Goal: Task Accomplishment & Management: Complete application form

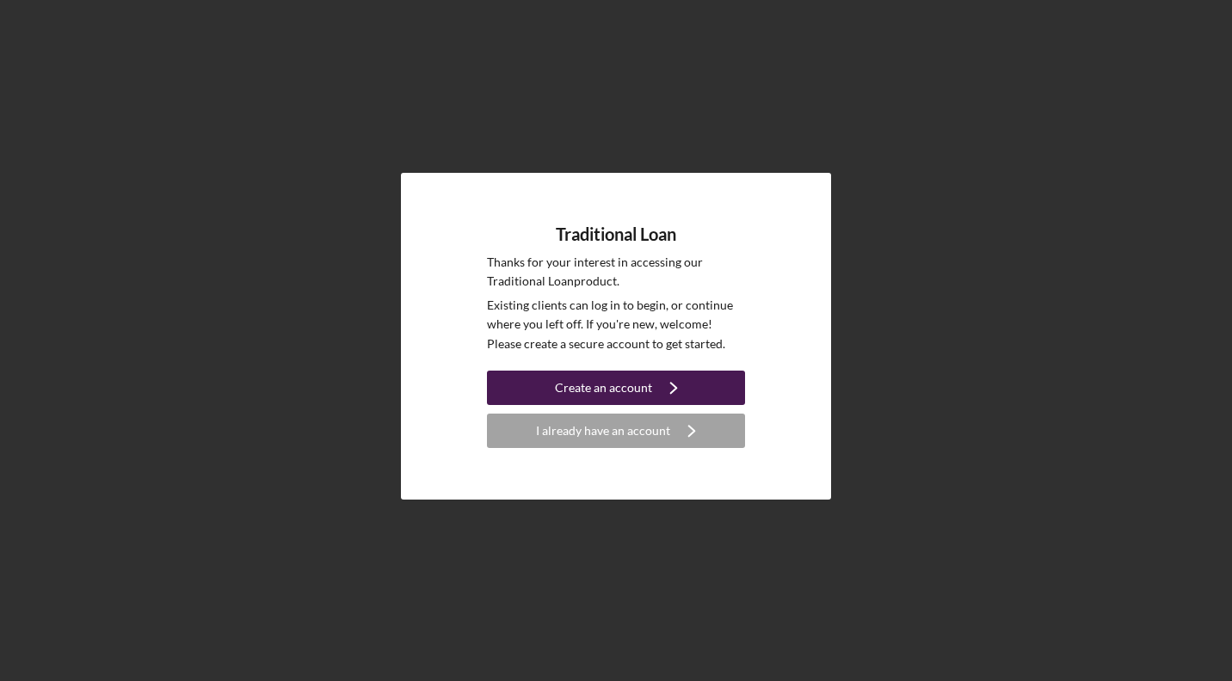
click at [548, 380] on button "Create an account Icon/Navigate" at bounding box center [616, 388] width 258 height 34
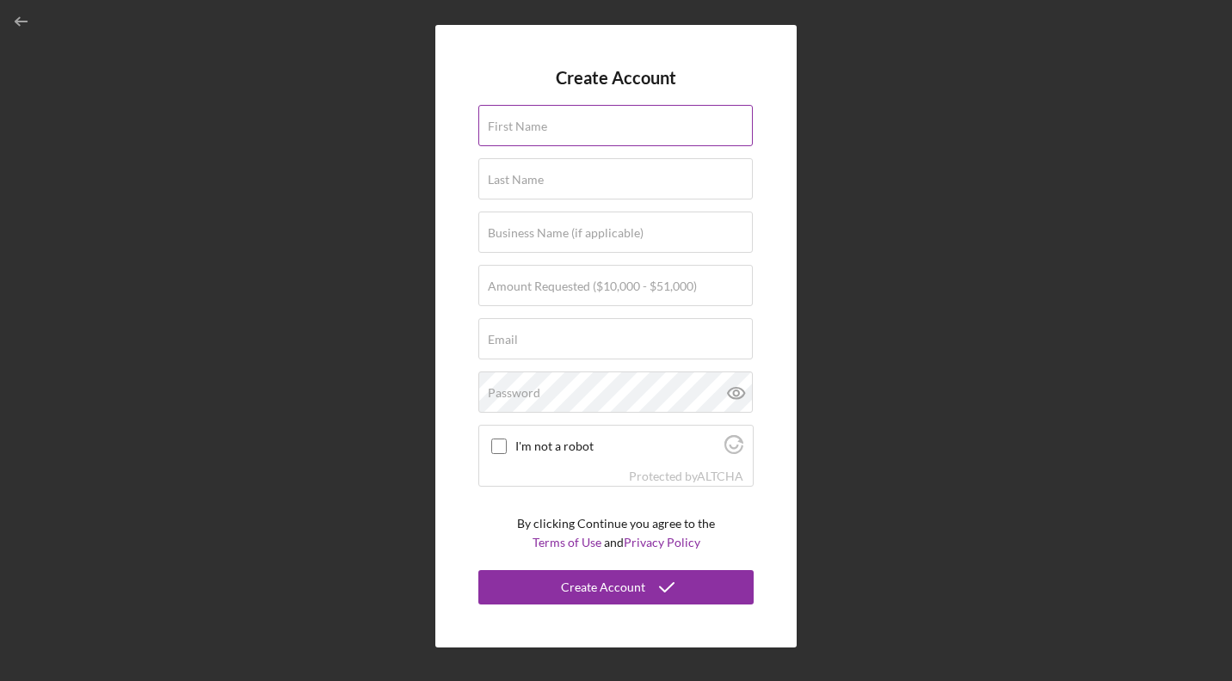
click at [639, 126] on input "First Name" at bounding box center [615, 125] width 274 height 41
type input "[PERSON_NAME]"
type input "Tonē Bekka LLC"
type input "[EMAIL_ADDRESS][DOMAIN_NAME]"
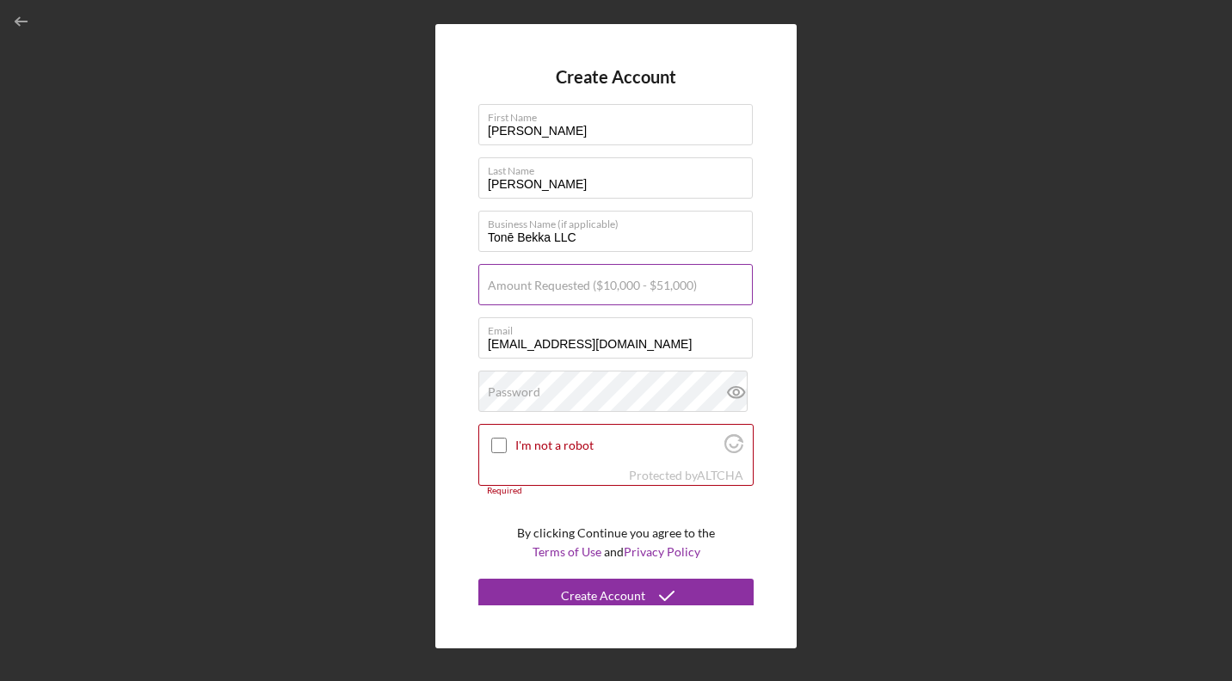
click at [591, 284] on label "Amount Requested ($10,000 - $51,000)" at bounding box center [592, 286] width 209 height 14
click at [591, 284] on input "Amount Requested ($10,000 - $51,000)" at bounding box center [615, 284] width 274 height 41
type input "$10,000"
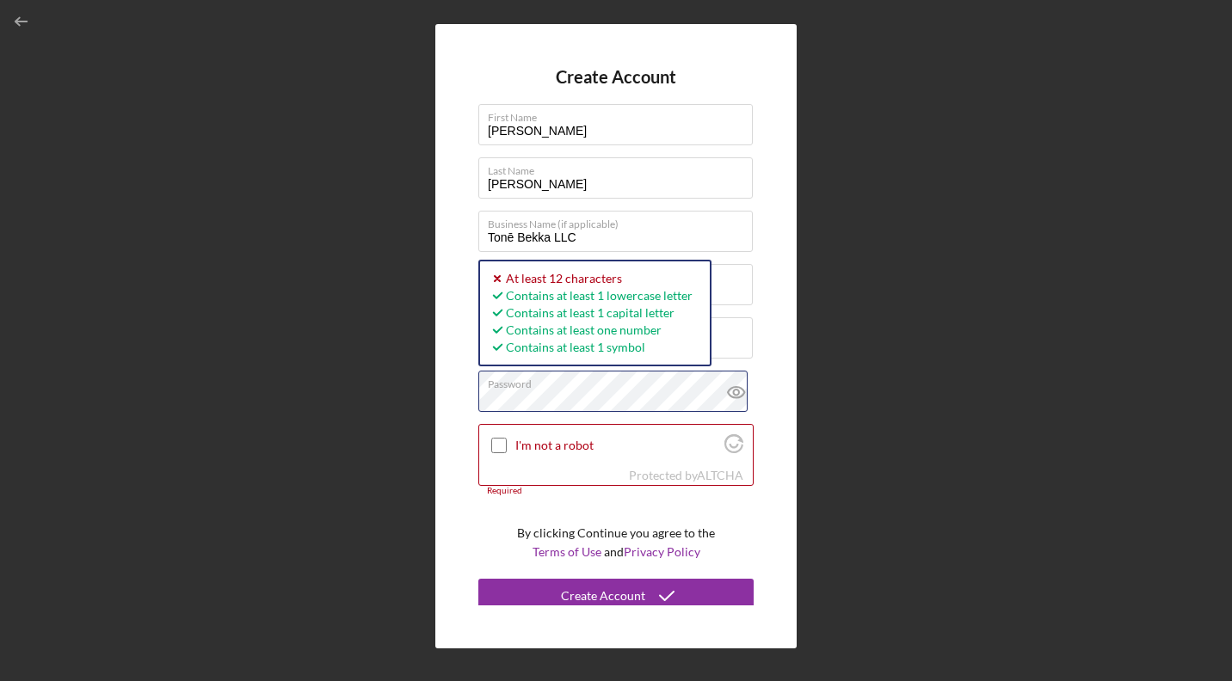
click at [465, 396] on div "Create Account First Name [PERSON_NAME] Last Name [PERSON_NAME] Business Name (…" at bounding box center [615, 336] width 361 height 625
click at [499, 444] on input "I'm not a robot" at bounding box center [498, 445] width 15 height 15
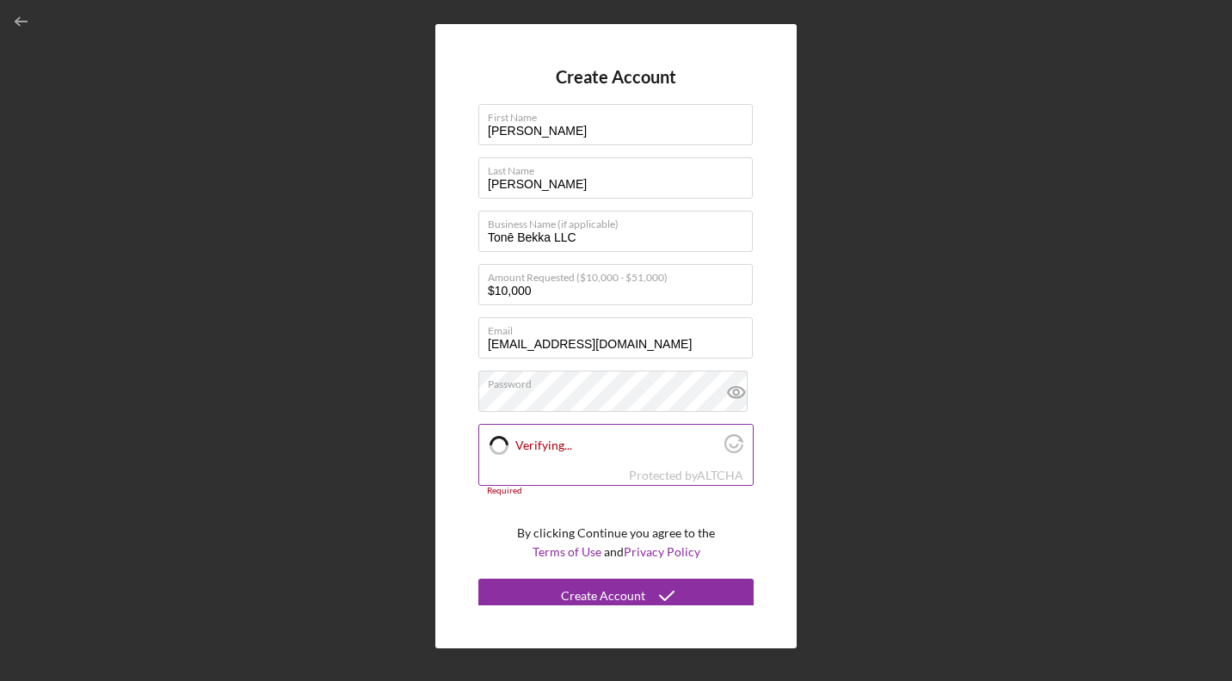
checkbox input "true"
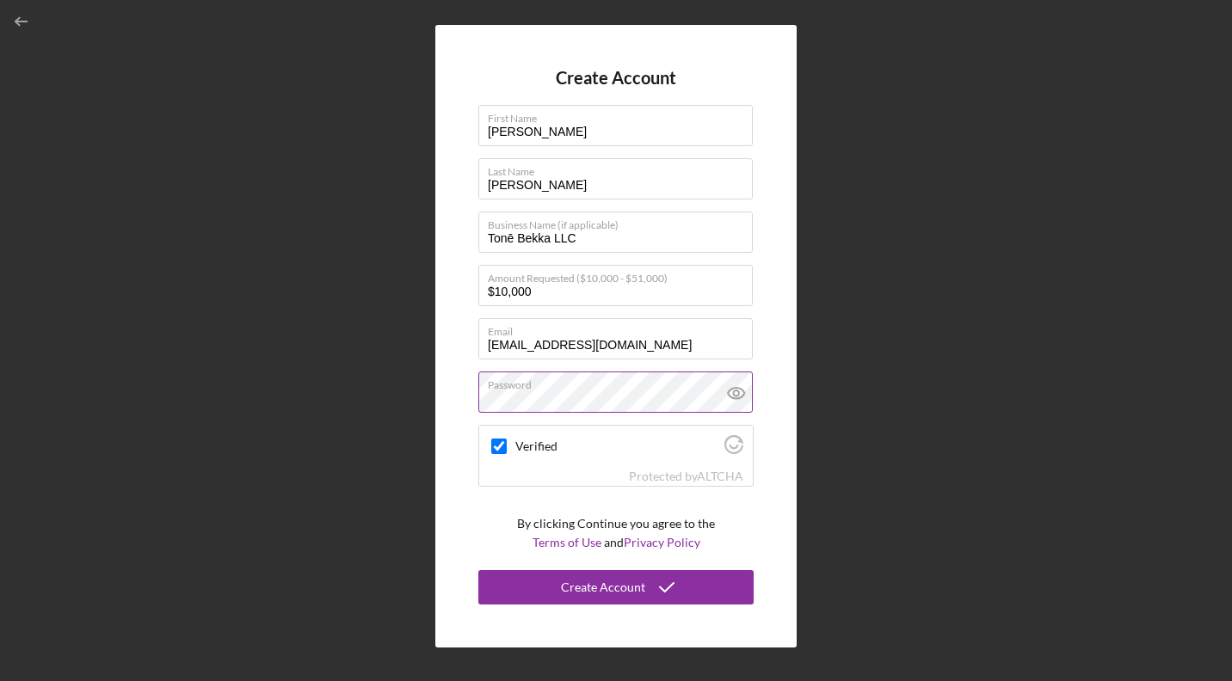
click at [735, 391] on icon at bounding box center [735, 393] width 5 height 5
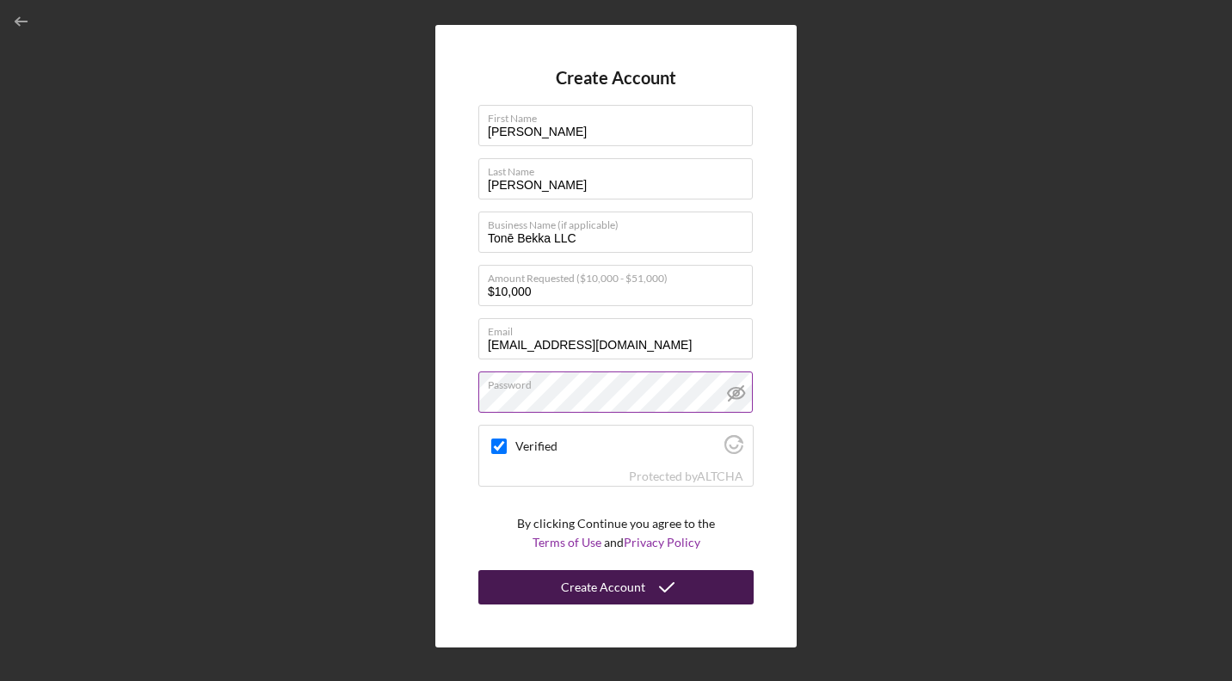
click at [643, 599] on button "Create Account" at bounding box center [615, 587] width 275 height 34
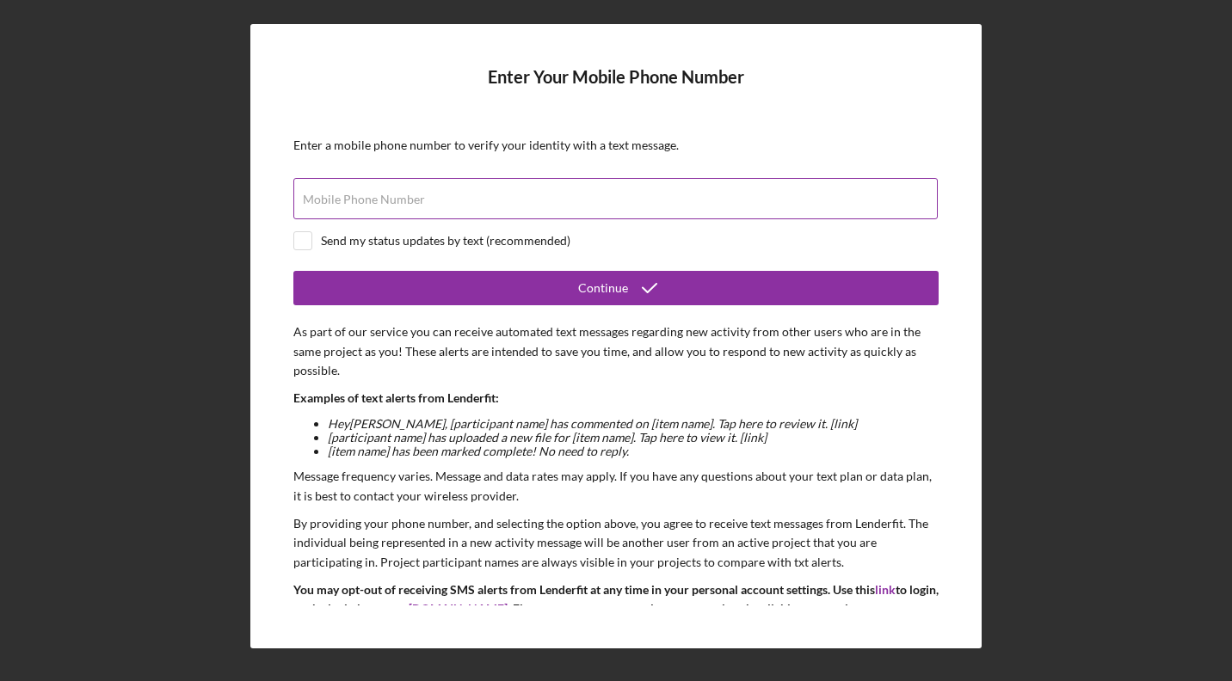
click at [513, 202] on input "Mobile Phone Number" at bounding box center [615, 198] width 644 height 41
type input "(161) 459-6611"
click at [308, 237] on input "checkbox" at bounding box center [302, 240] width 17 height 17
checkbox input "true"
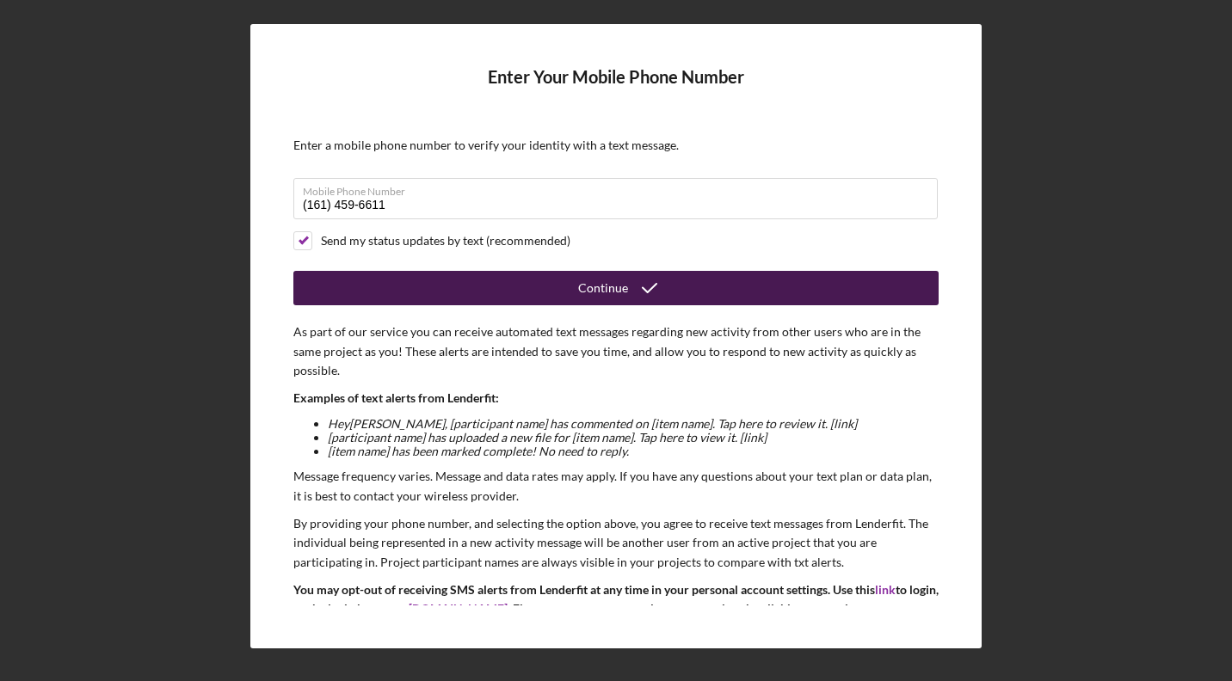
click at [480, 291] on button "Continue" at bounding box center [615, 288] width 645 height 34
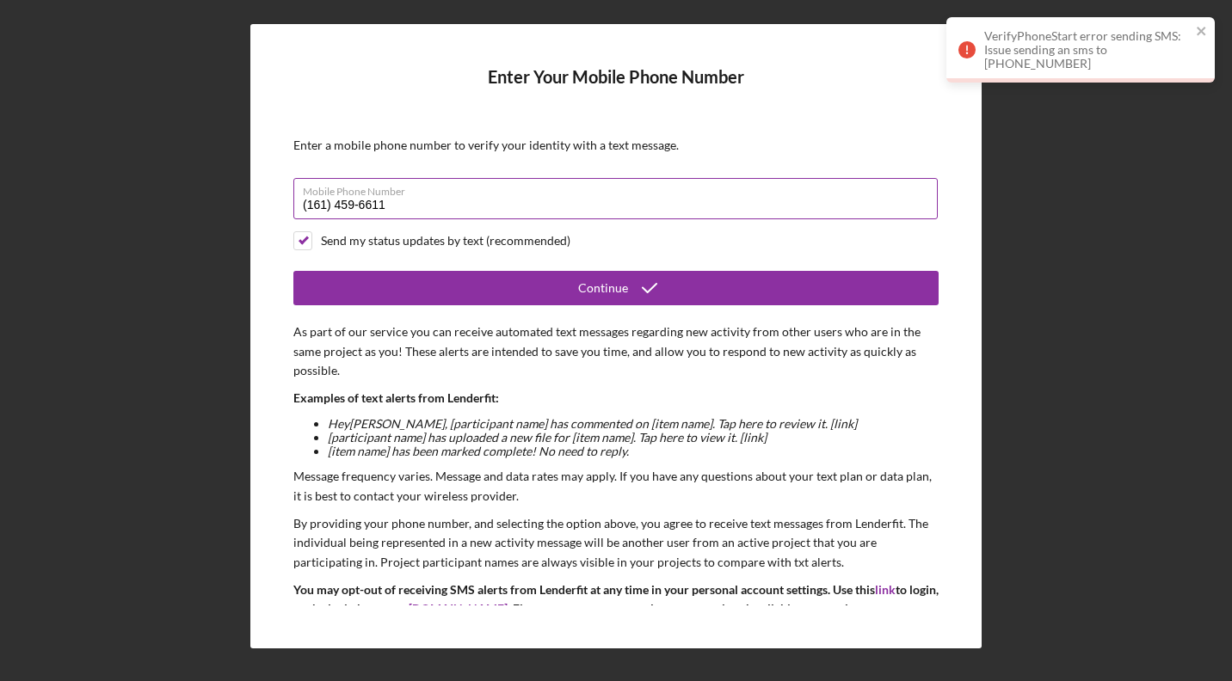
click at [409, 208] on input "(161) 459-6611" at bounding box center [615, 198] width 644 height 41
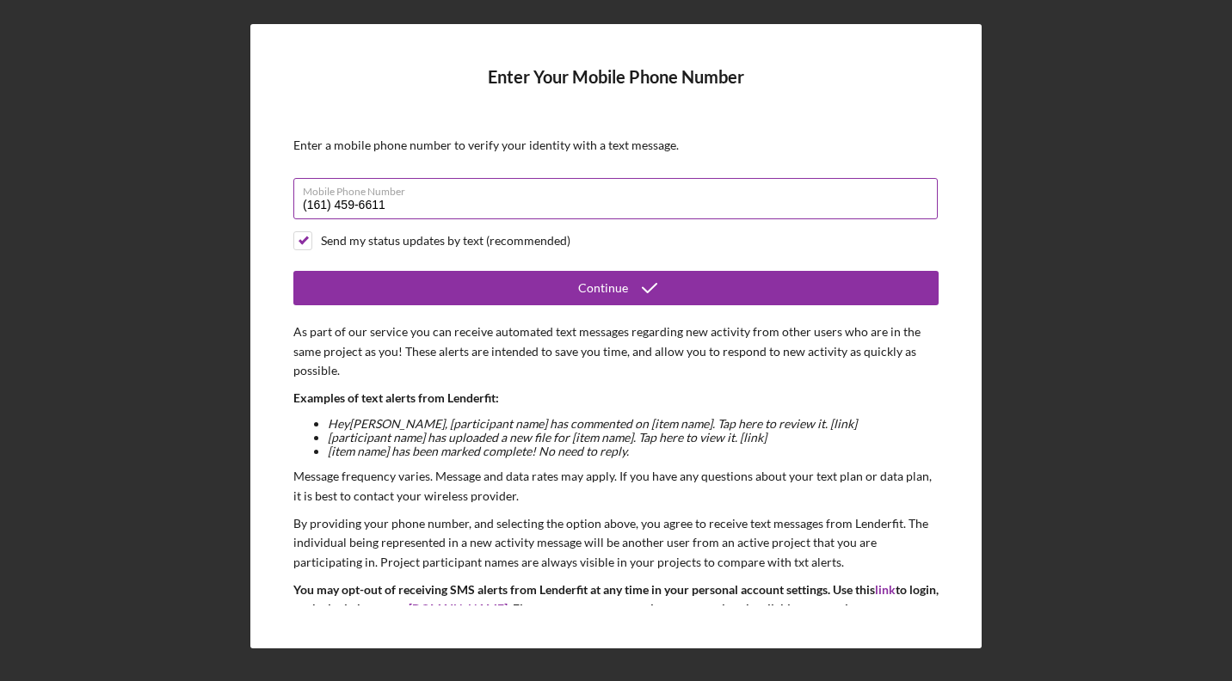
click at [315, 207] on input "(161) 459-6611" at bounding box center [615, 198] width 644 height 41
click at [384, 207] on input "(614) 596-611#" at bounding box center [615, 198] width 644 height 41
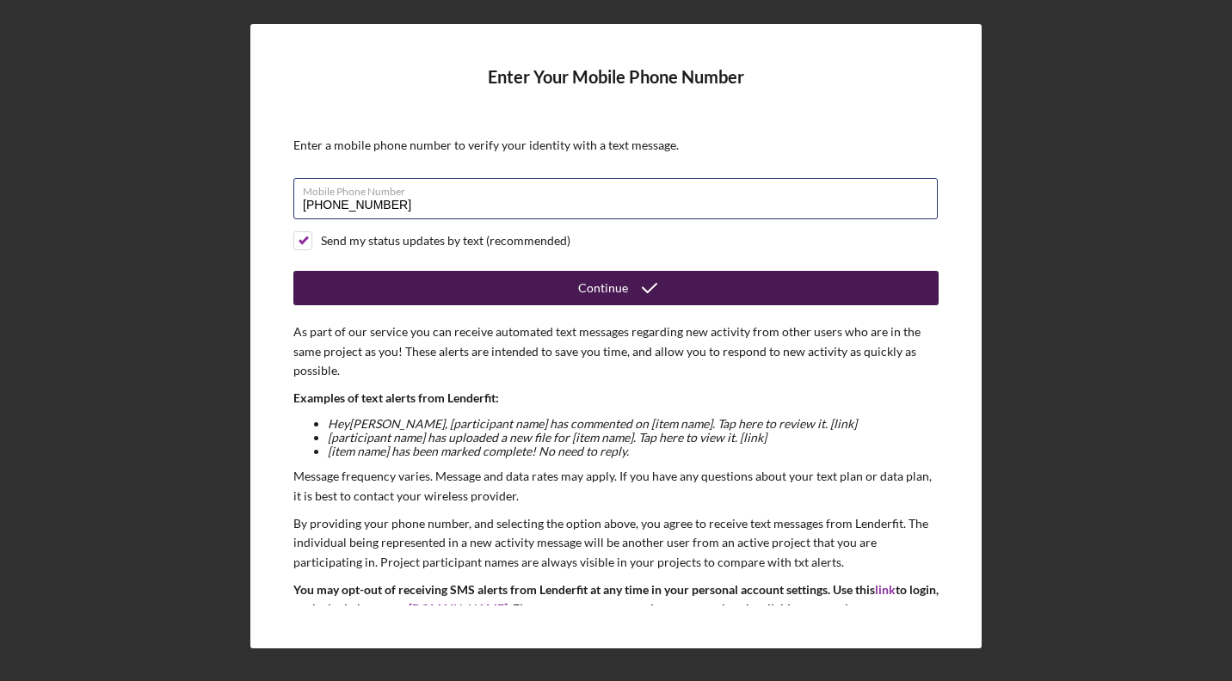
type input "[PHONE_NUMBER]"
click at [405, 279] on button "Continue" at bounding box center [615, 288] width 645 height 34
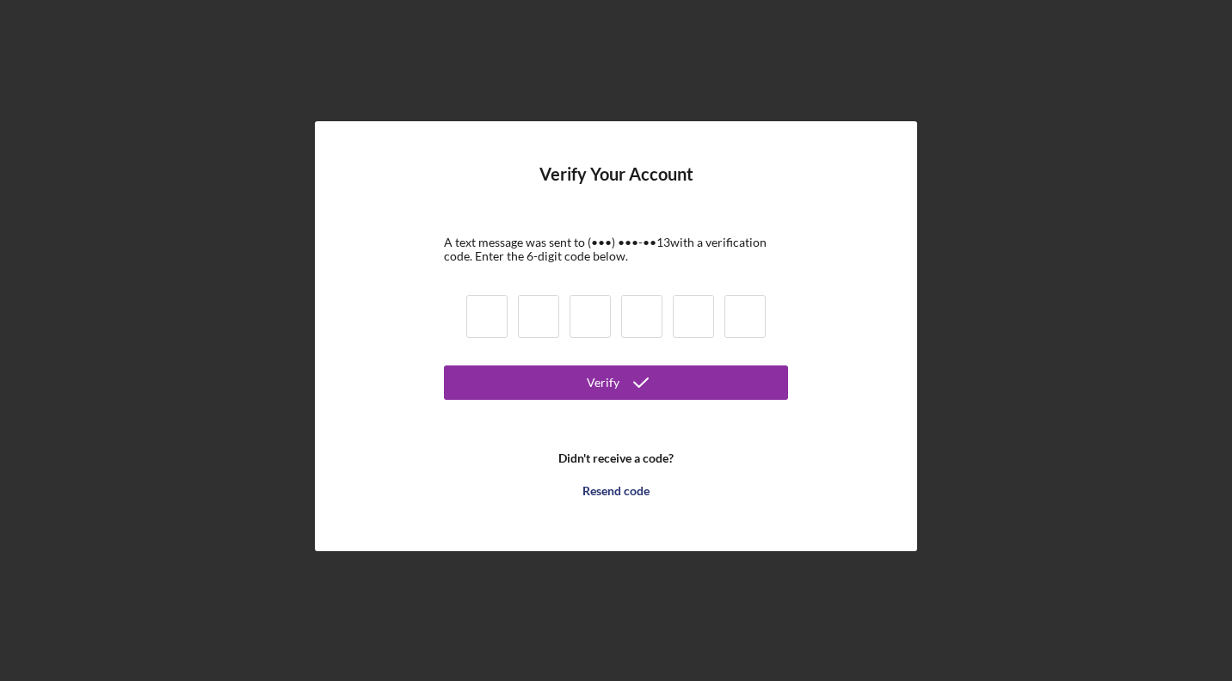
click at [492, 317] on input at bounding box center [486, 316] width 41 height 43
type input "0"
type input "3"
type input "7"
type input "3"
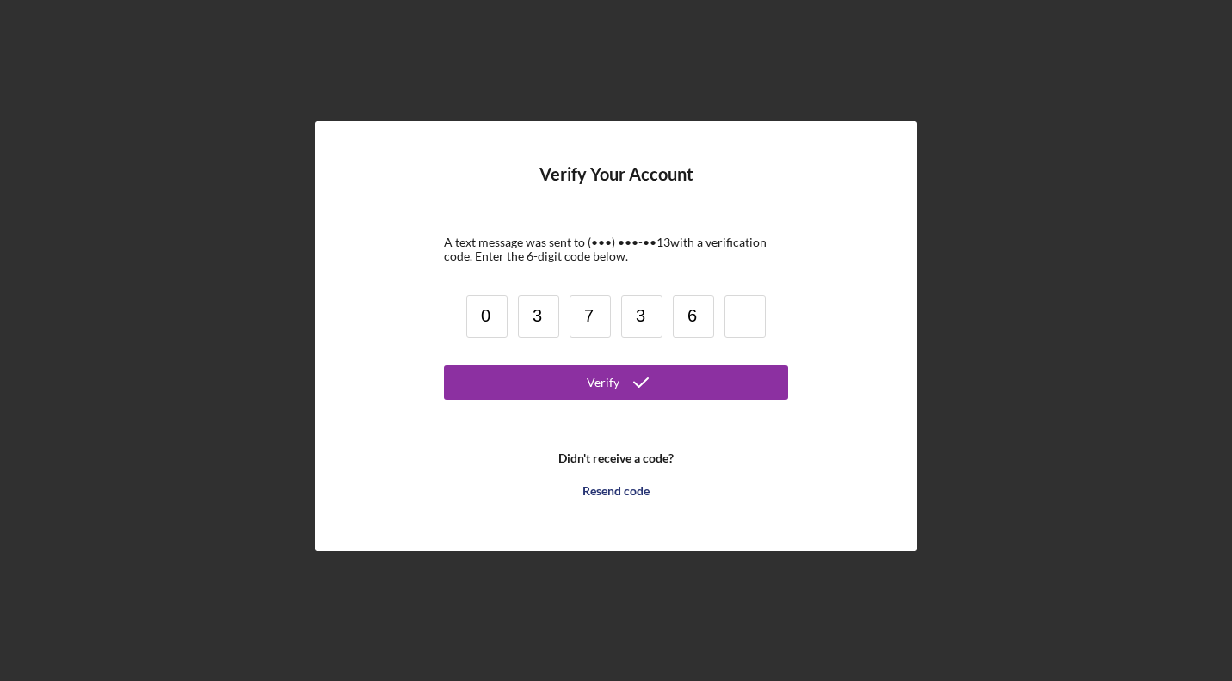
type input "6"
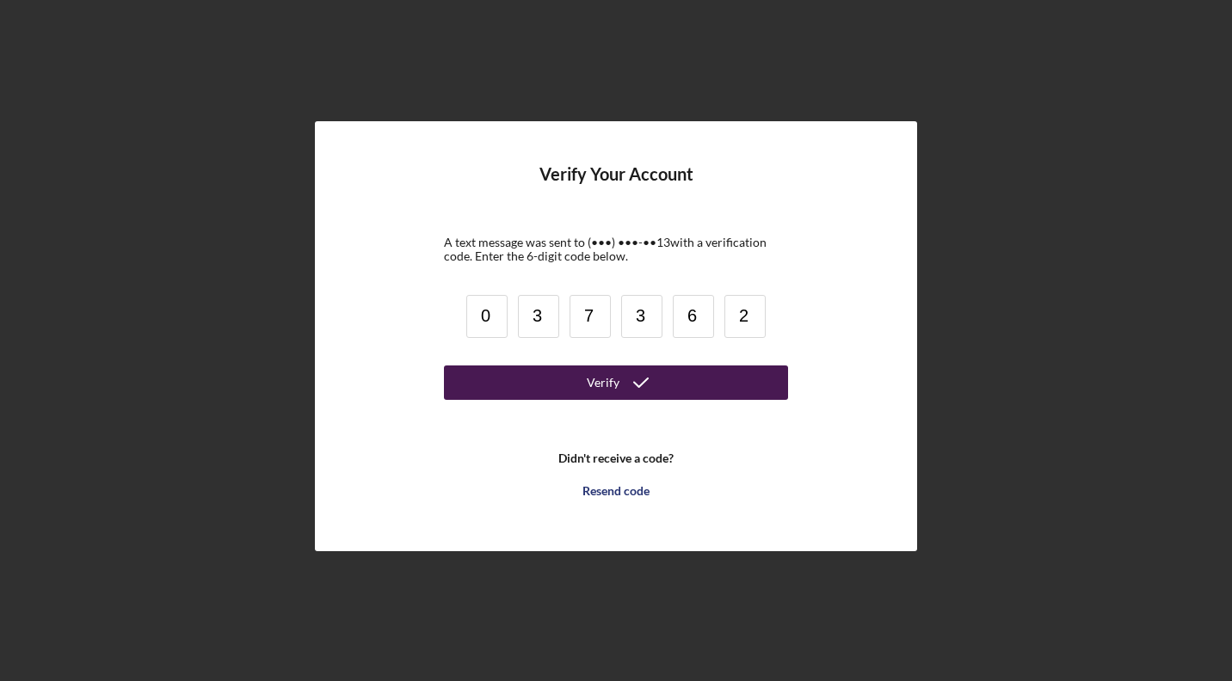
type input "2"
click at [587, 386] on button "Verify" at bounding box center [616, 383] width 344 height 34
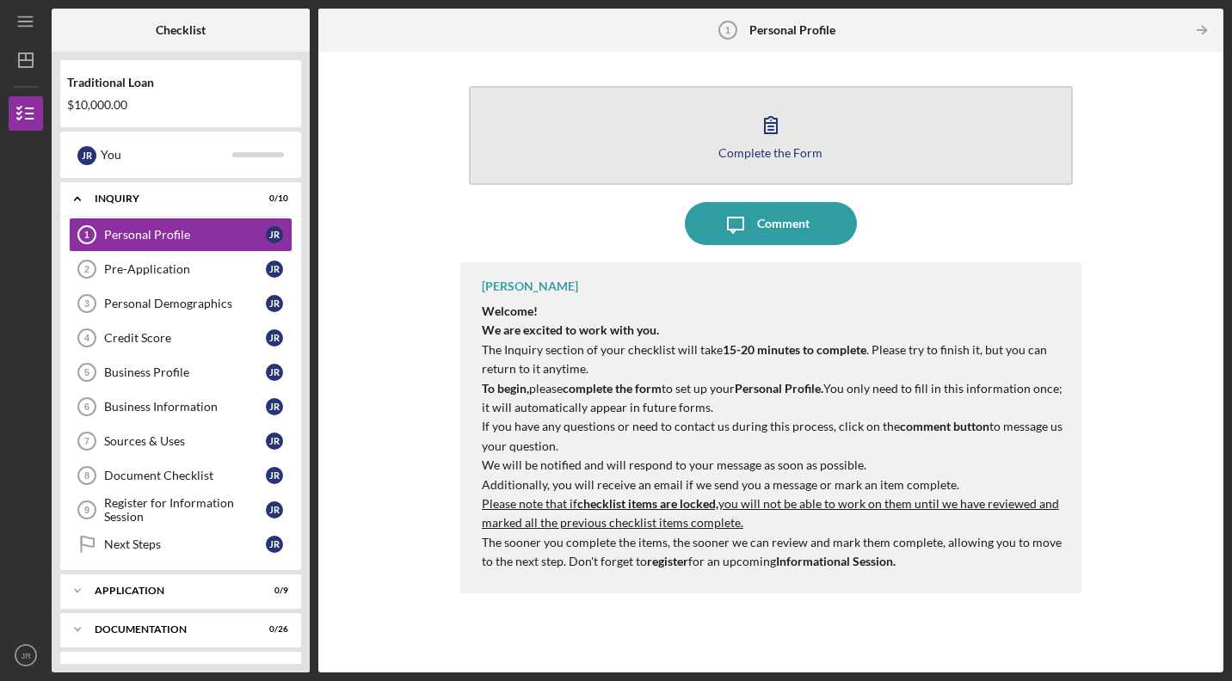
click at [803, 133] on button "Complete the Form Form" at bounding box center [771, 135] width 604 height 99
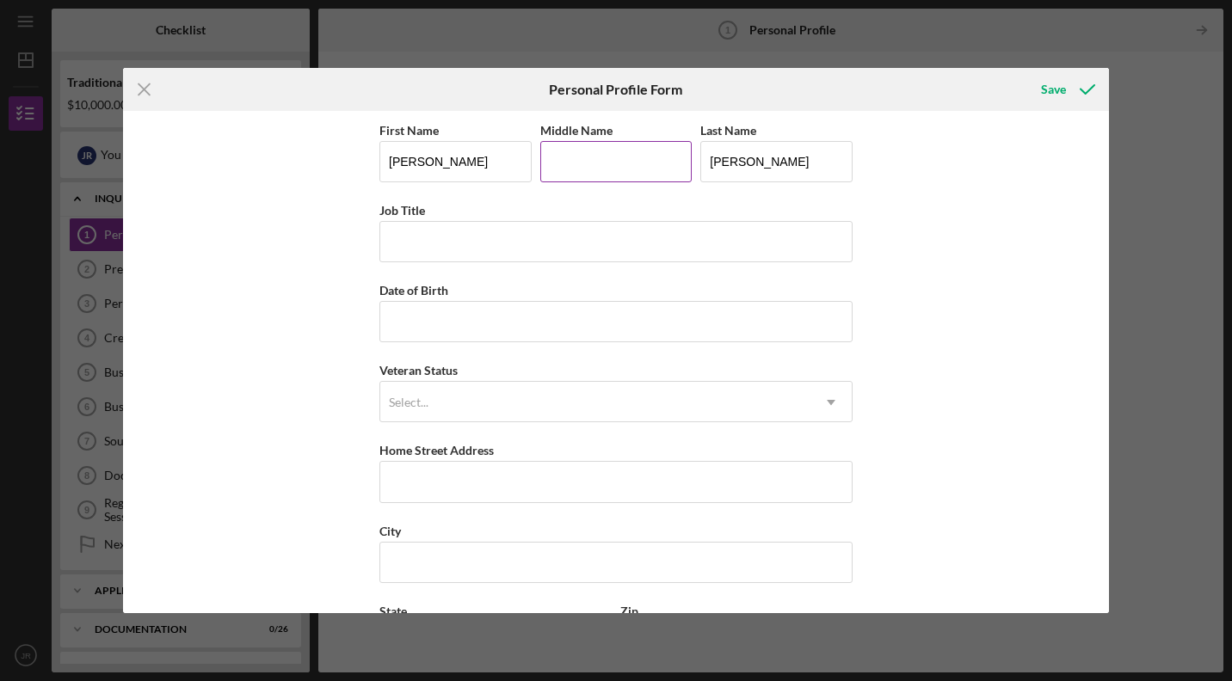
click at [609, 176] on input "Middle Name" at bounding box center [616, 161] width 152 height 41
type input "R"
type input "CEO"
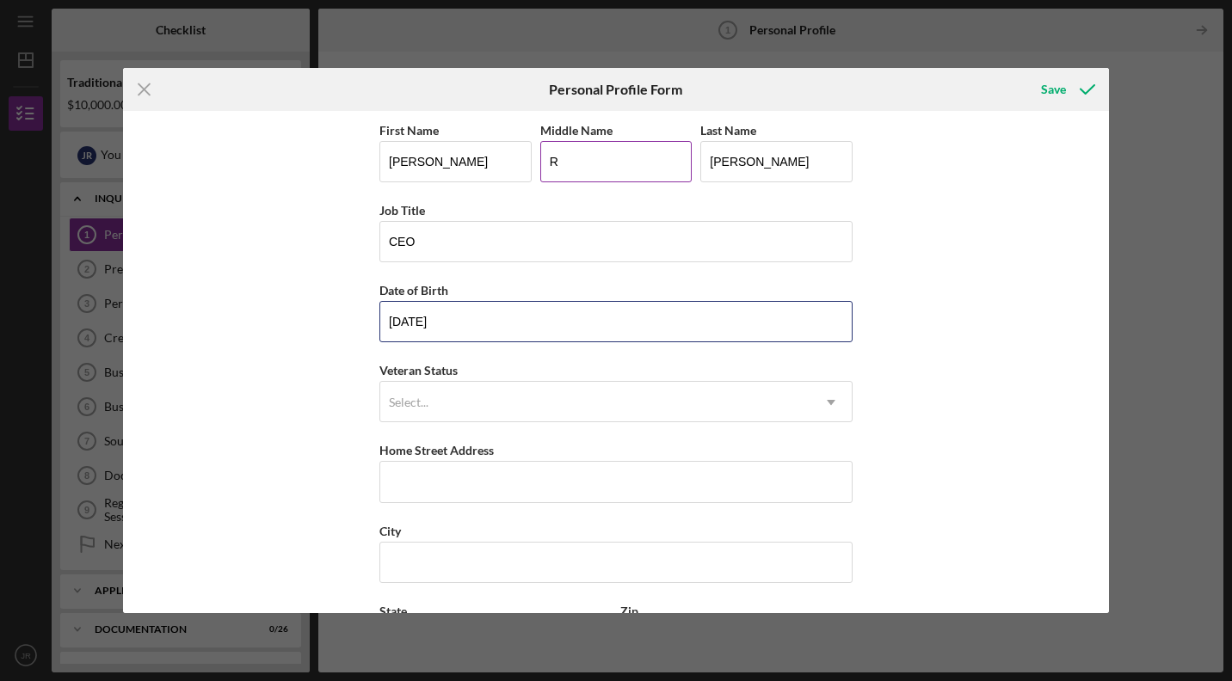
type input "[DATE]"
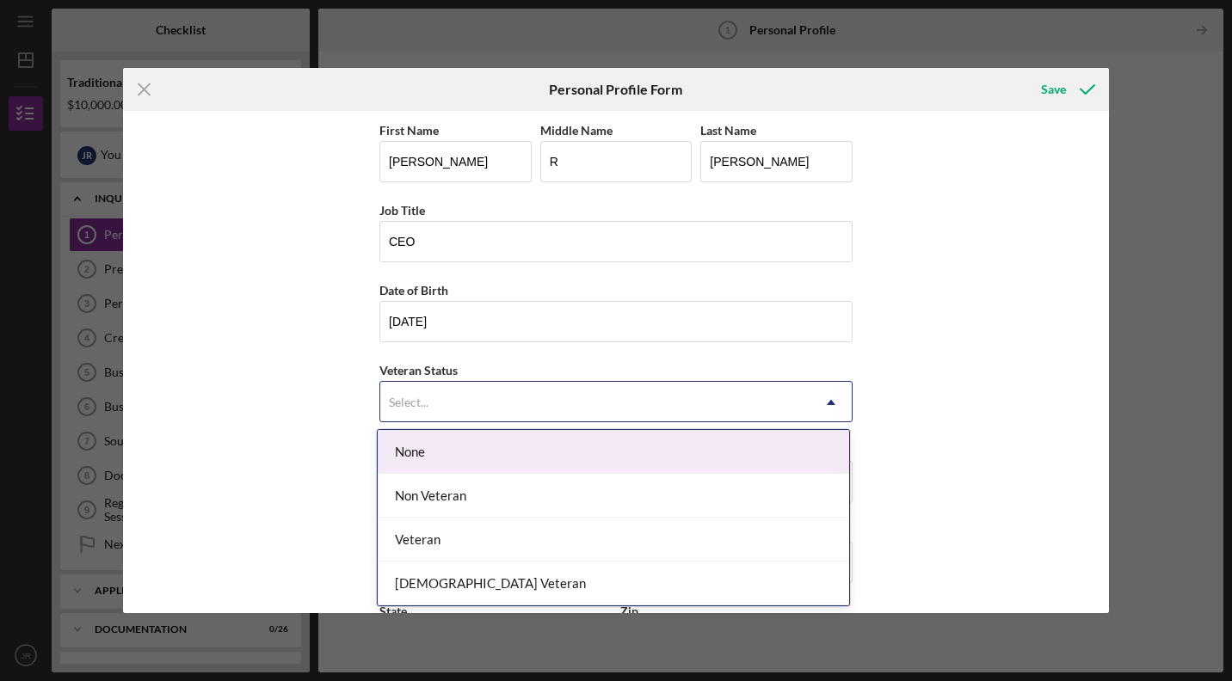
click at [813, 389] on icon "Icon/Dropdown Arrow" at bounding box center [831, 402] width 41 height 41
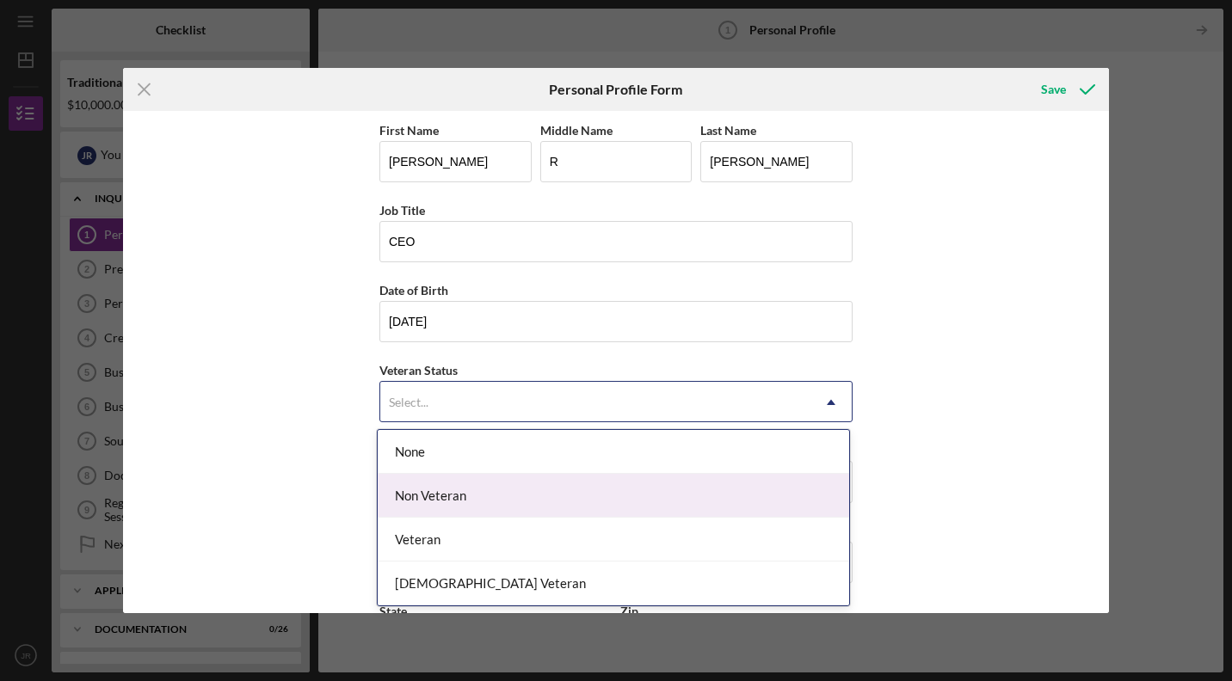
click at [758, 482] on div "Non Veteran" at bounding box center [614, 496] width 472 height 44
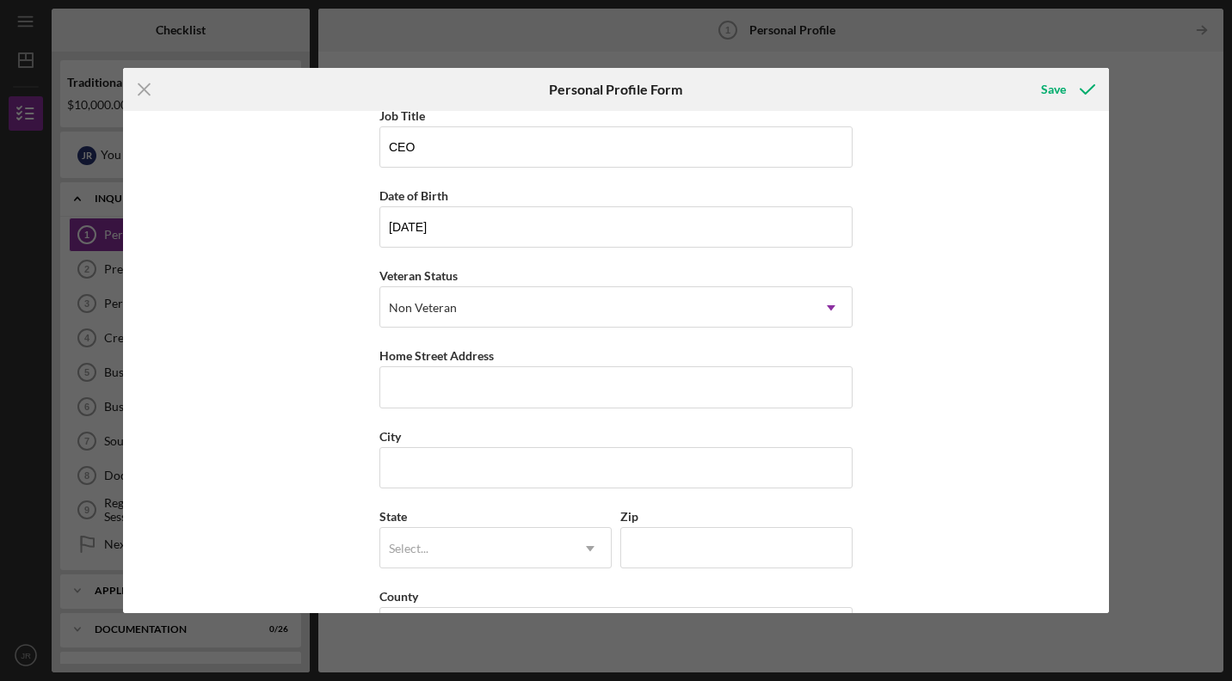
scroll to position [132, 0]
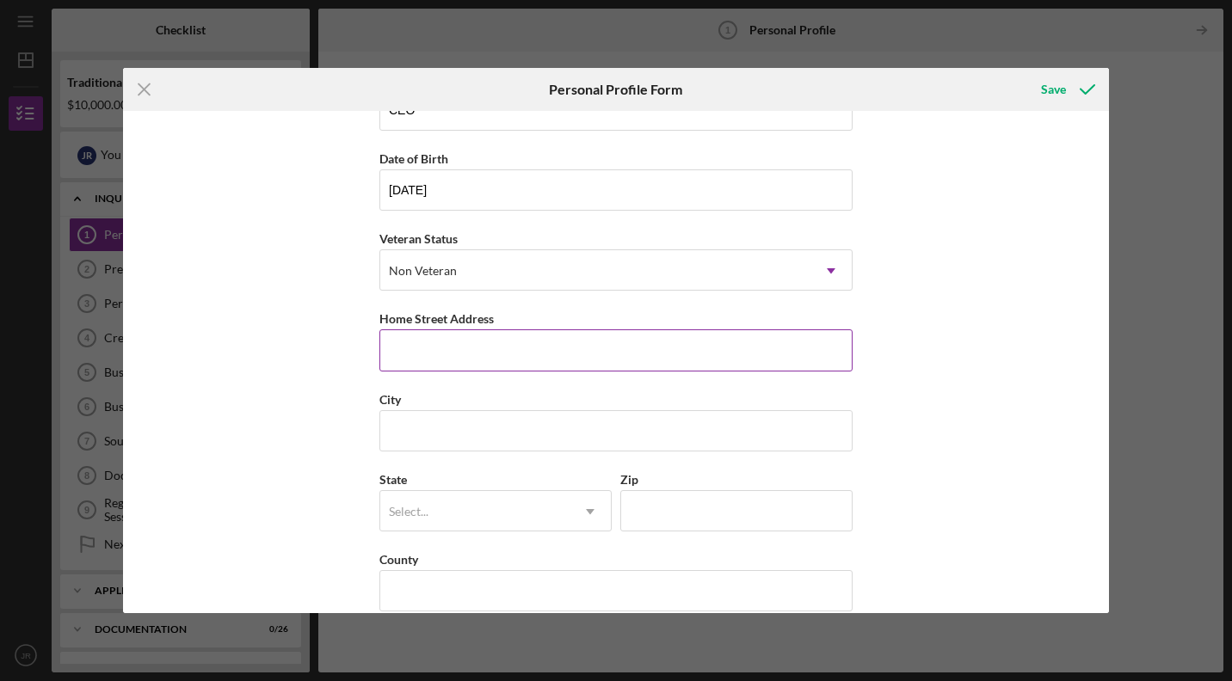
click at [700, 342] on input "Home Street Address" at bounding box center [615, 350] width 473 height 41
type input "[STREET_ADDRESS]"
type input "COLUMBUS"
type input "OH"
type input "43219"
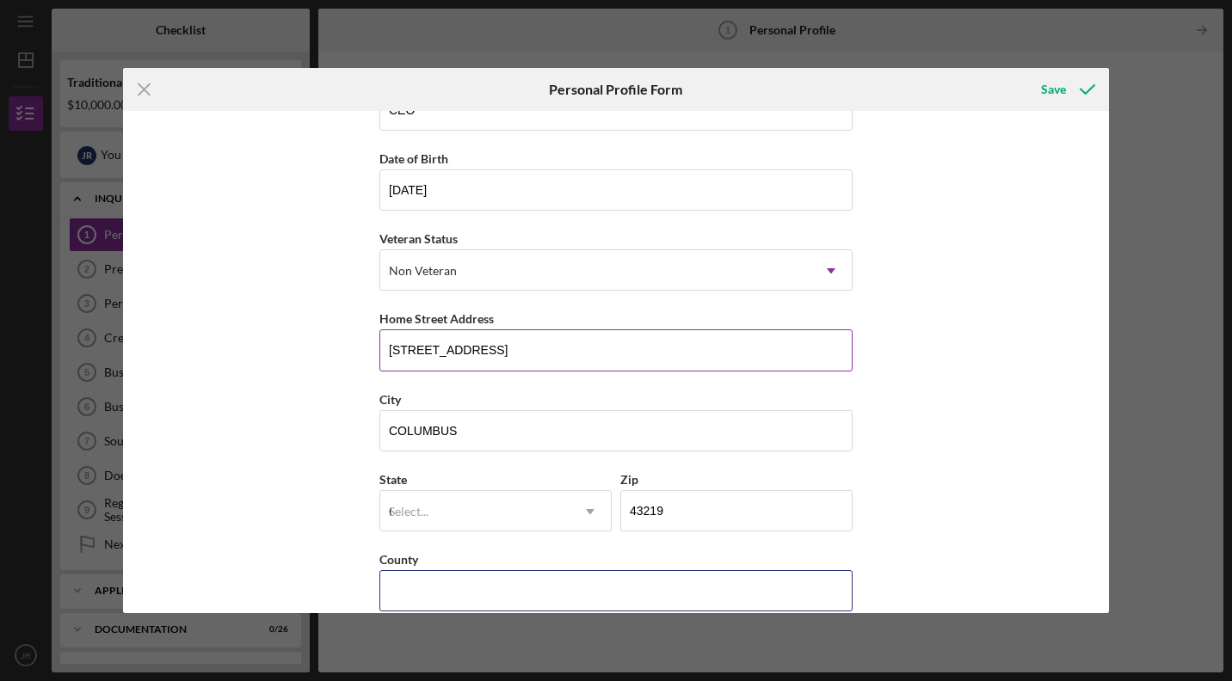
type input "[GEOGRAPHIC_DATA]"
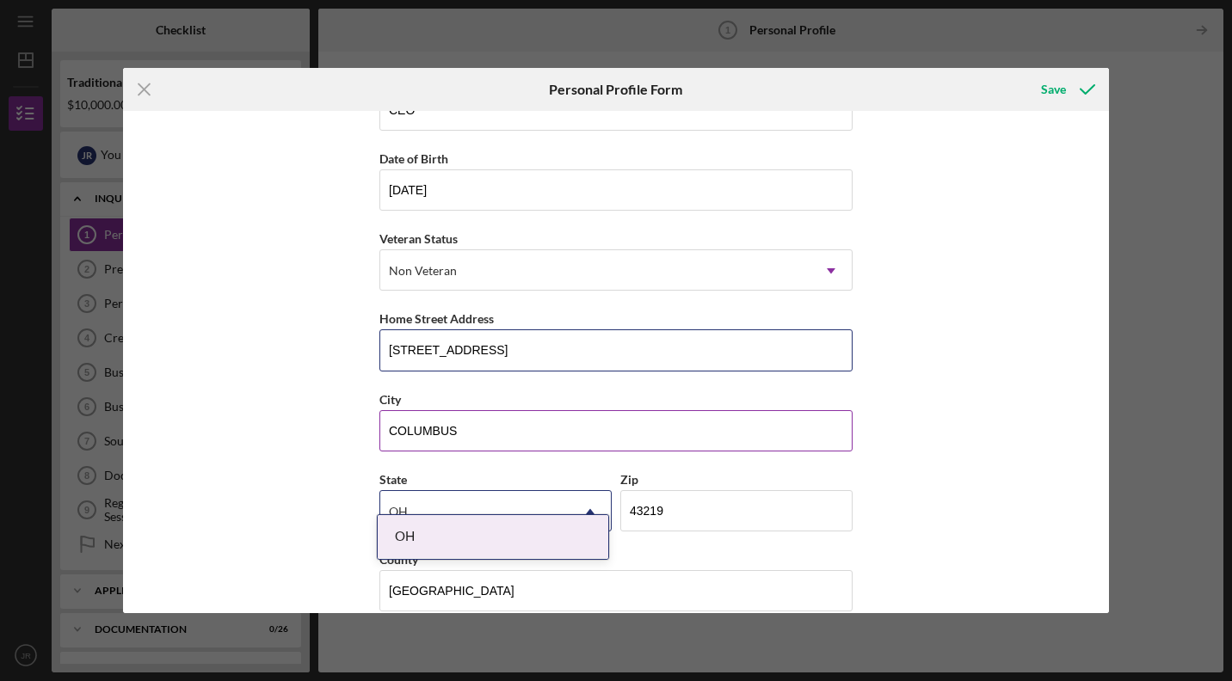
scroll to position [156, 0]
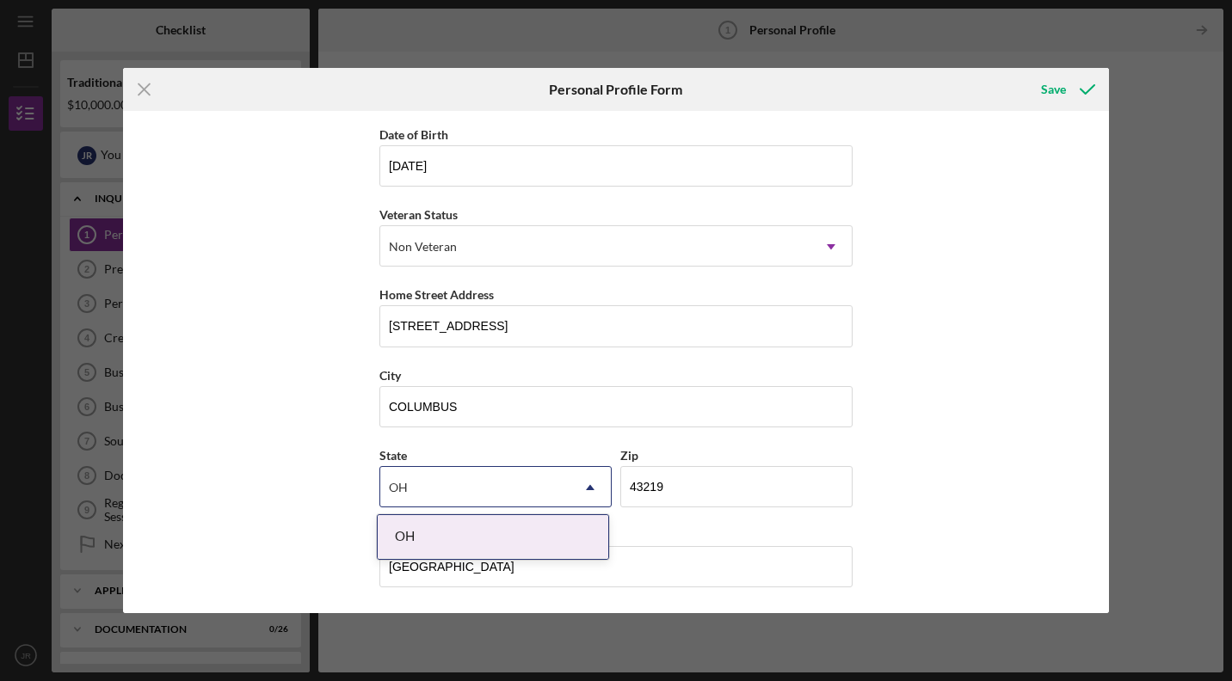
click at [542, 522] on div "OH" at bounding box center [493, 537] width 231 height 44
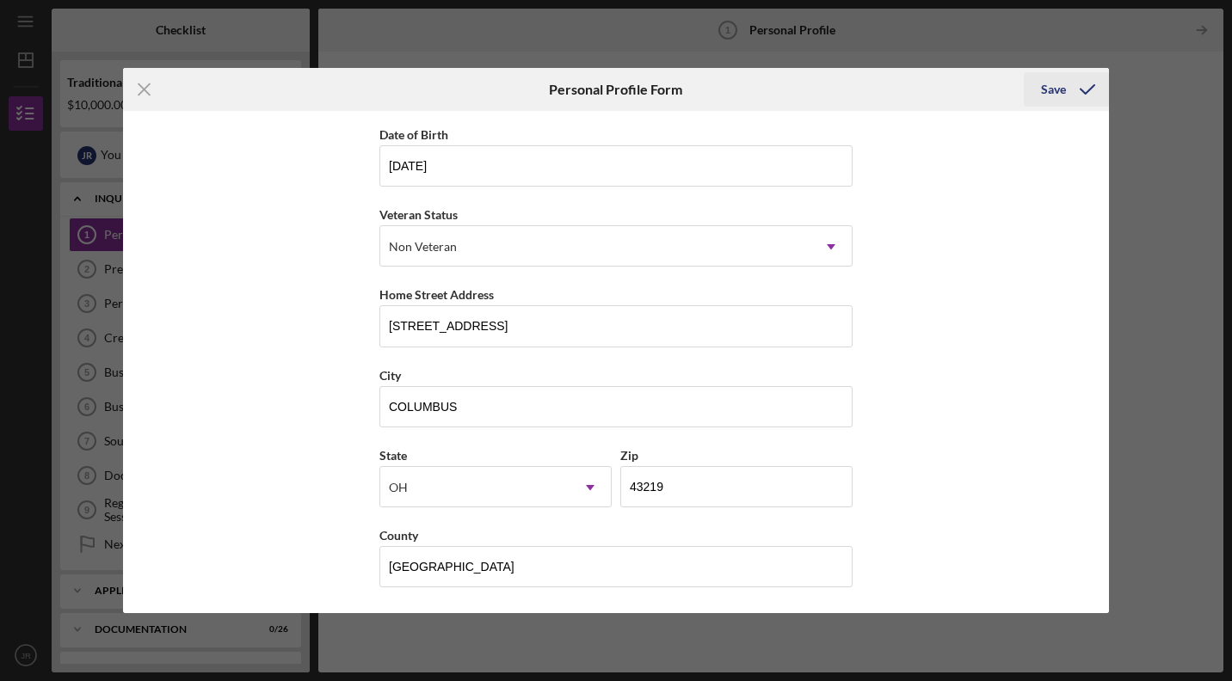
click at [1058, 89] on div "Save" at bounding box center [1053, 89] width 25 height 34
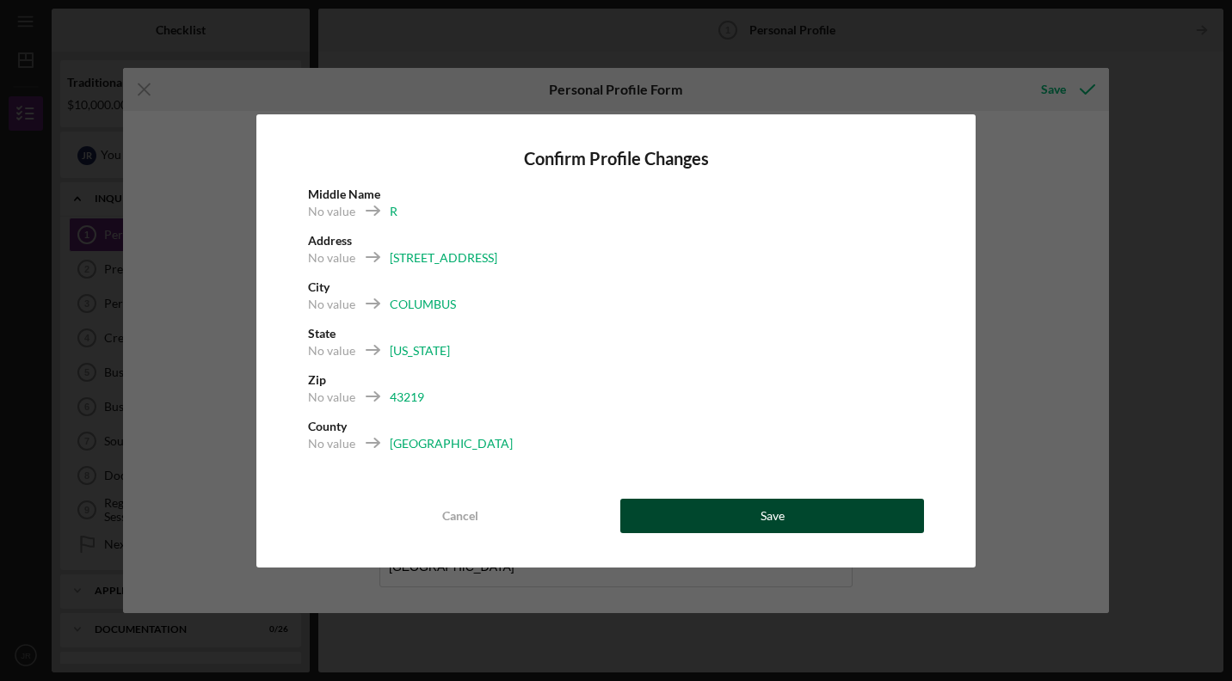
click at [700, 515] on button "Save" at bounding box center [772, 516] width 304 height 34
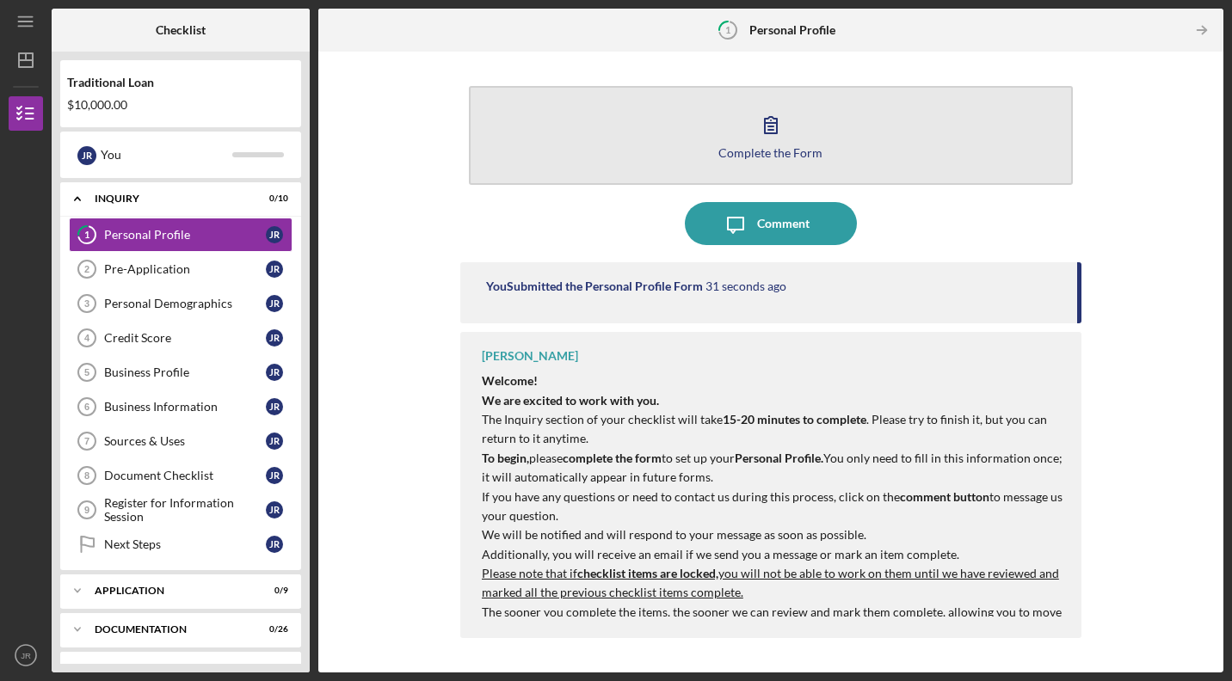
click at [605, 157] on button "Complete the Form Form" at bounding box center [771, 135] width 604 height 99
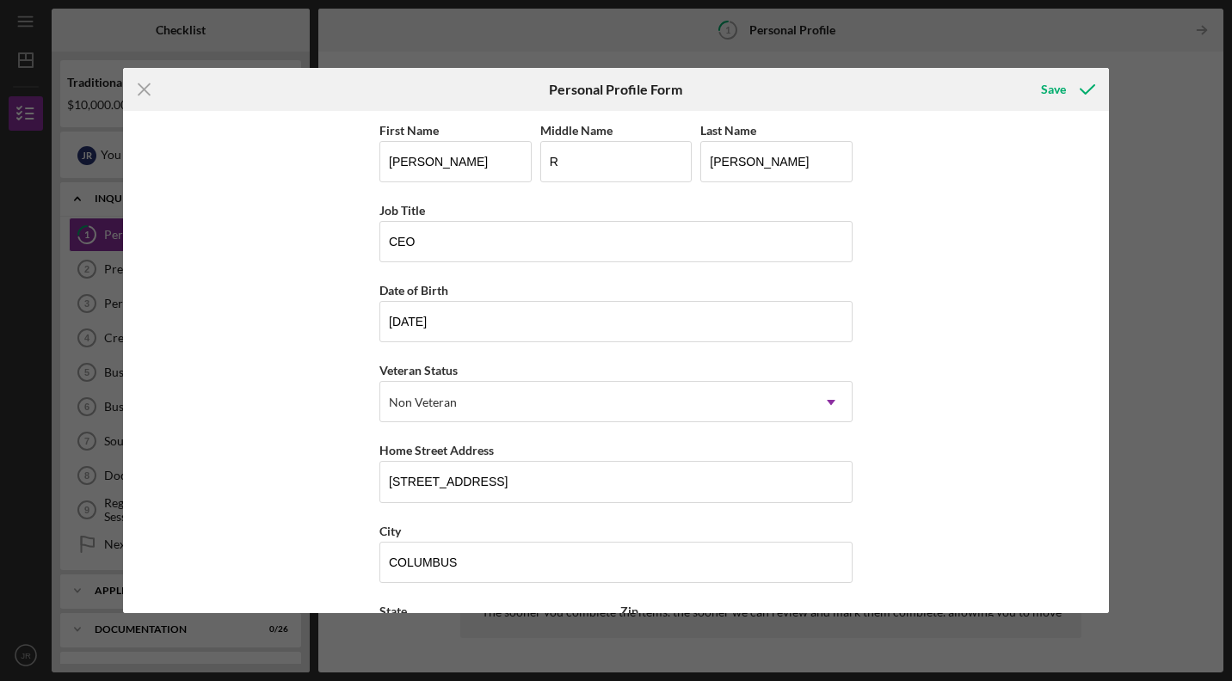
scroll to position [156, 0]
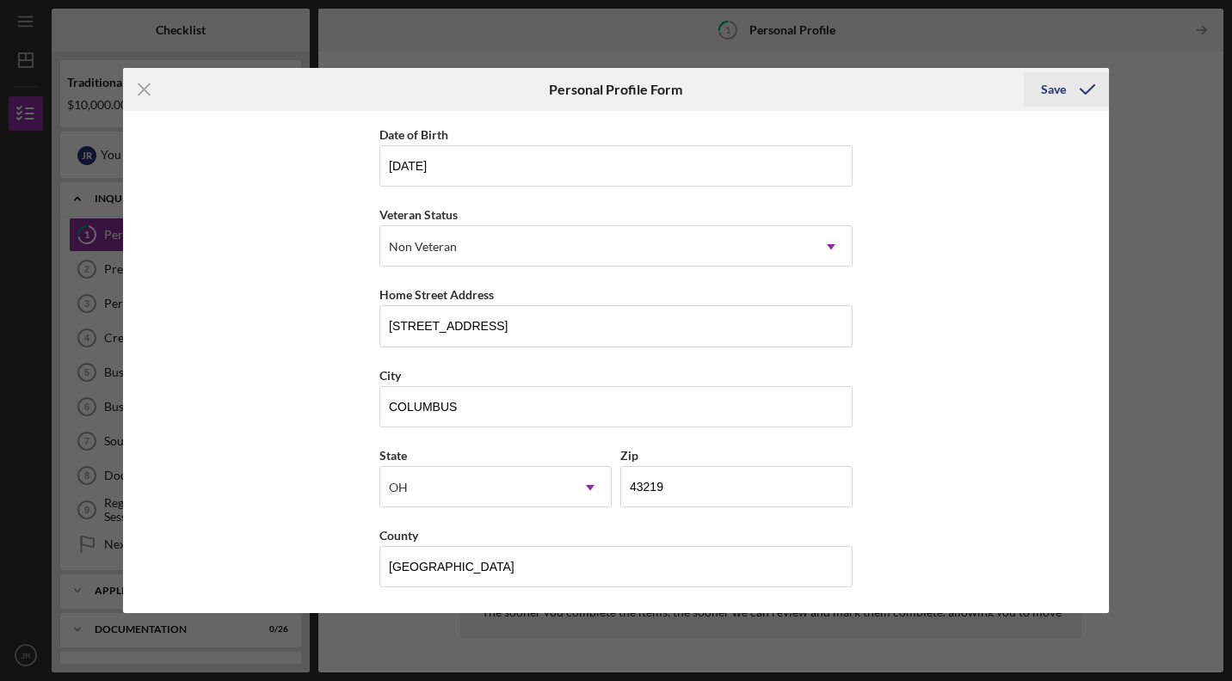
click at [1046, 93] on div "Save" at bounding box center [1053, 89] width 25 height 34
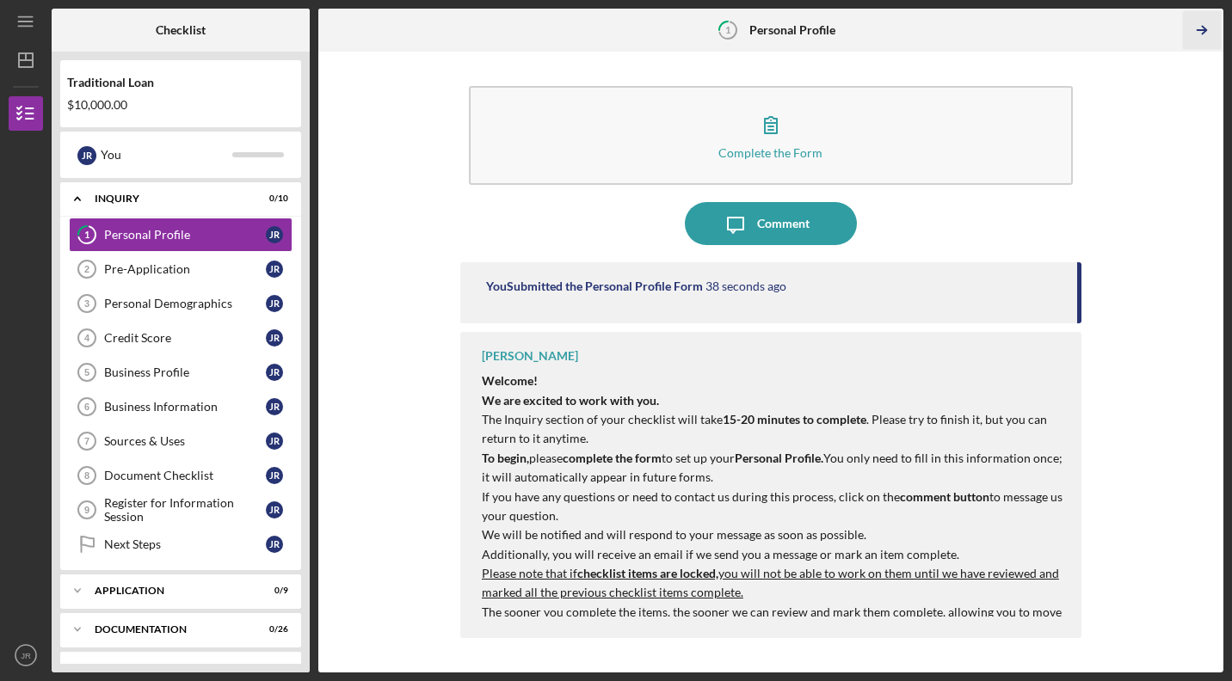
click at [1197, 28] on icon "Icon/Table Pagination Arrow" at bounding box center [1202, 30] width 39 height 39
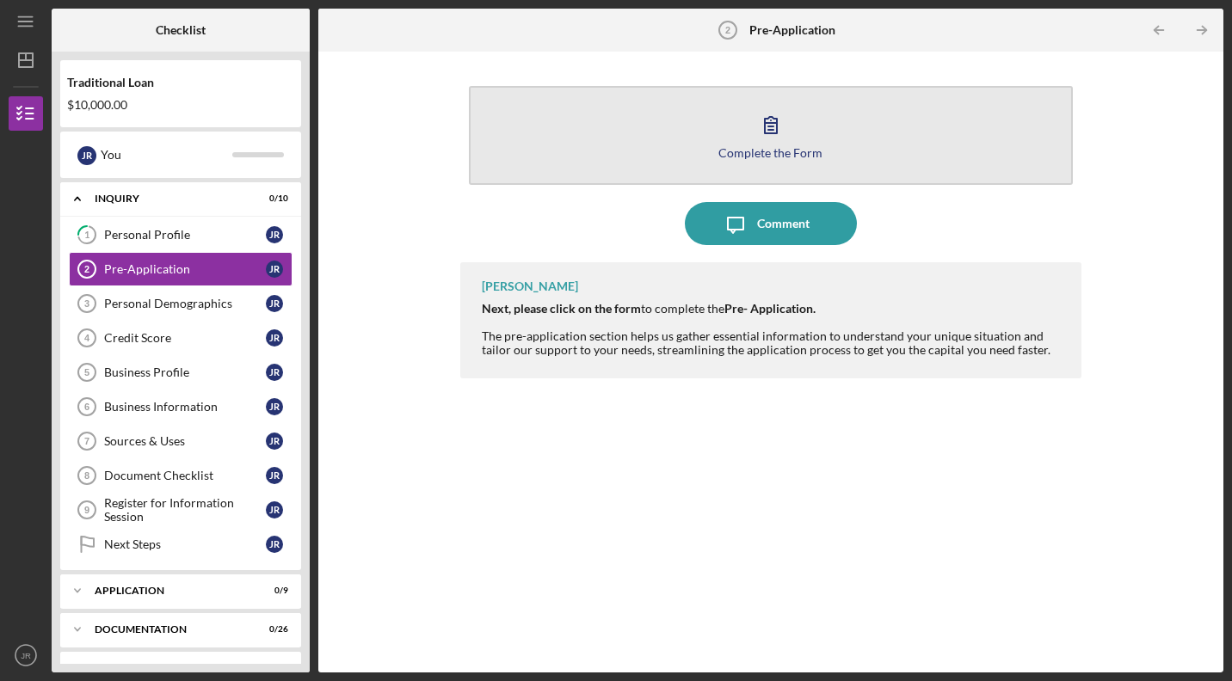
click at [1002, 132] on button "Complete the Form Form" at bounding box center [771, 135] width 604 height 99
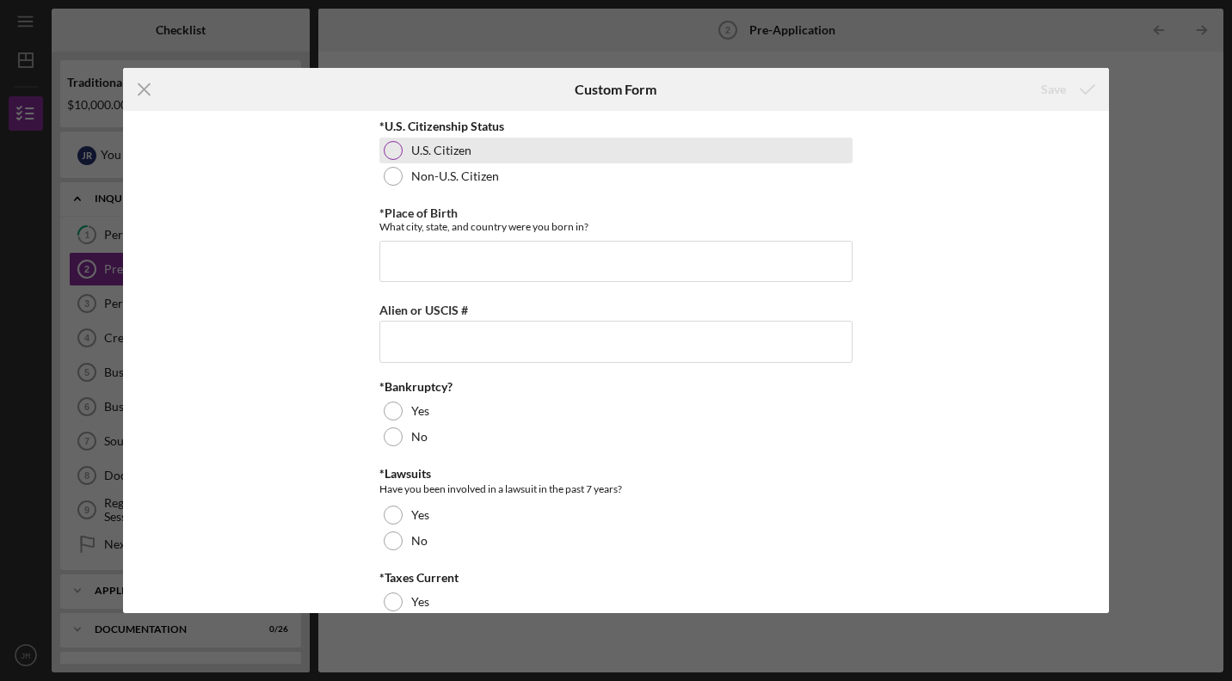
click at [391, 146] on div at bounding box center [393, 150] width 19 height 19
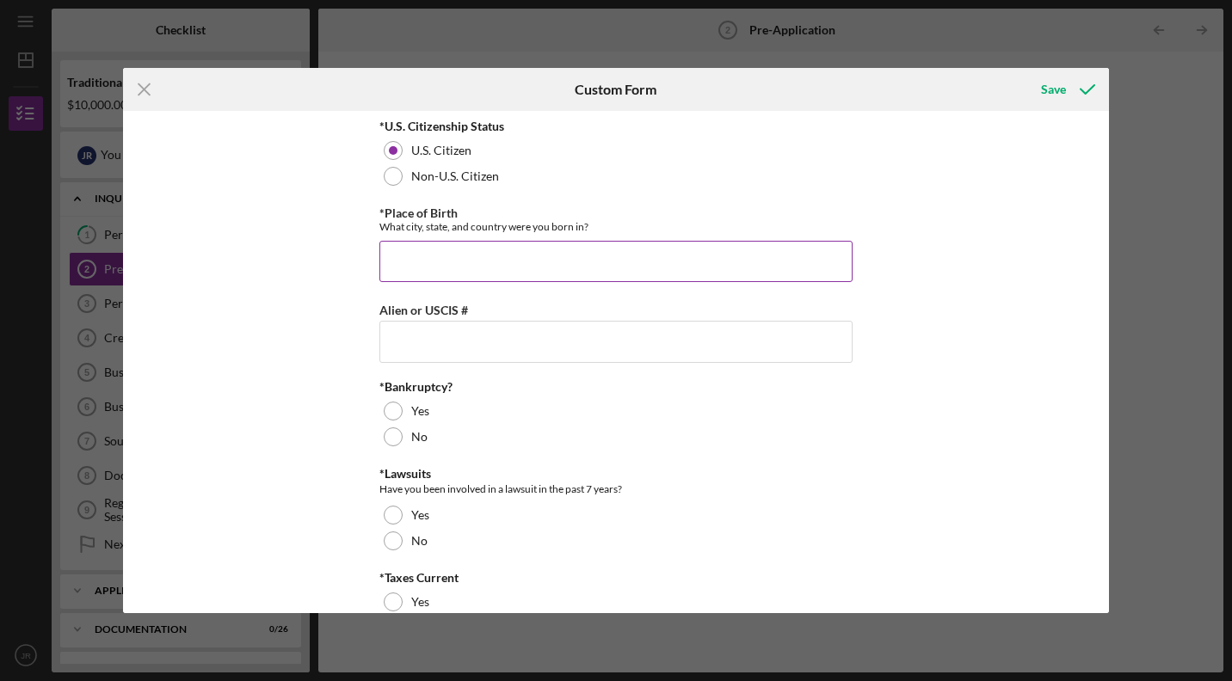
click at [405, 250] on input "*Place of Birth" at bounding box center [615, 261] width 473 height 41
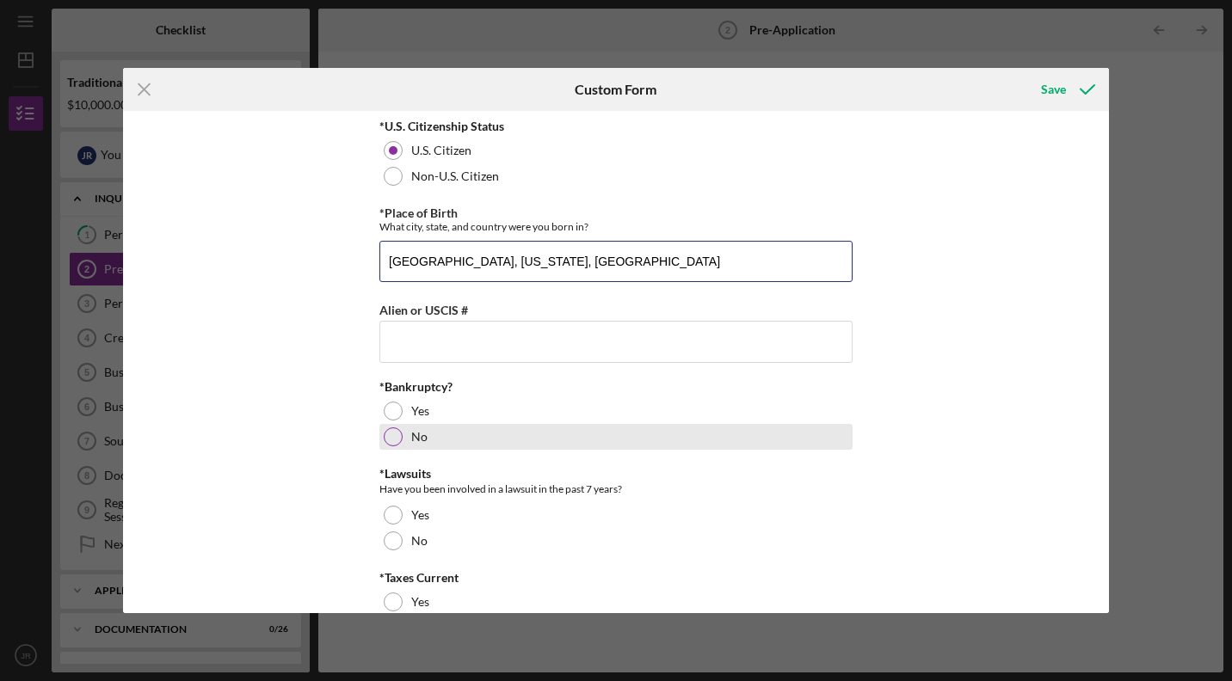
type input "[GEOGRAPHIC_DATA], [US_STATE], [GEOGRAPHIC_DATA]"
click at [399, 437] on div at bounding box center [393, 437] width 19 height 19
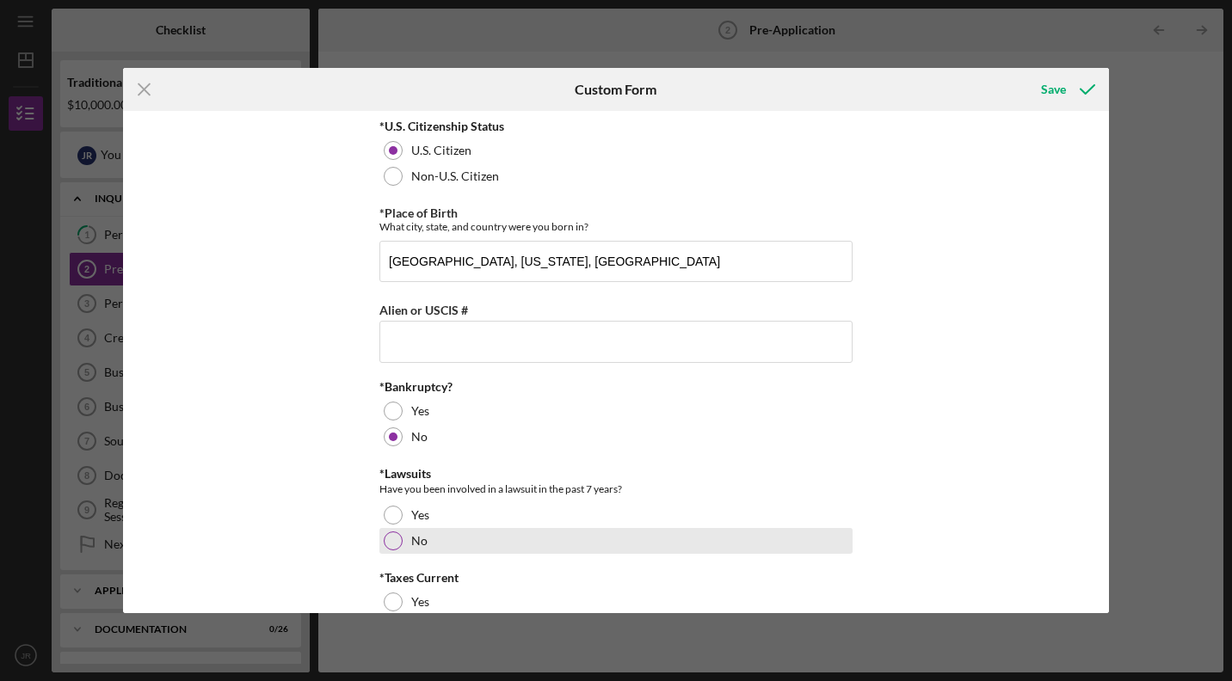
click at [387, 533] on div at bounding box center [393, 541] width 19 height 19
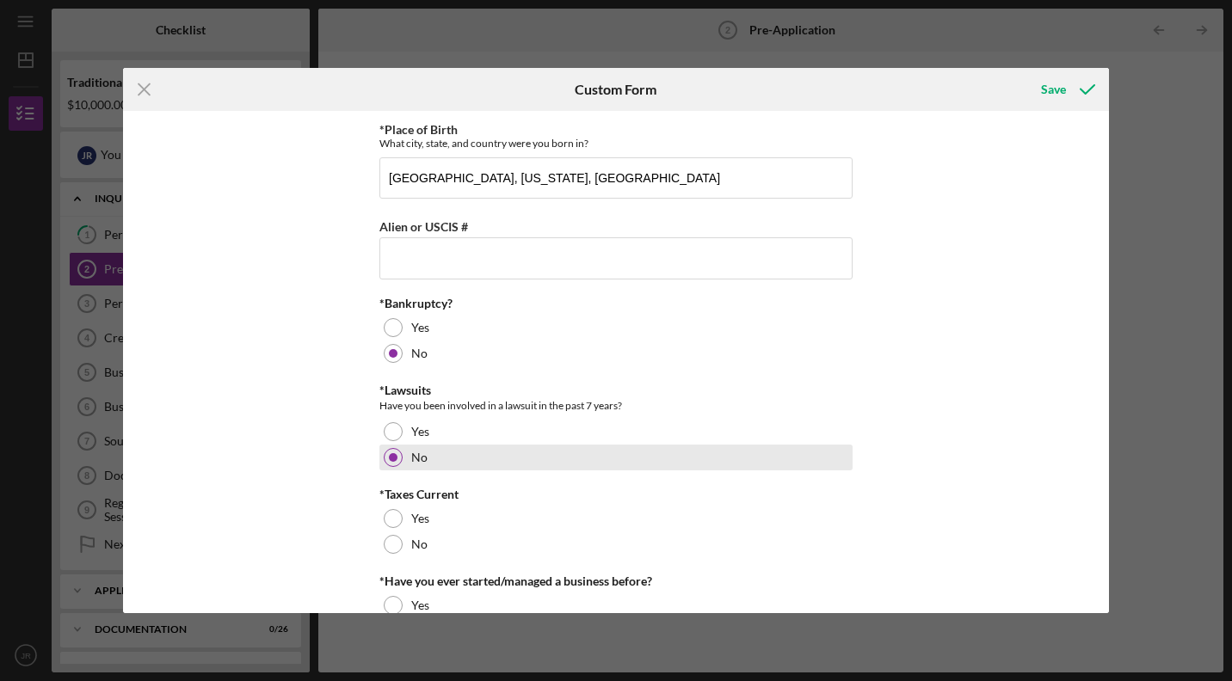
scroll to position [140, 0]
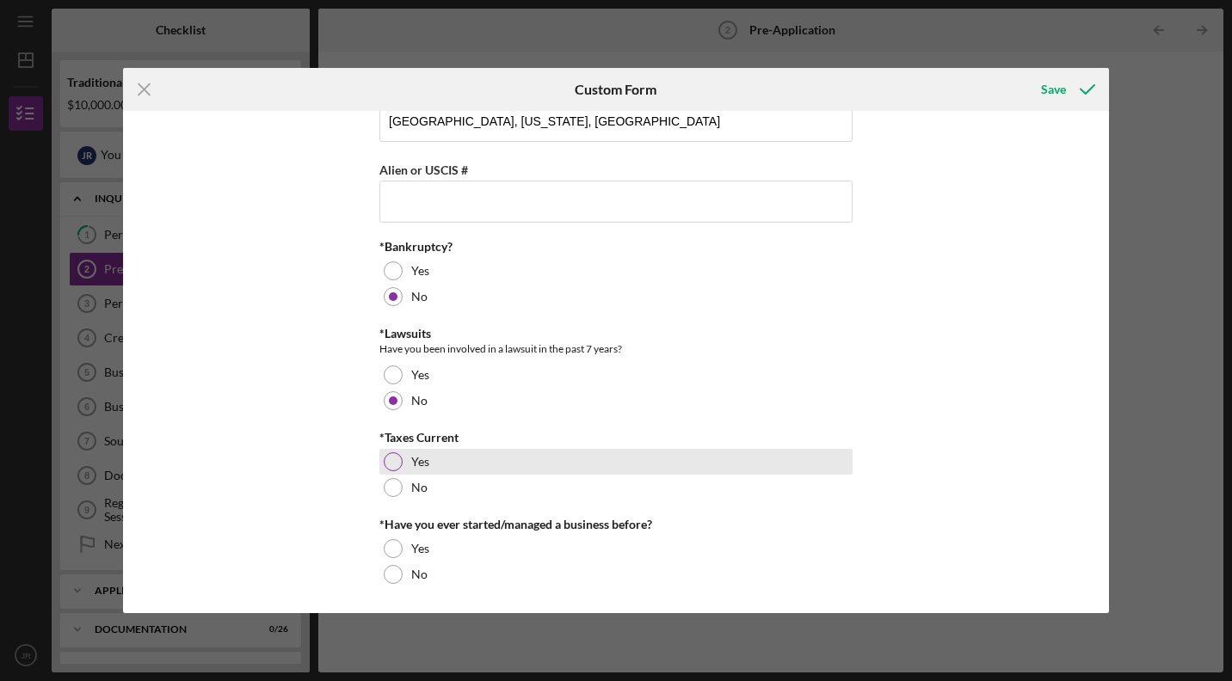
click at [393, 459] on div at bounding box center [393, 462] width 19 height 19
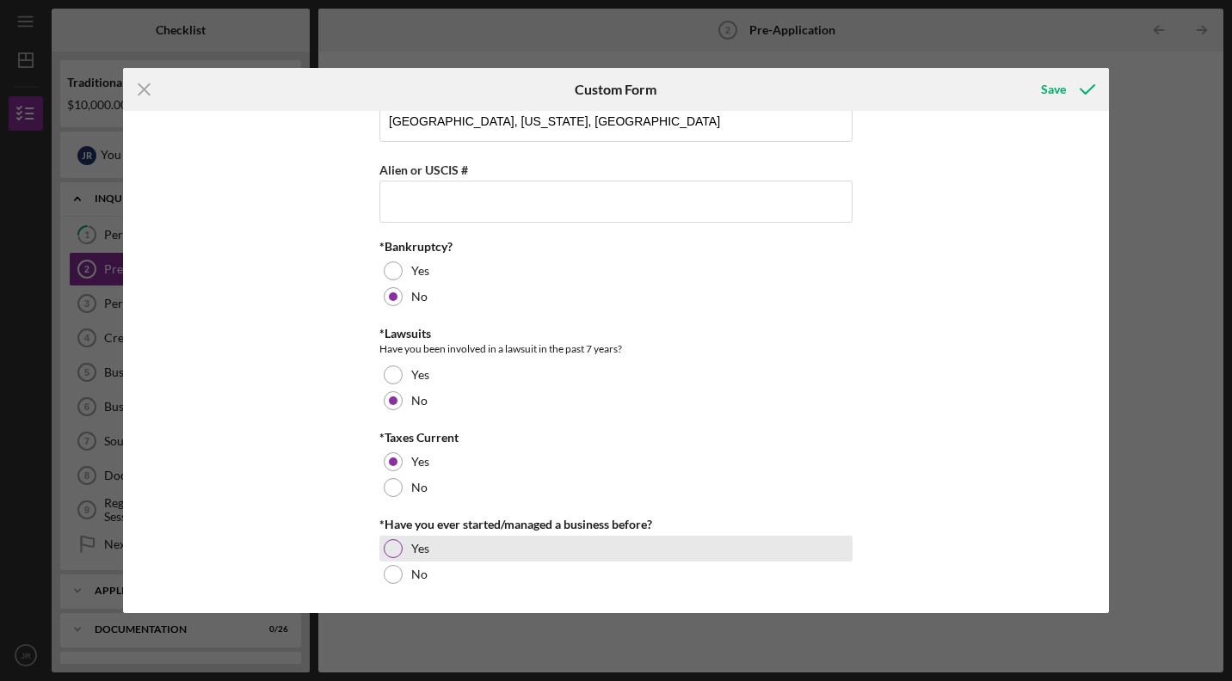
click at [391, 546] on div at bounding box center [393, 548] width 19 height 19
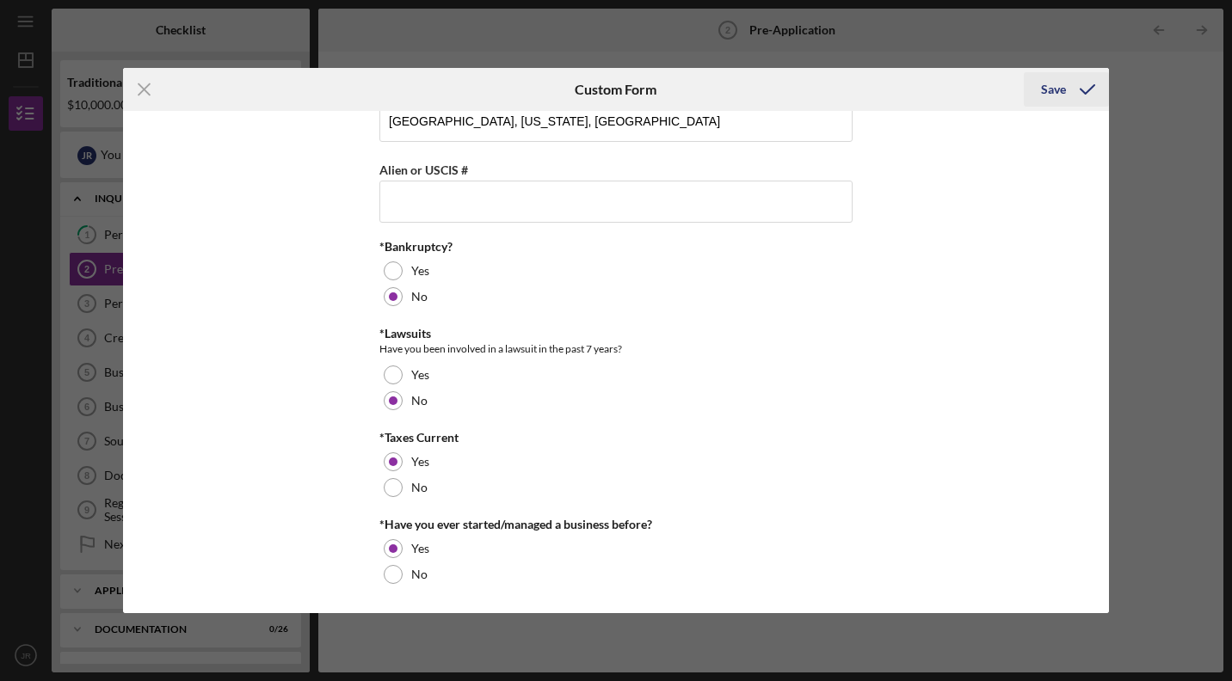
click at [1056, 91] on div "Save" at bounding box center [1053, 89] width 25 height 34
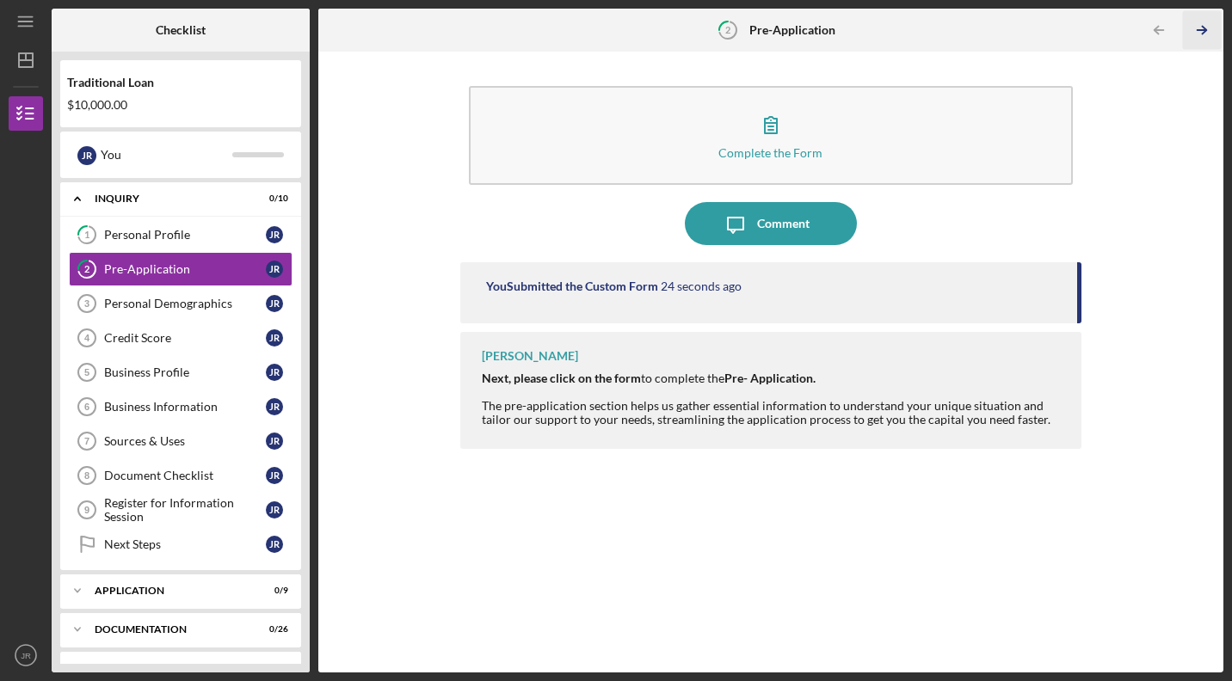
click at [1199, 32] on icon "Icon/Table Pagination Arrow" at bounding box center [1202, 30] width 39 height 39
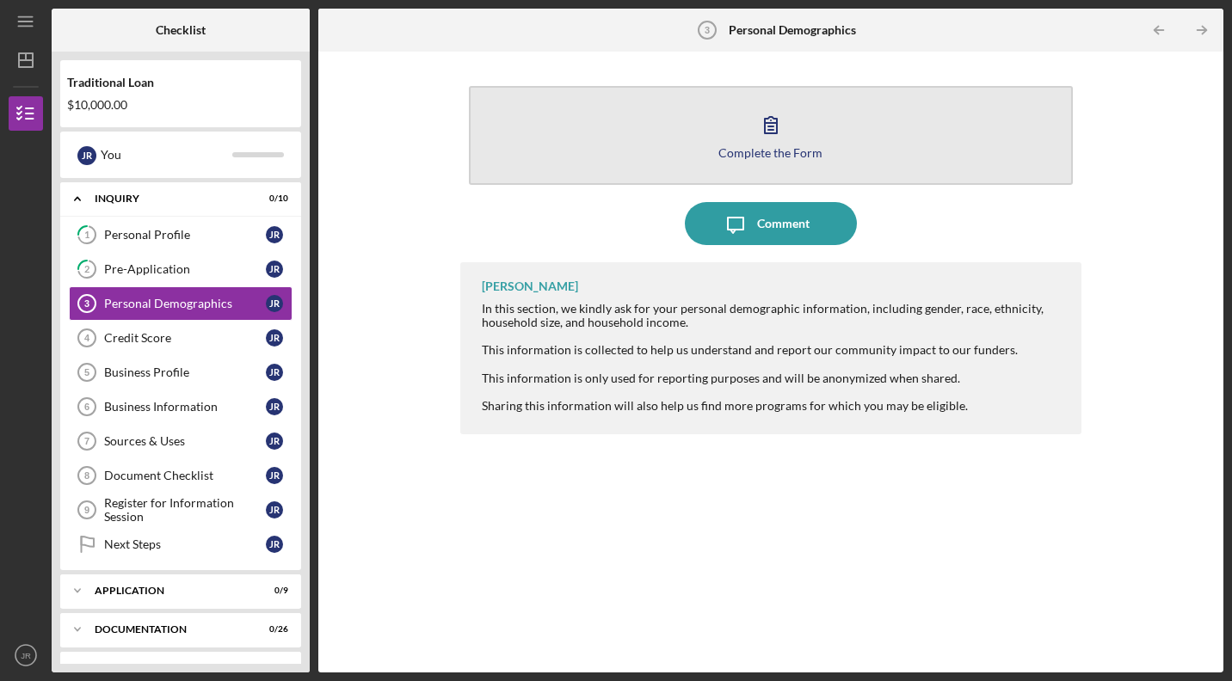
click at [962, 159] on button "Complete the Form Form" at bounding box center [771, 135] width 604 height 99
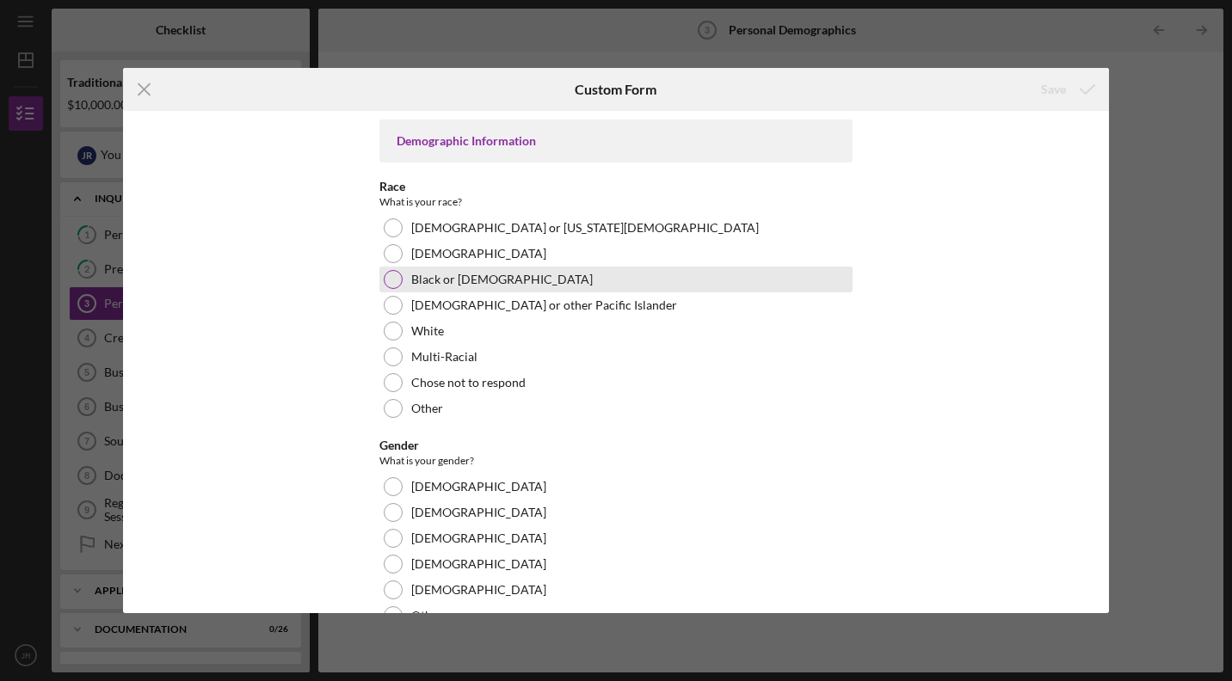
click at [391, 279] on div at bounding box center [393, 279] width 19 height 19
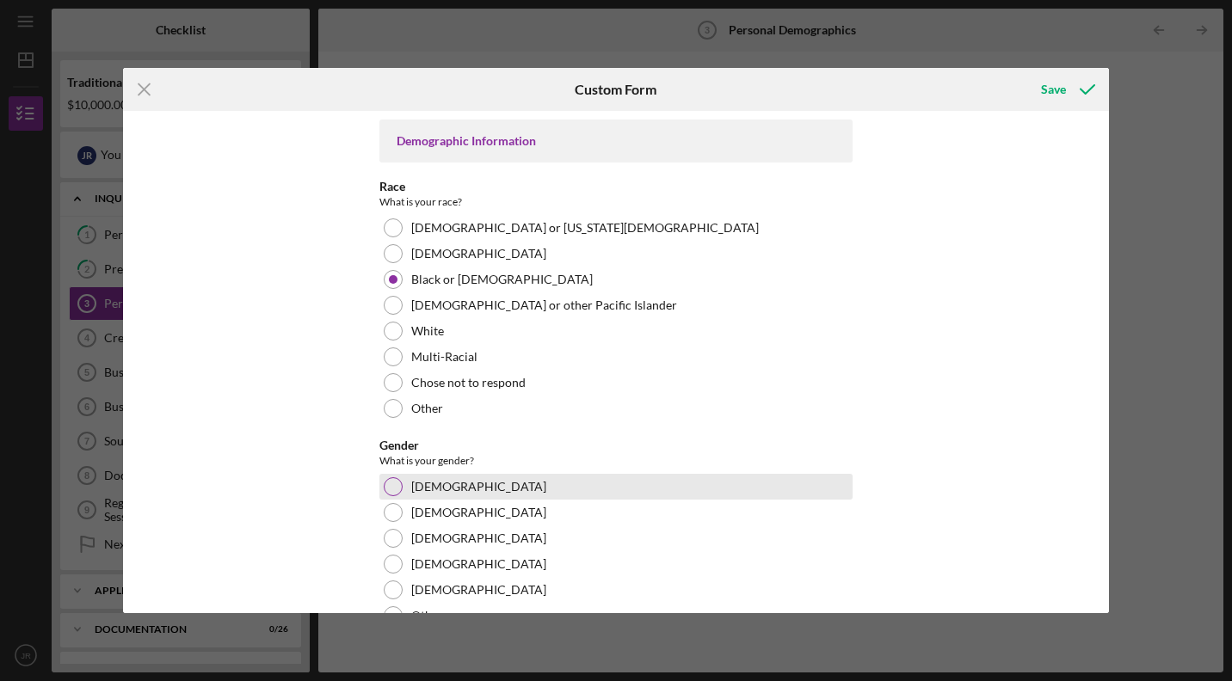
click at [391, 490] on div at bounding box center [393, 487] width 19 height 19
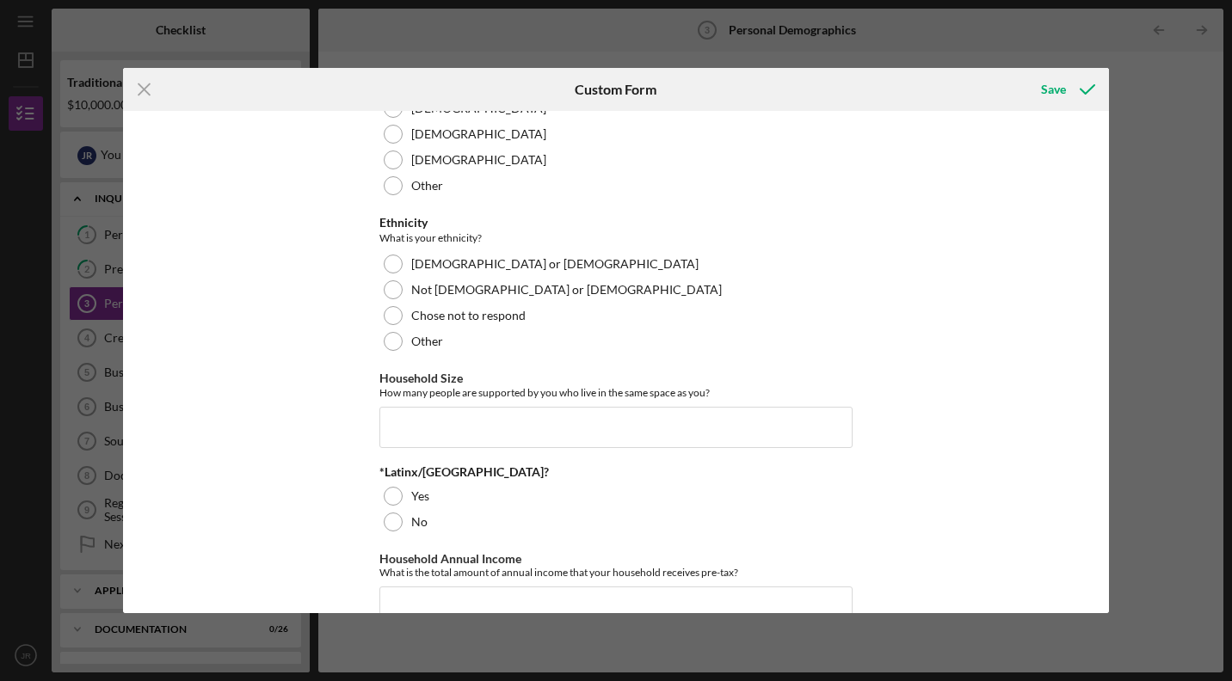
scroll to position [397, 0]
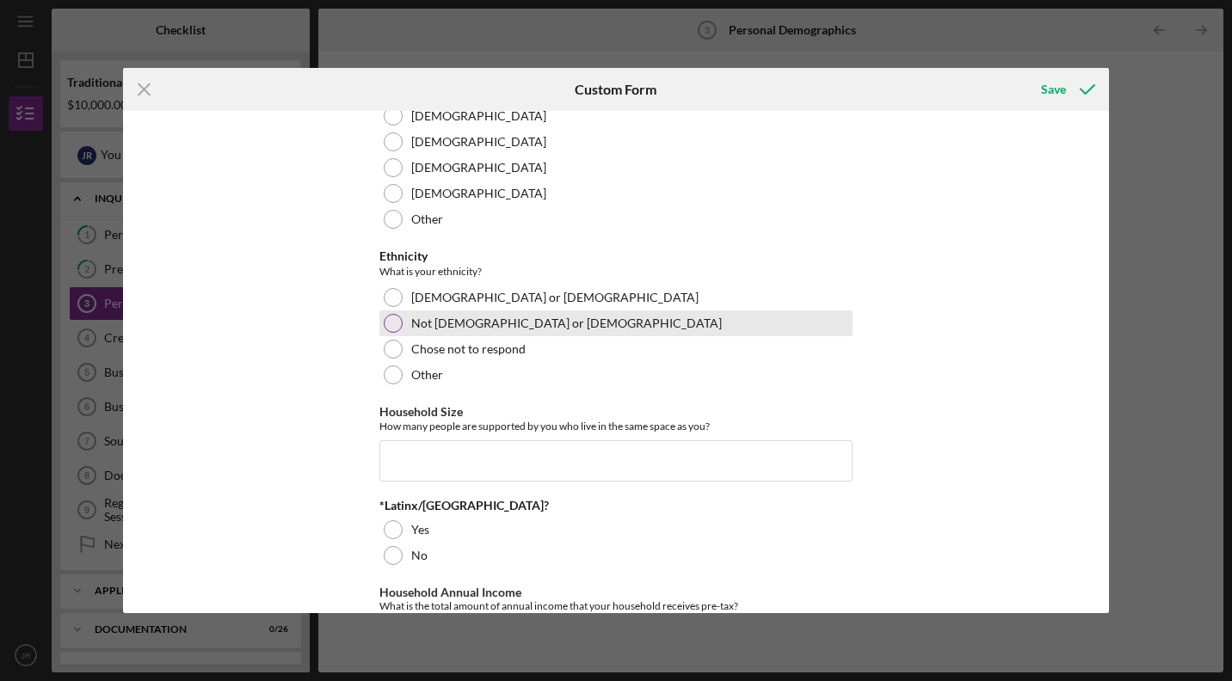
click at [392, 323] on div at bounding box center [393, 323] width 19 height 19
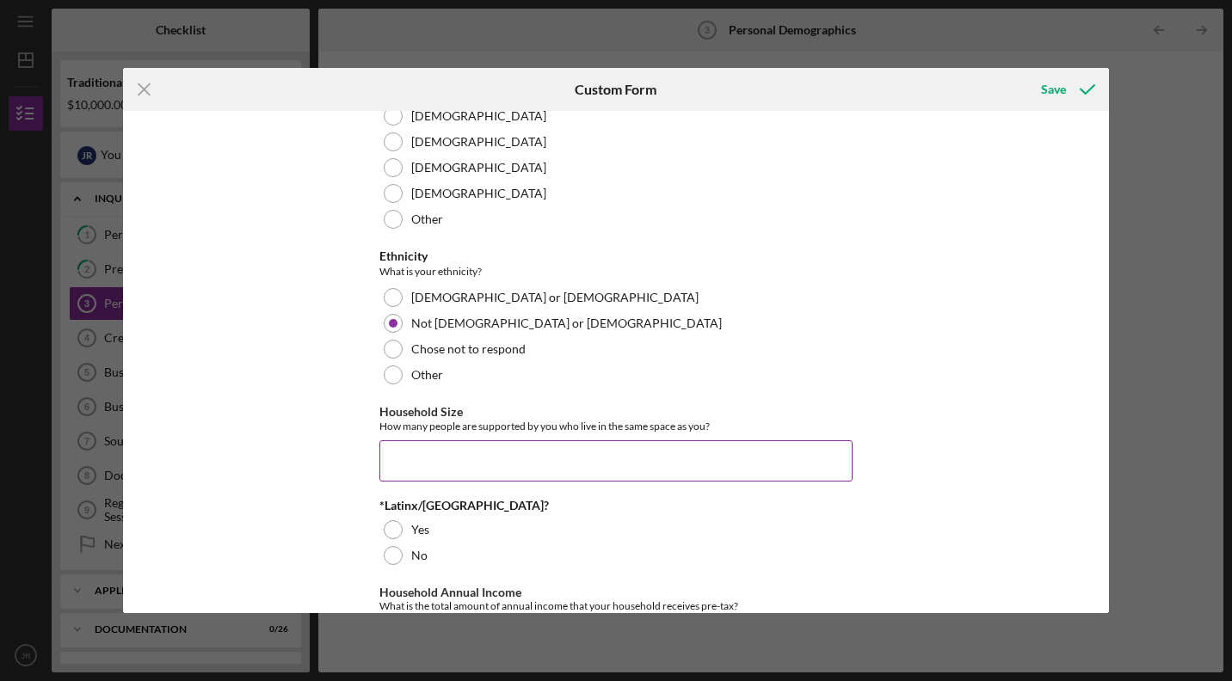
click at [404, 458] on input "Household Size" at bounding box center [615, 461] width 473 height 41
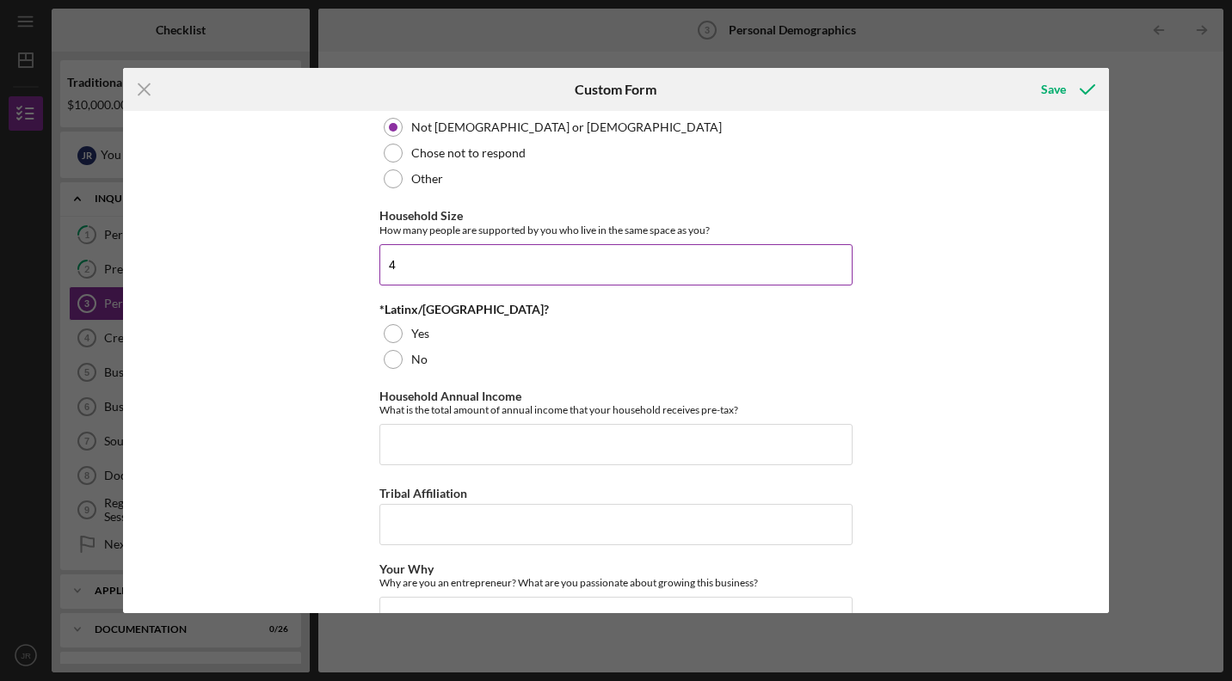
scroll to position [598, 0]
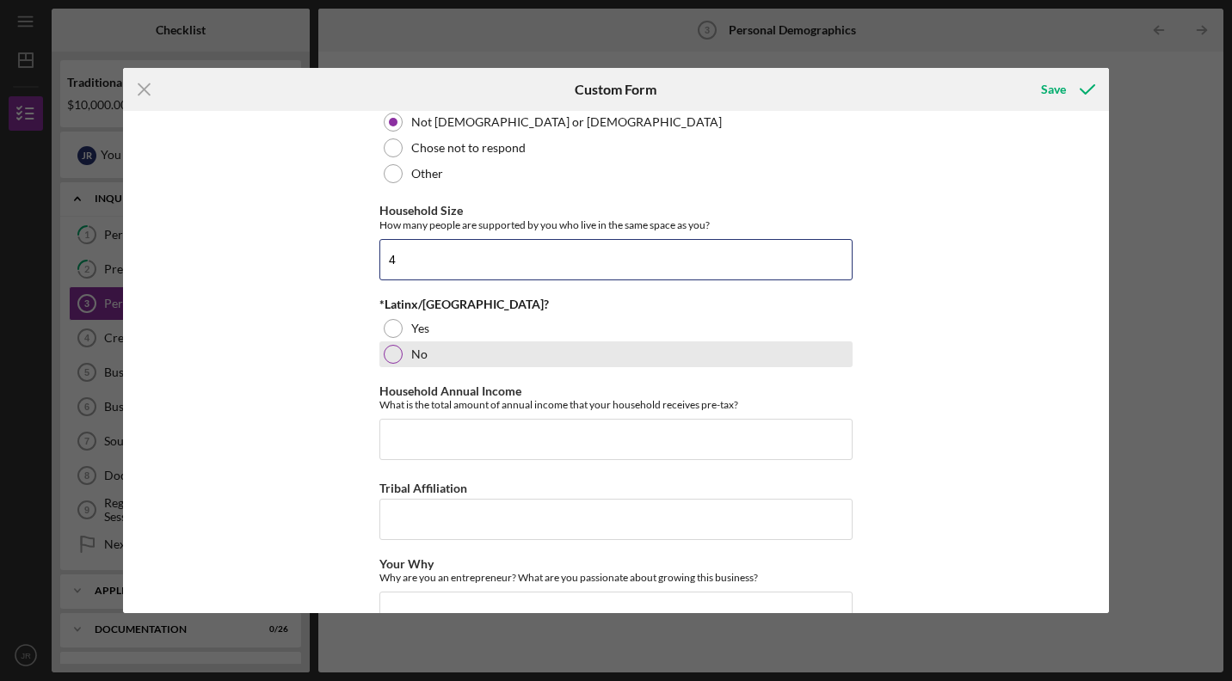
type input "4"
click at [392, 354] on div at bounding box center [393, 354] width 19 height 19
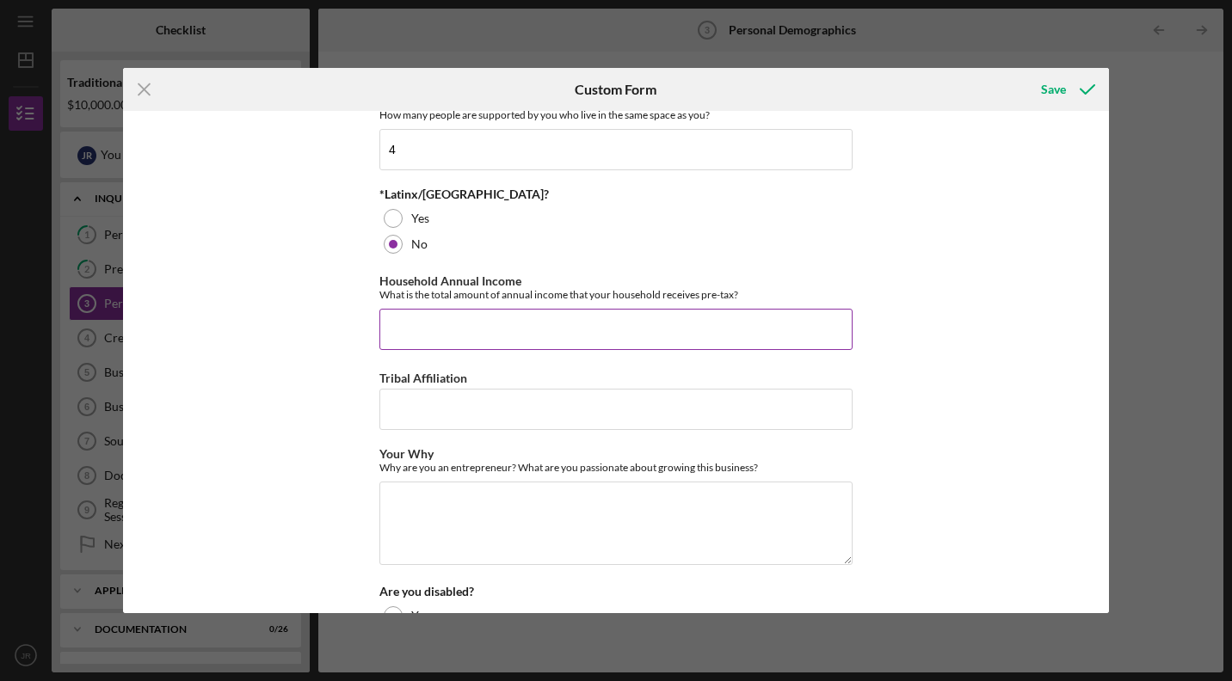
scroll to position [691, 0]
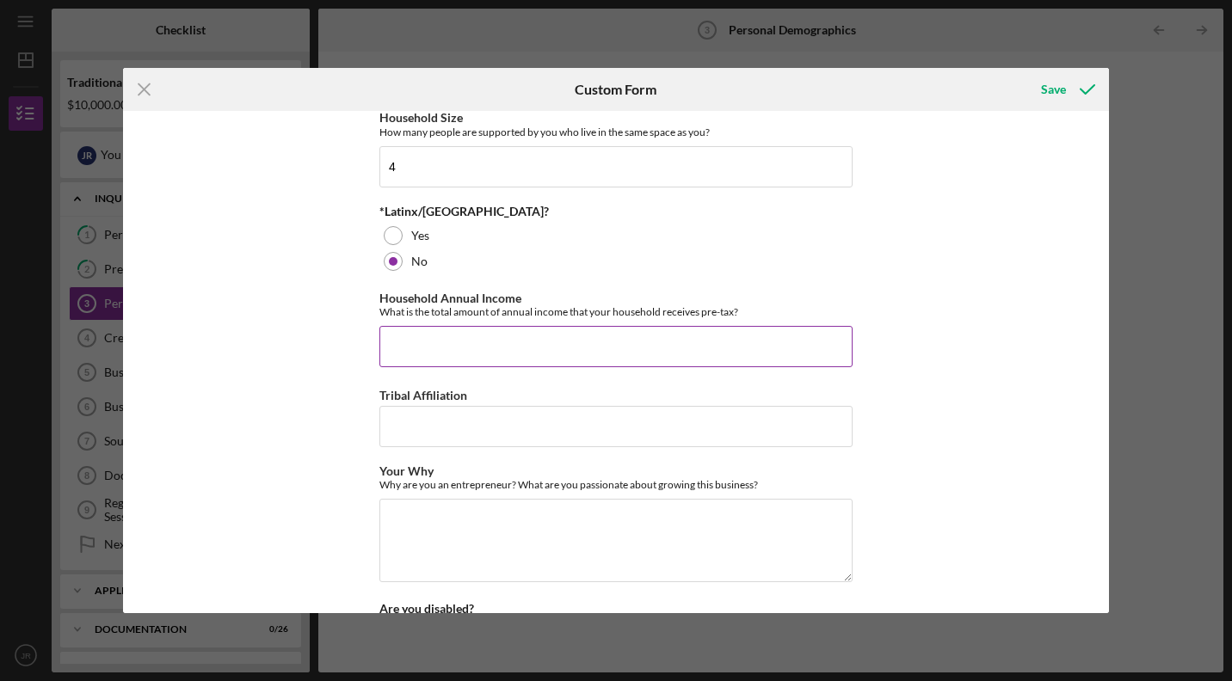
click at [428, 344] on input "Household Annual Income" at bounding box center [615, 346] width 473 height 41
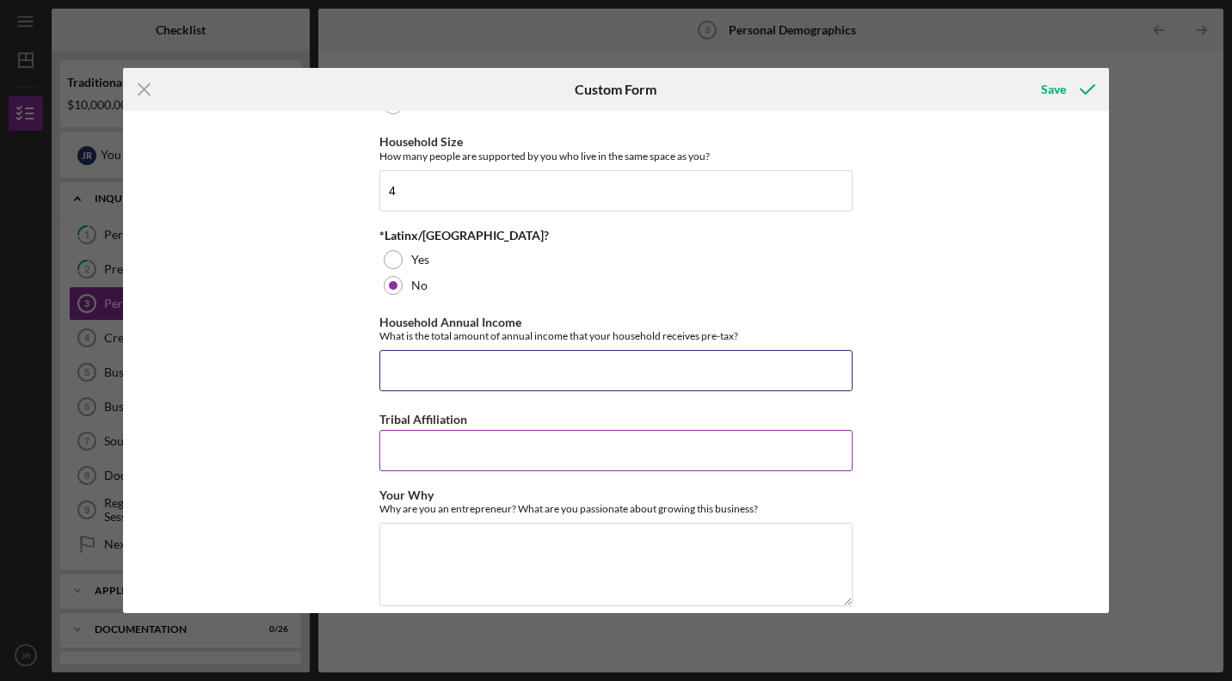
scroll to position [648, 0]
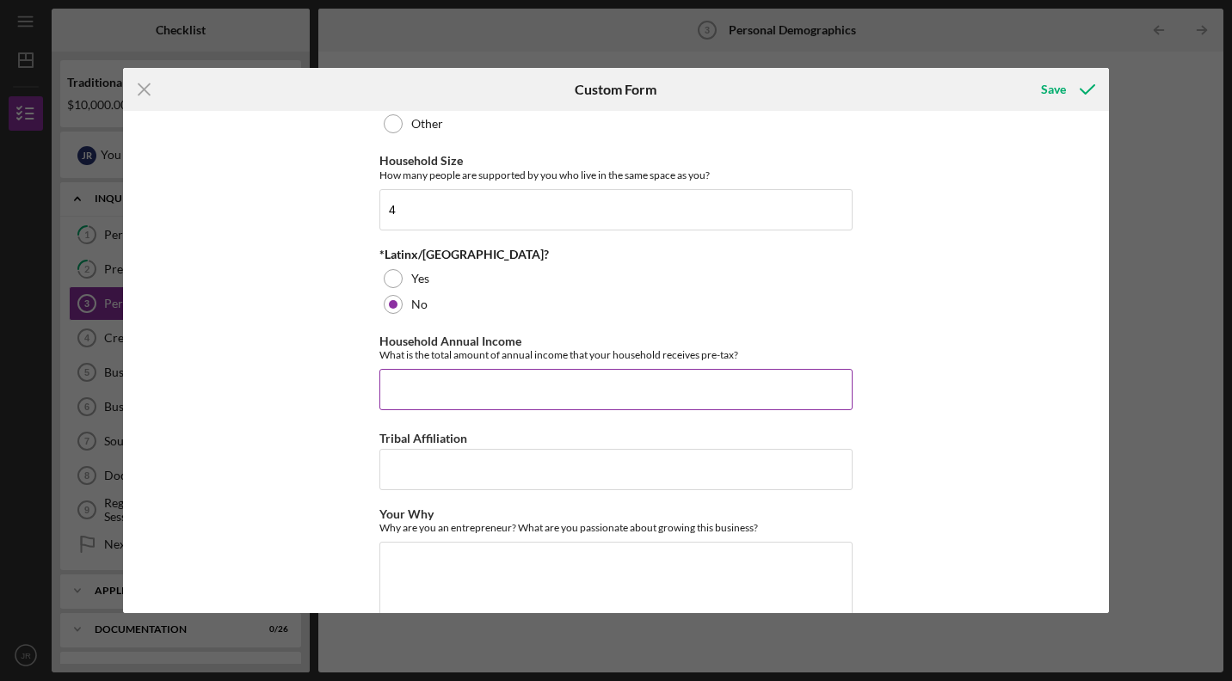
click at [509, 381] on input "Household Annual Income" at bounding box center [615, 389] width 473 height 41
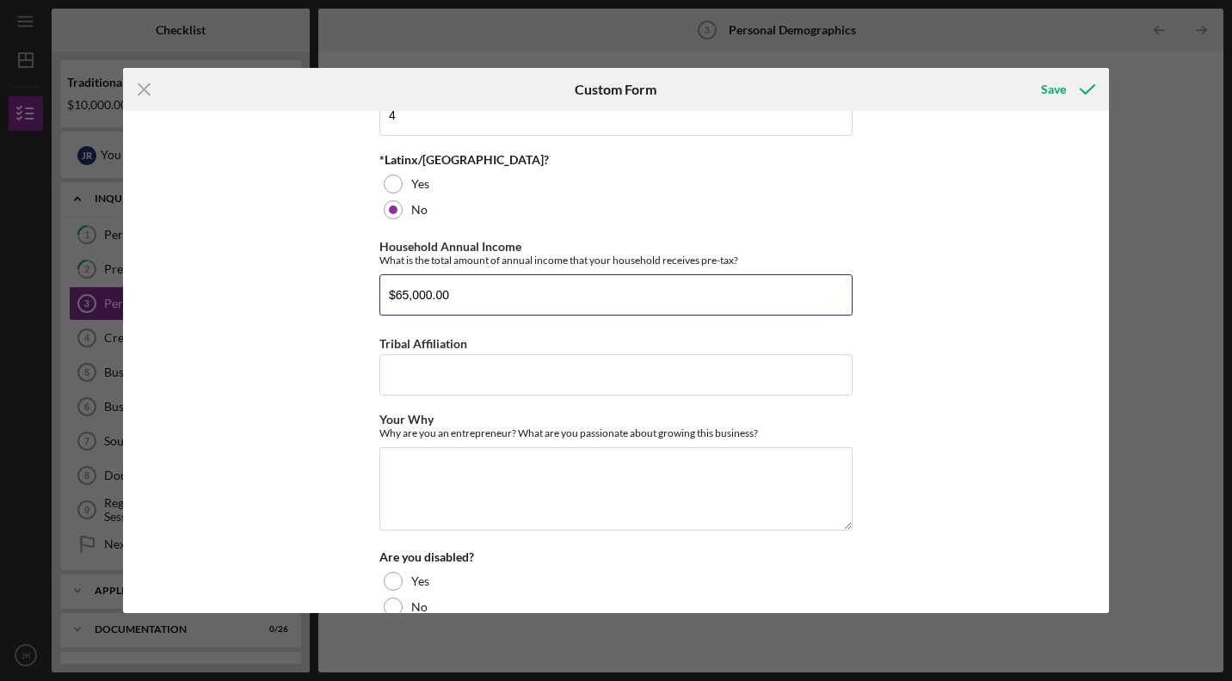
scroll to position [774, 0]
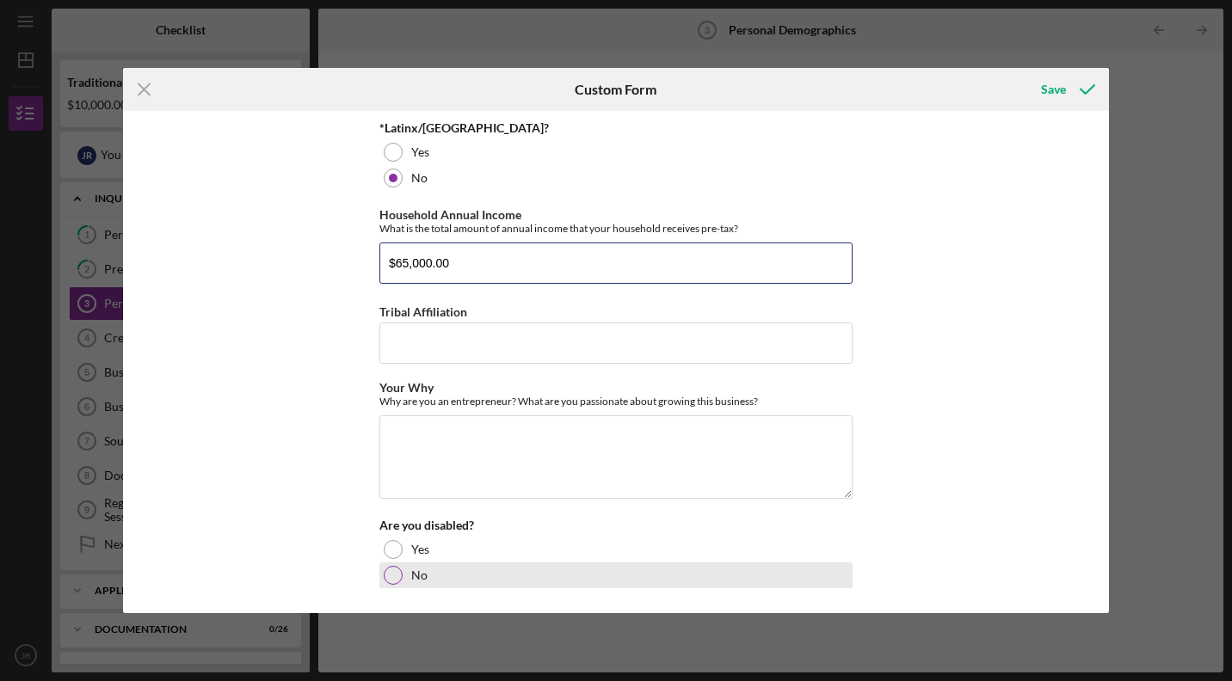
type input "$65,000.00"
click at [391, 574] on div at bounding box center [393, 575] width 19 height 19
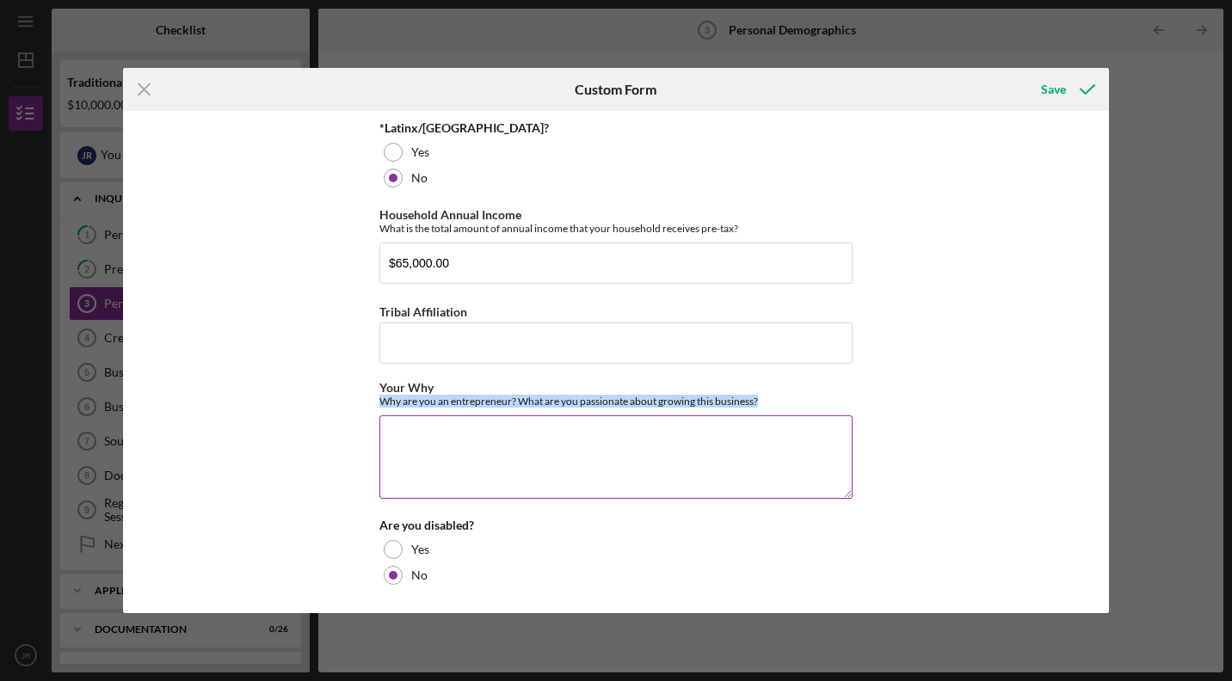
drag, startPoint x: 379, startPoint y: 403, endPoint x: 762, endPoint y: 403, distance: 383.7
click at [762, 404] on div "Why are you an entrepreneur? What are you passionate about growing this busines…" at bounding box center [615, 401] width 473 height 13
copy div "Why are you an entrepreneur? What are you passionate about growing this busines…"
click at [572, 422] on textarea "Your Why" at bounding box center [615, 457] width 473 height 83
paste textarea "L ipsumd si ametconsecte adipisc E’se doe te incidi utlabo etdol magnaaliq en a…"
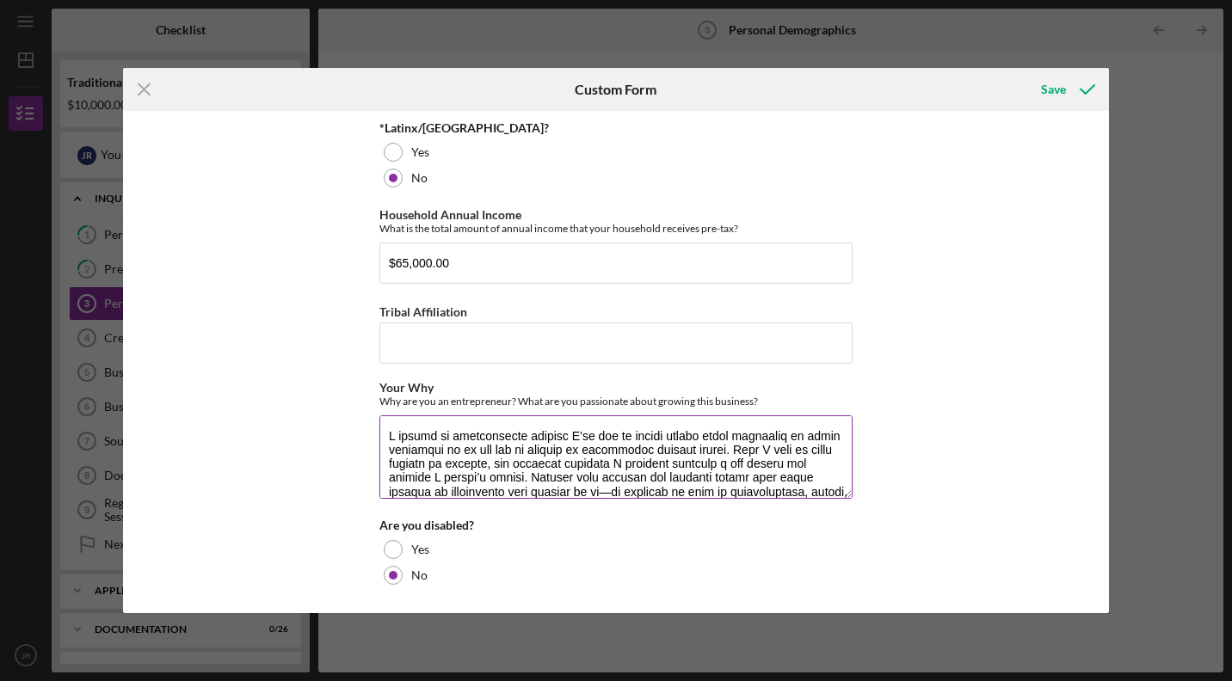
scroll to position [194, 0]
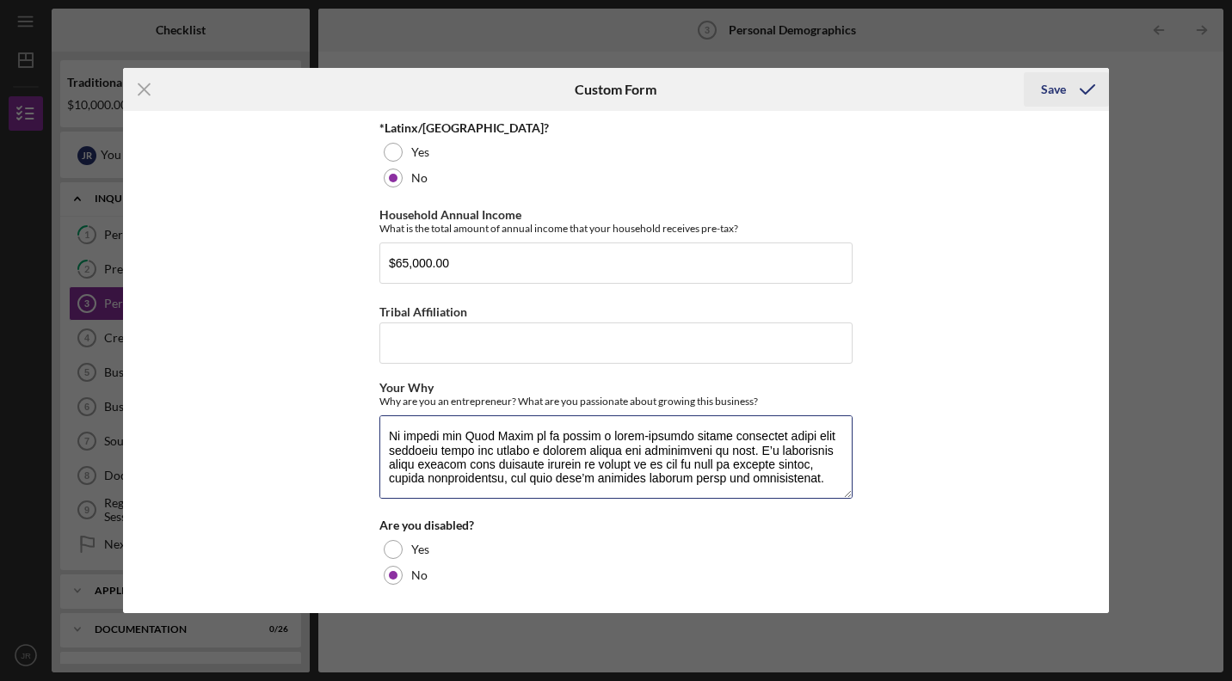
type textarea "L ipsumd si ametconsecte adipisc E’se doe te incidi utlabo etdol magnaaliq en a…"
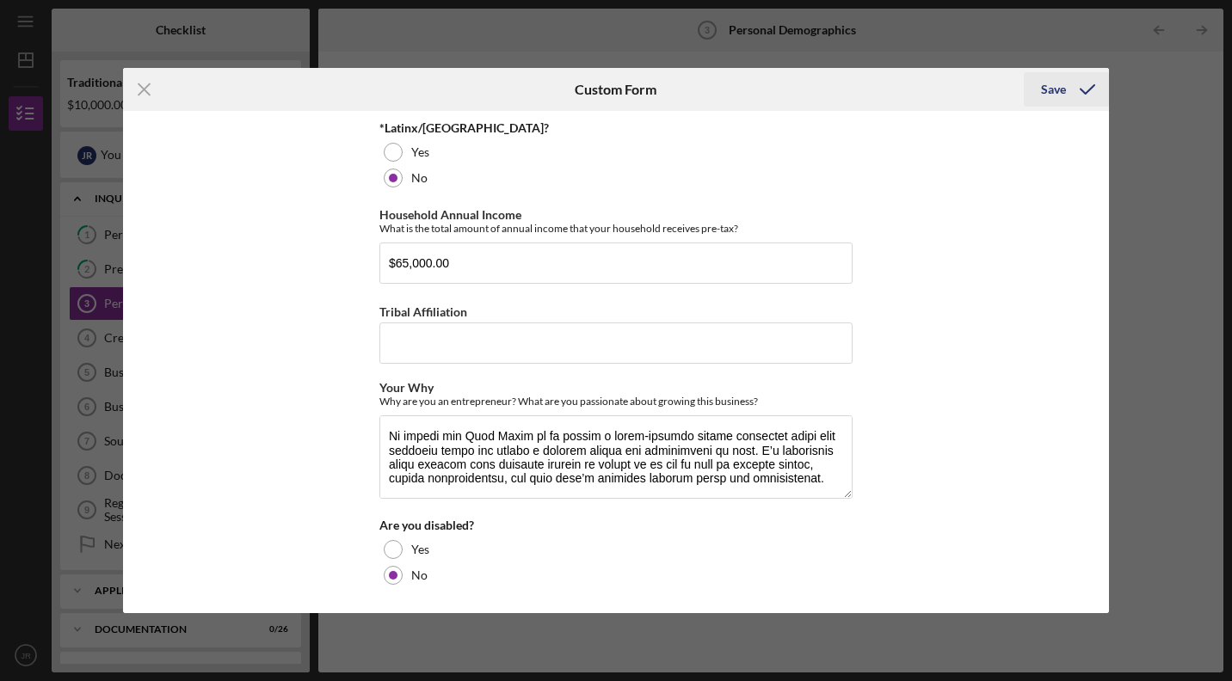
click at [1062, 90] on div "Save" at bounding box center [1053, 89] width 25 height 34
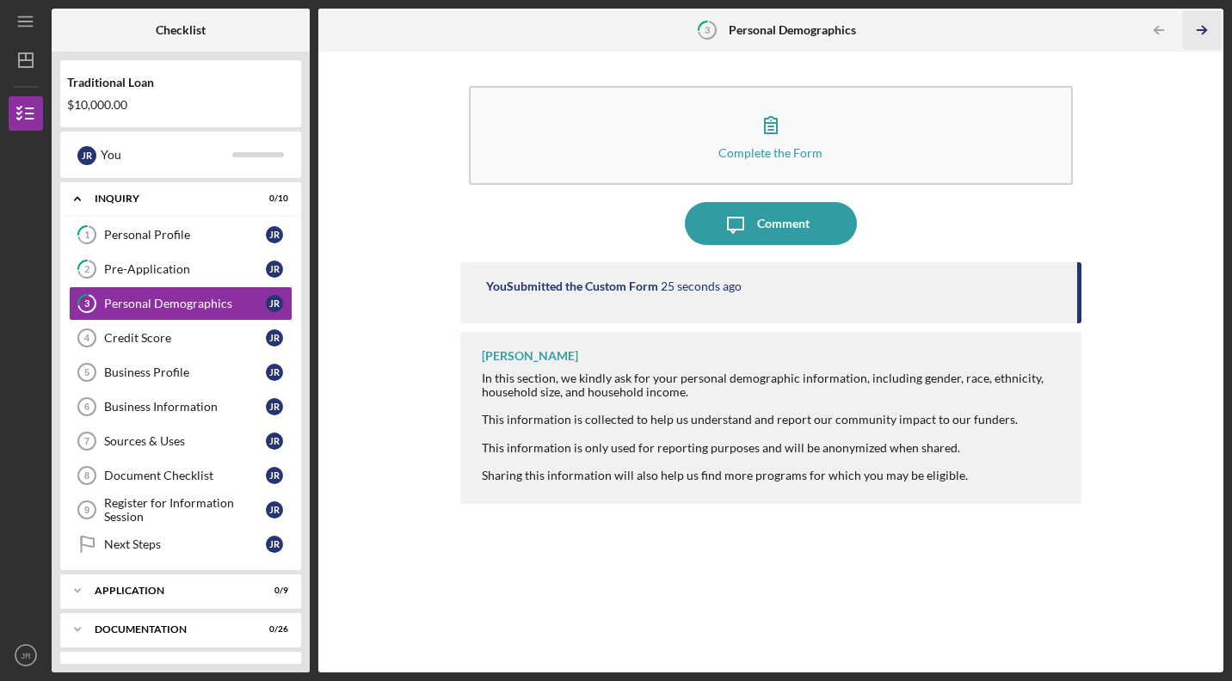
click at [1204, 30] on line "button" at bounding box center [1202, 30] width 9 height 0
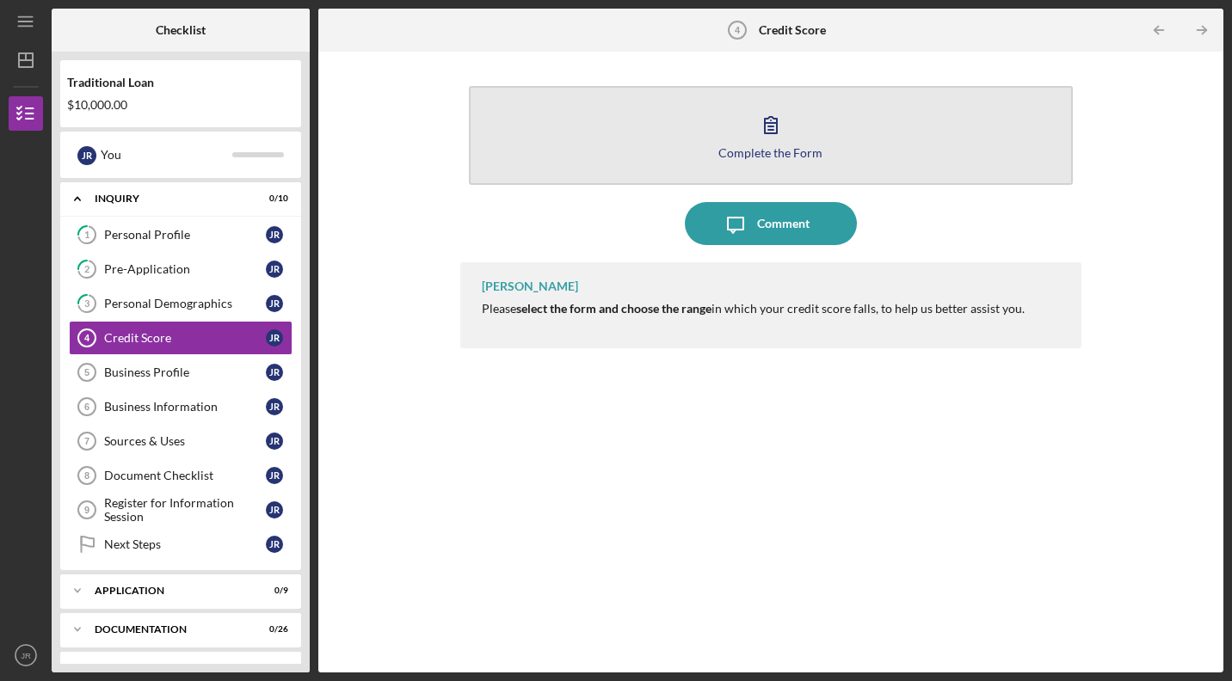
click at [903, 132] on button "Complete the Form Form" at bounding box center [771, 135] width 604 height 99
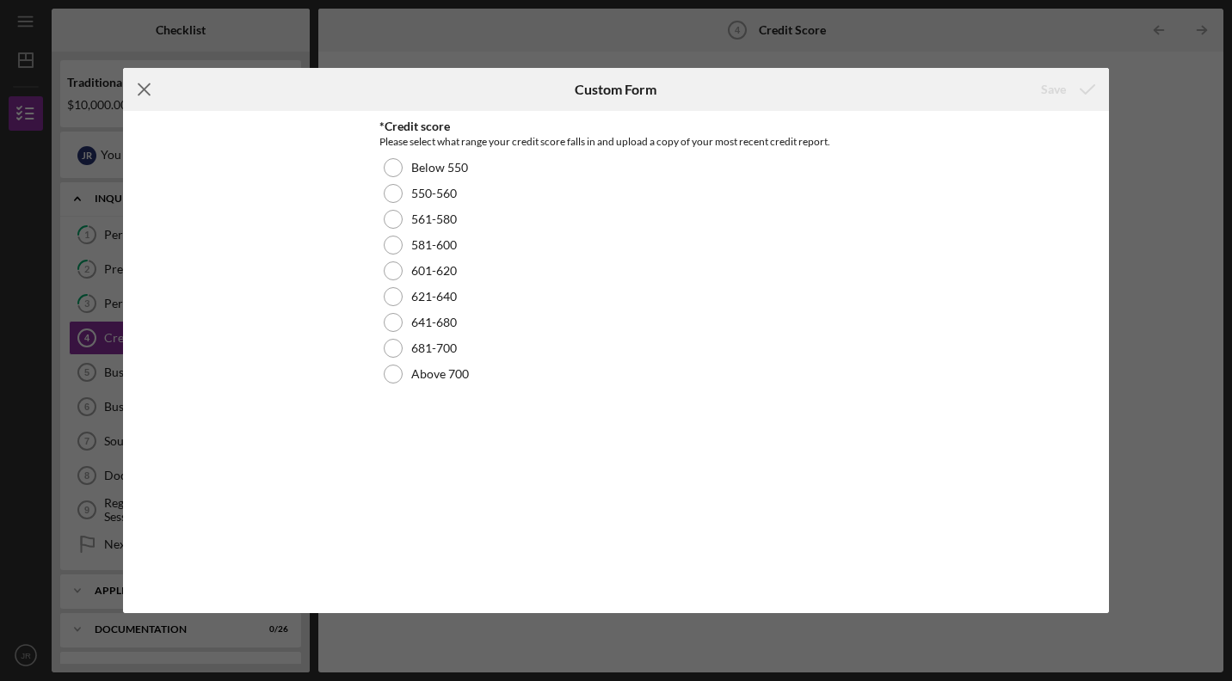
click at [141, 89] on icon "Icon/Menu Close" at bounding box center [144, 89] width 43 height 43
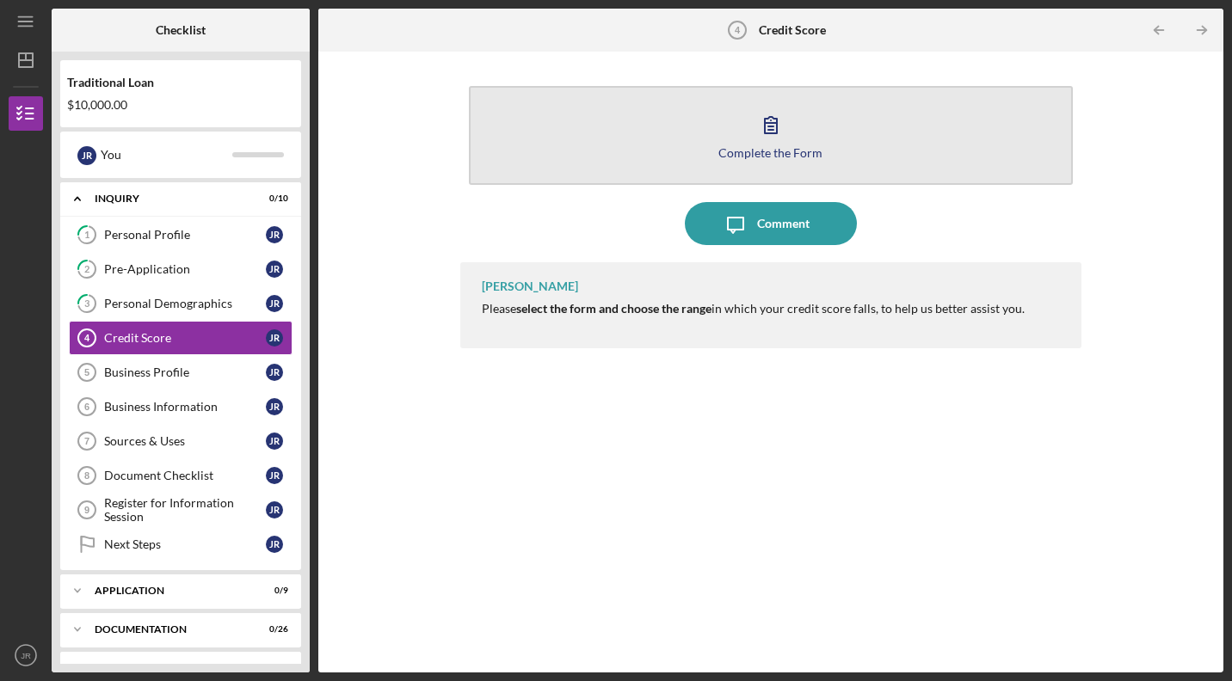
click at [823, 155] on button "Complete the Form Form" at bounding box center [771, 135] width 604 height 99
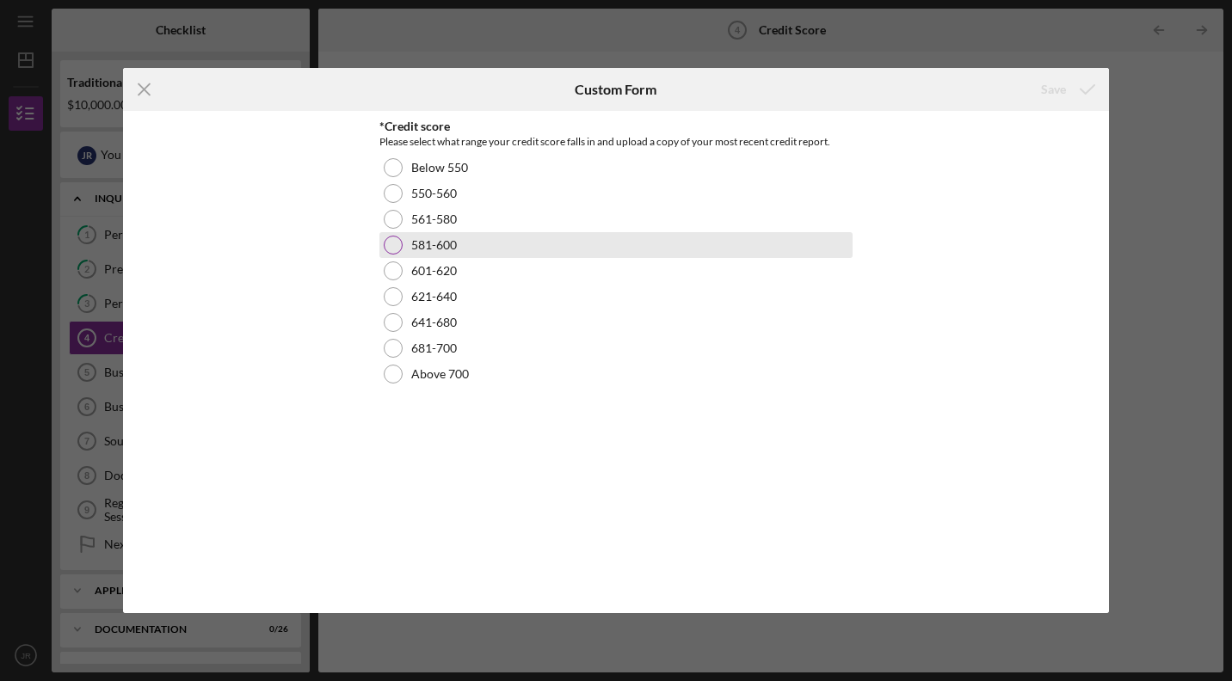
click at [394, 245] on div at bounding box center [393, 245] width 19 height 19
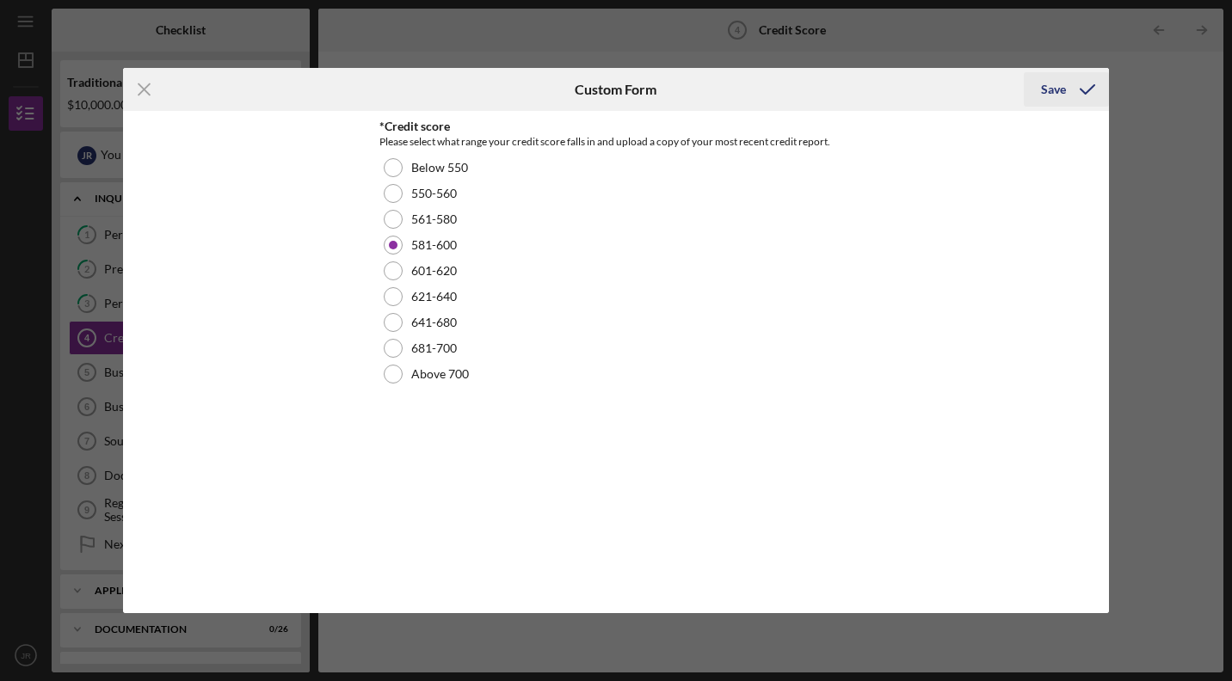
click at [1066, 83] on icon "submit" at bounding box center [1087, 89] width 43 height 43
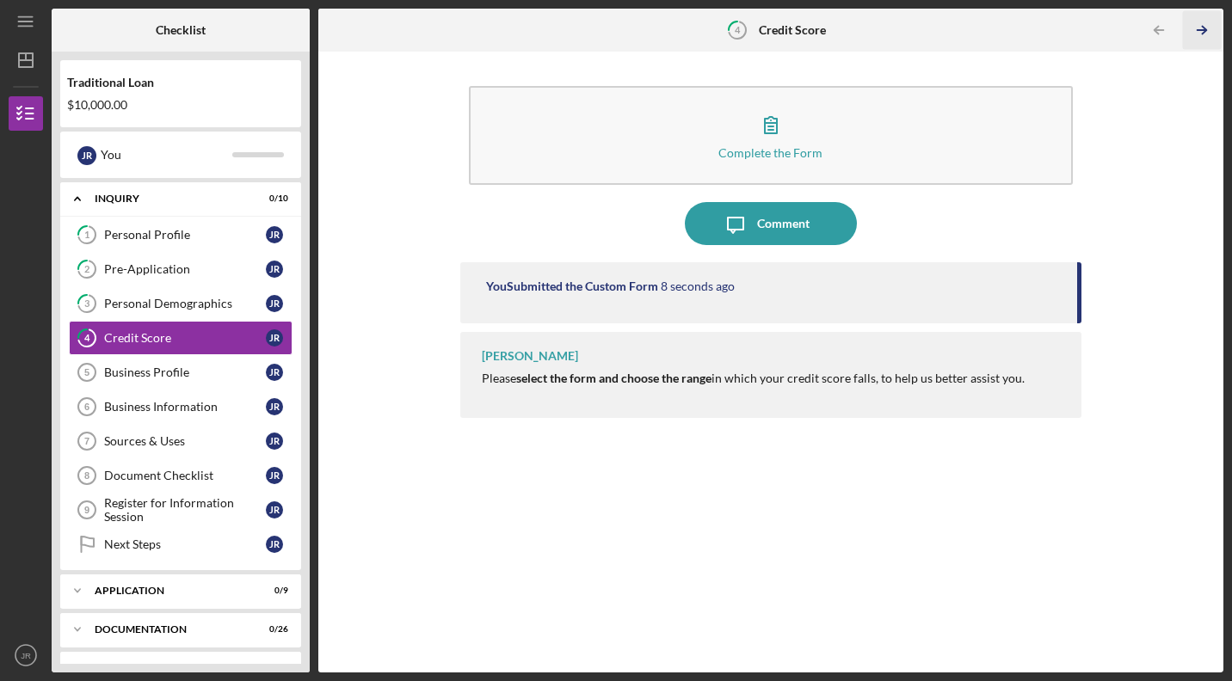
click at [1195, 30] on icon "Icon/Table Pagination Arrow" at bounding box center [1202, 30] width 39 height 39
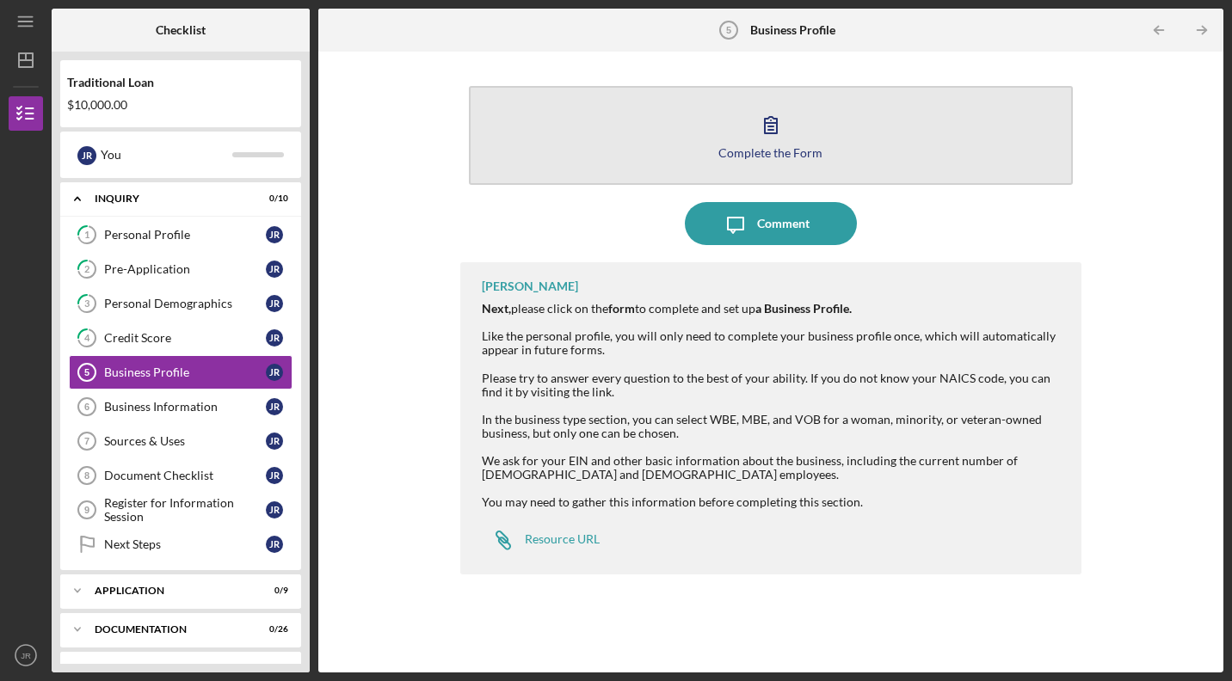
click at [798, 129] on button "Complete the Form Form" at bounding box center [771, 135] width 604 height 99
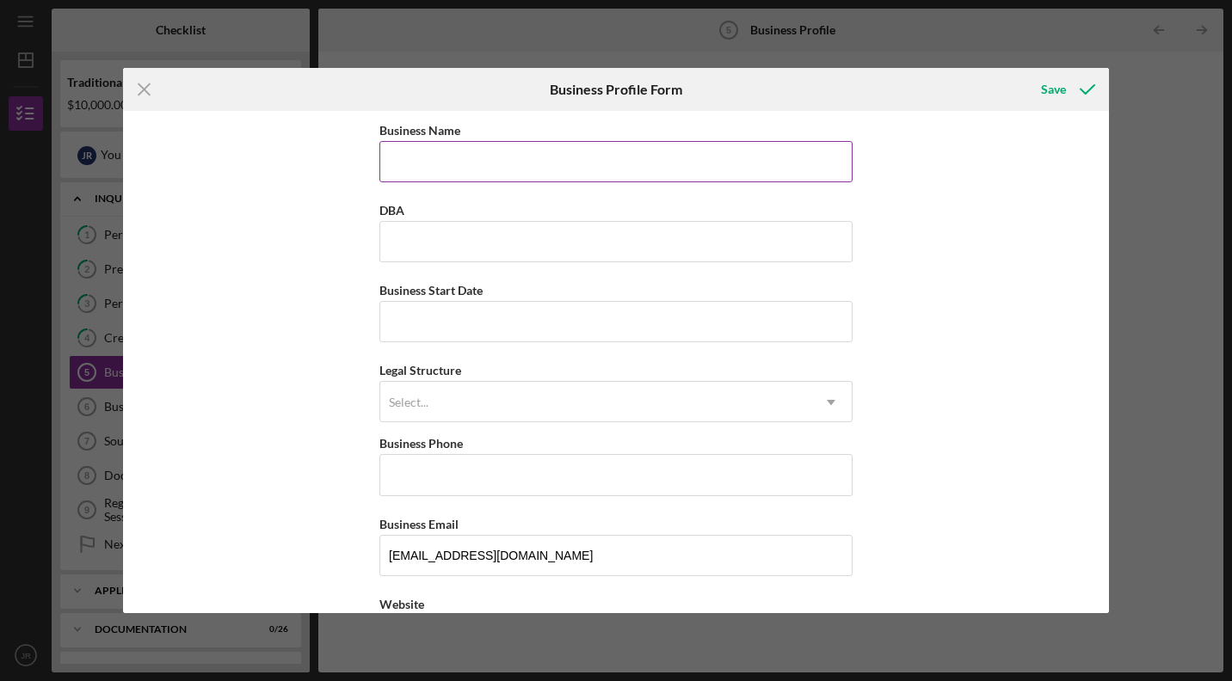
click at [715, 170] on input "Business Name" at bounding box center [615, 161] width 473 height 41
type input "Tonē Bekka LLC"
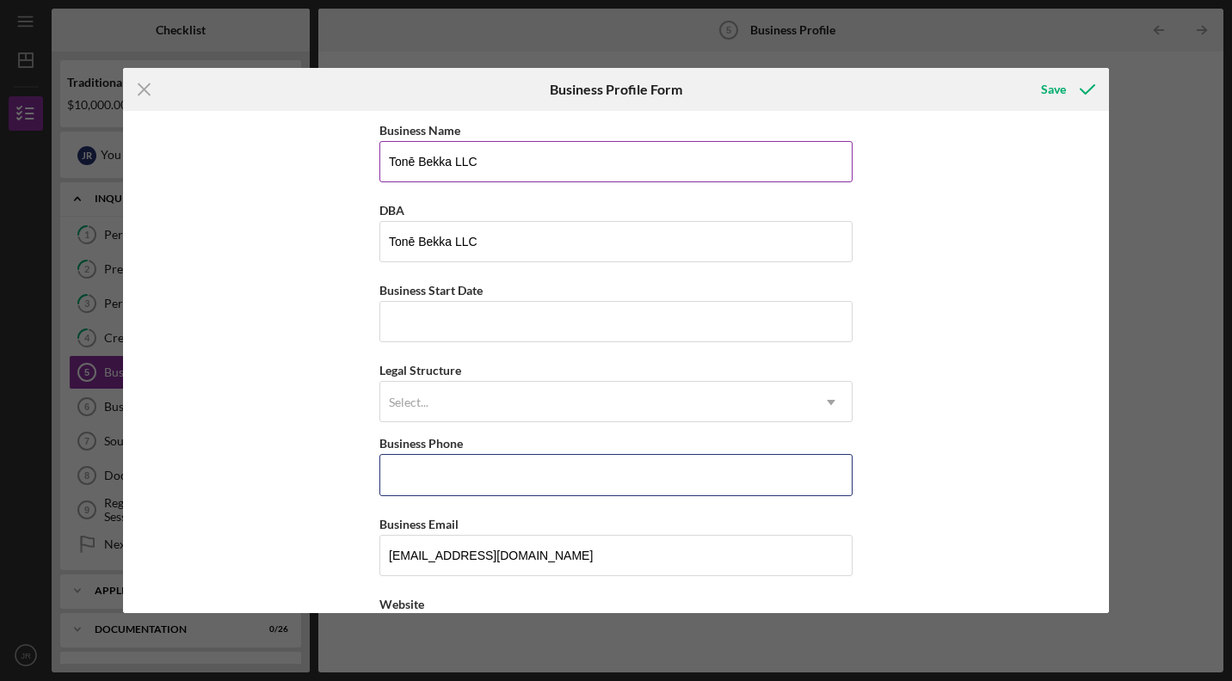
type input "[PHONE_NUMBER]"
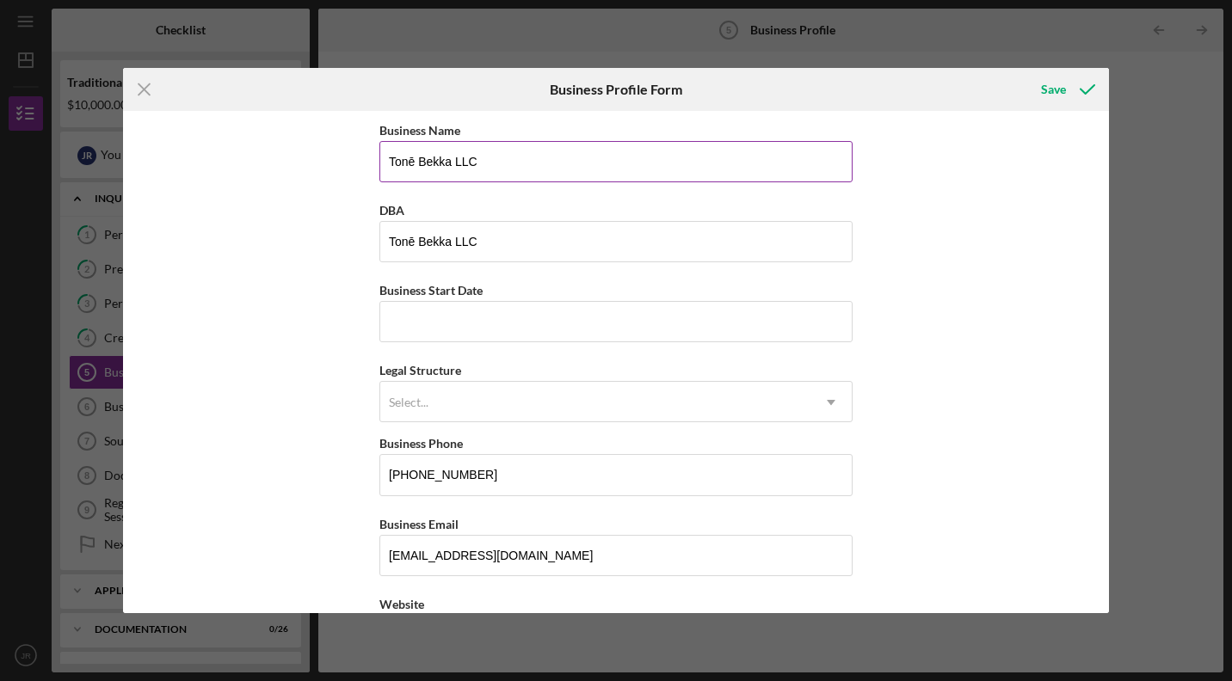
type input "[STREET_ADDRESS]"
type input "COLUMBUS"
type input "OH"
type input "43219"
type input "[GEOGRAPHIC_DATA]"
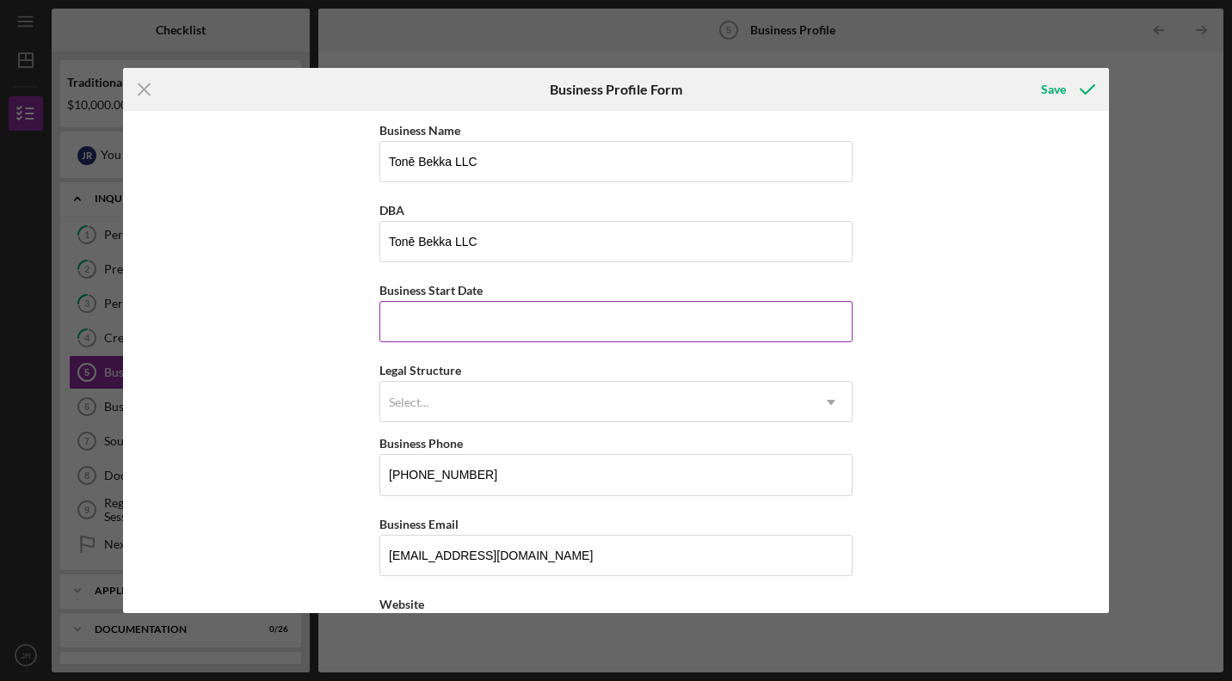
click at [582, 313] on input "Business Start Date" at bounding box center [615, 321] width 473 height 41
type input "[DATE]"
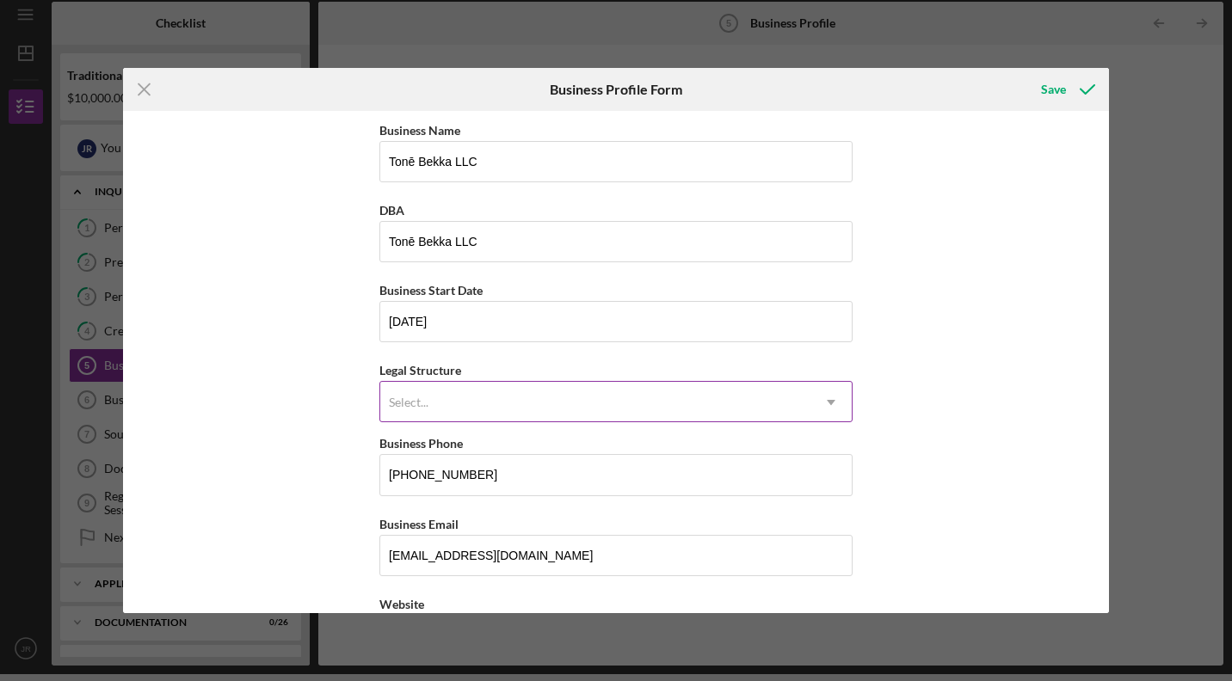
click at [520, 398] on div "Select..." at bounding box center [595, 403] width 430 height 40
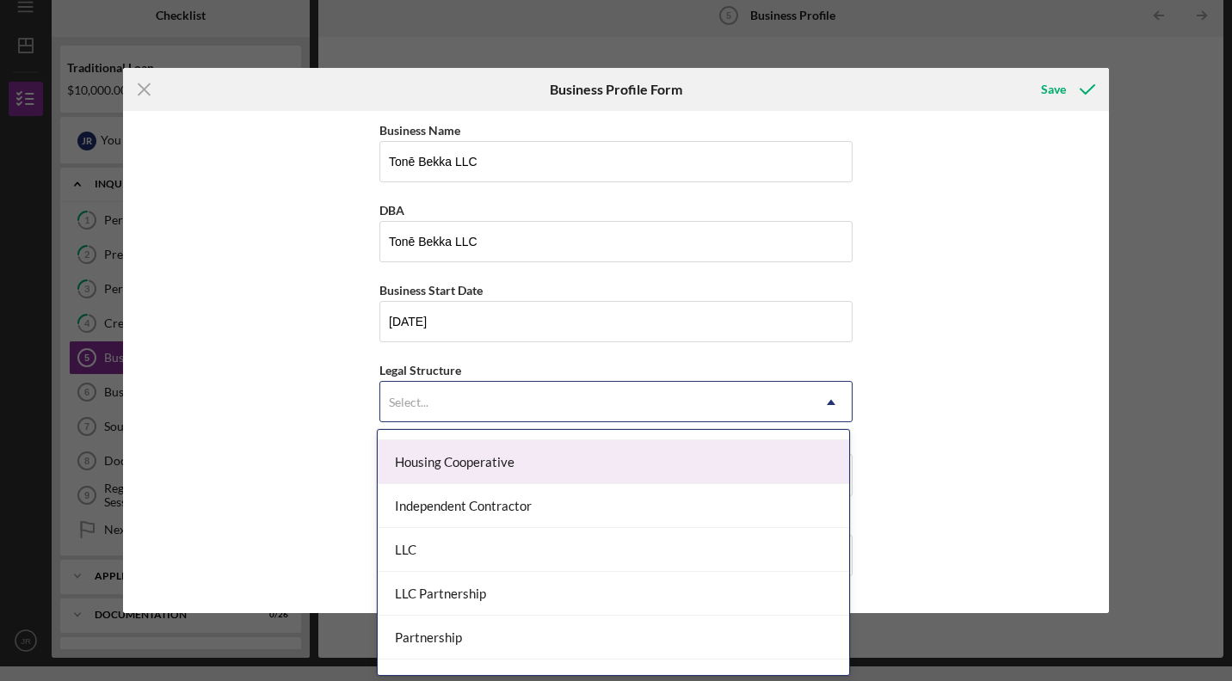
scroll to position [215, 0]
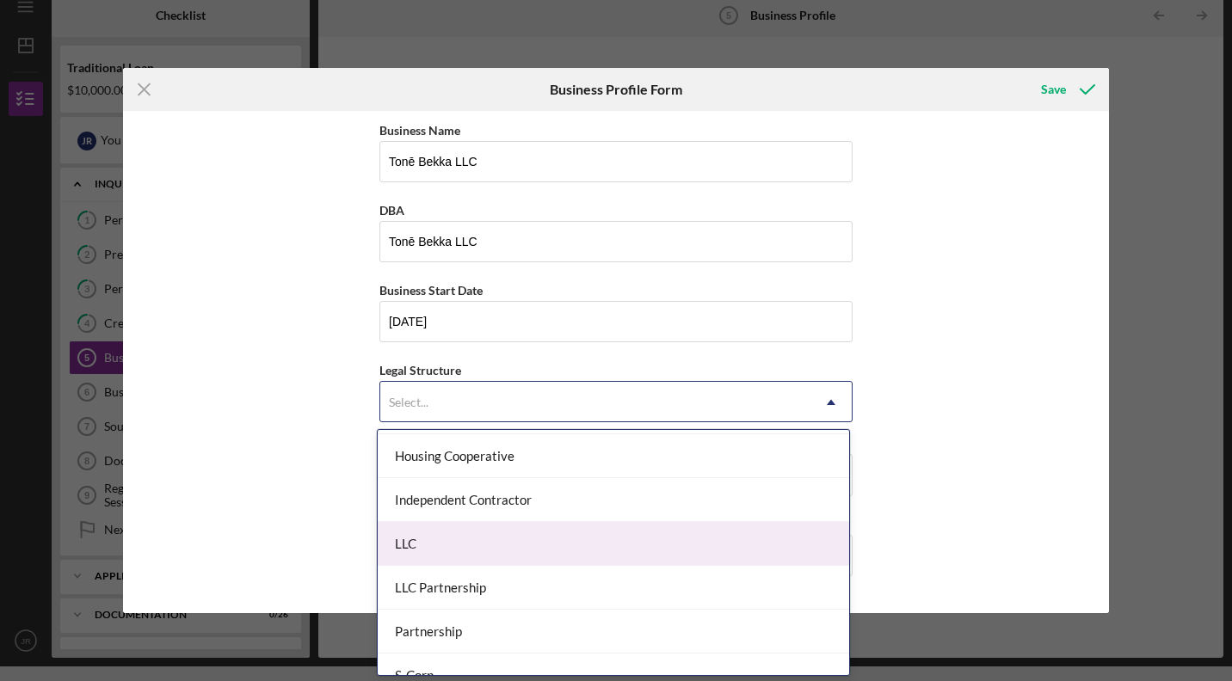
click at [470, 547] on div "LLC" at bounding box center [614, 544] width 472 height 44
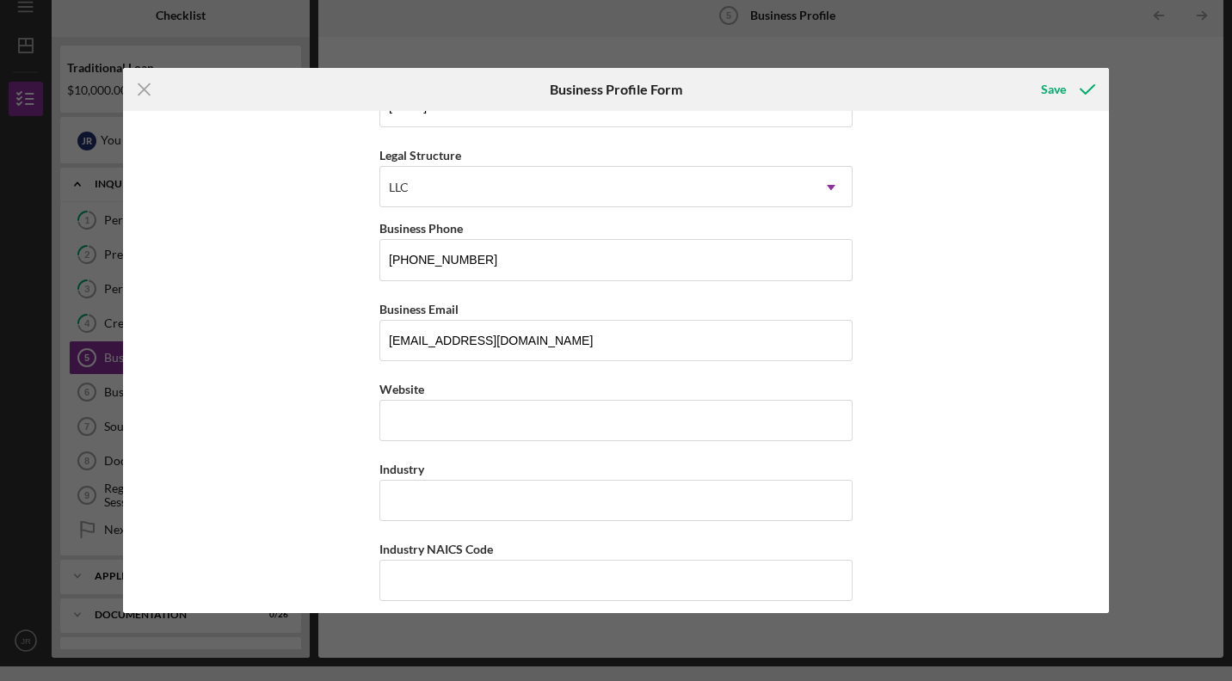
scroll to position [219, 0]
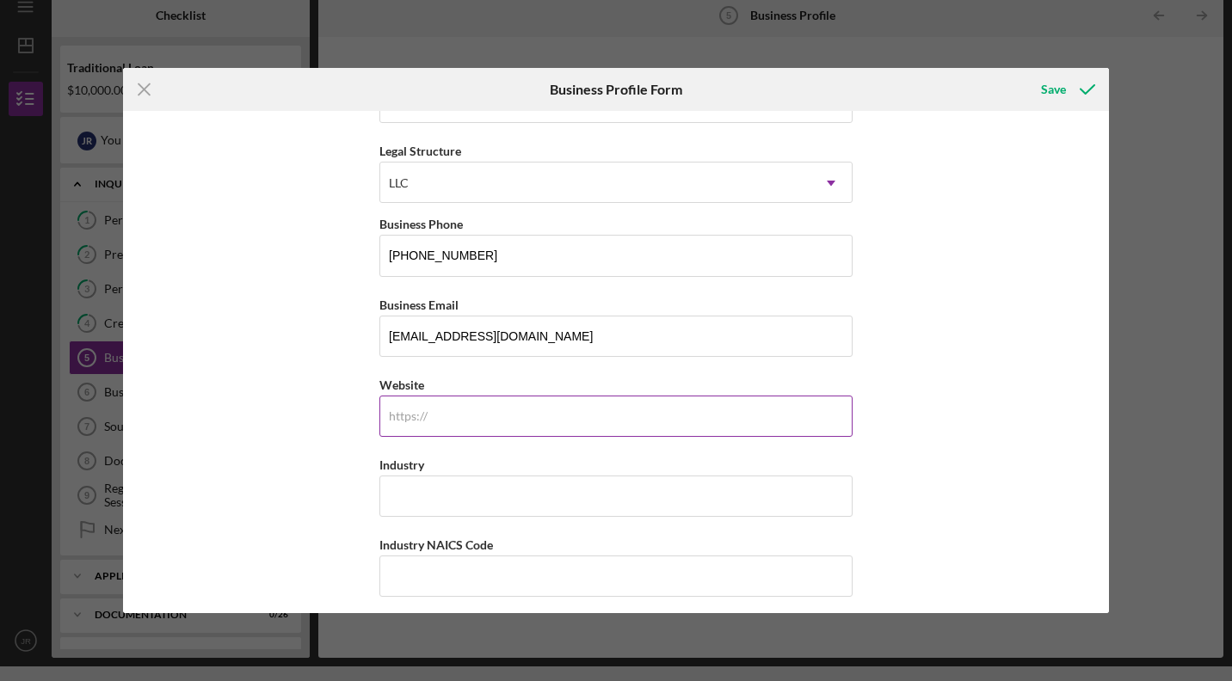
click at [499, 416] on input "Website" at bounding box center [615, 416] width 473 height 41
type input "[DOMAIN_NAME]"
click at [473, 496] on input "Industry" at bounding box center [615, 496] width 473 height 41
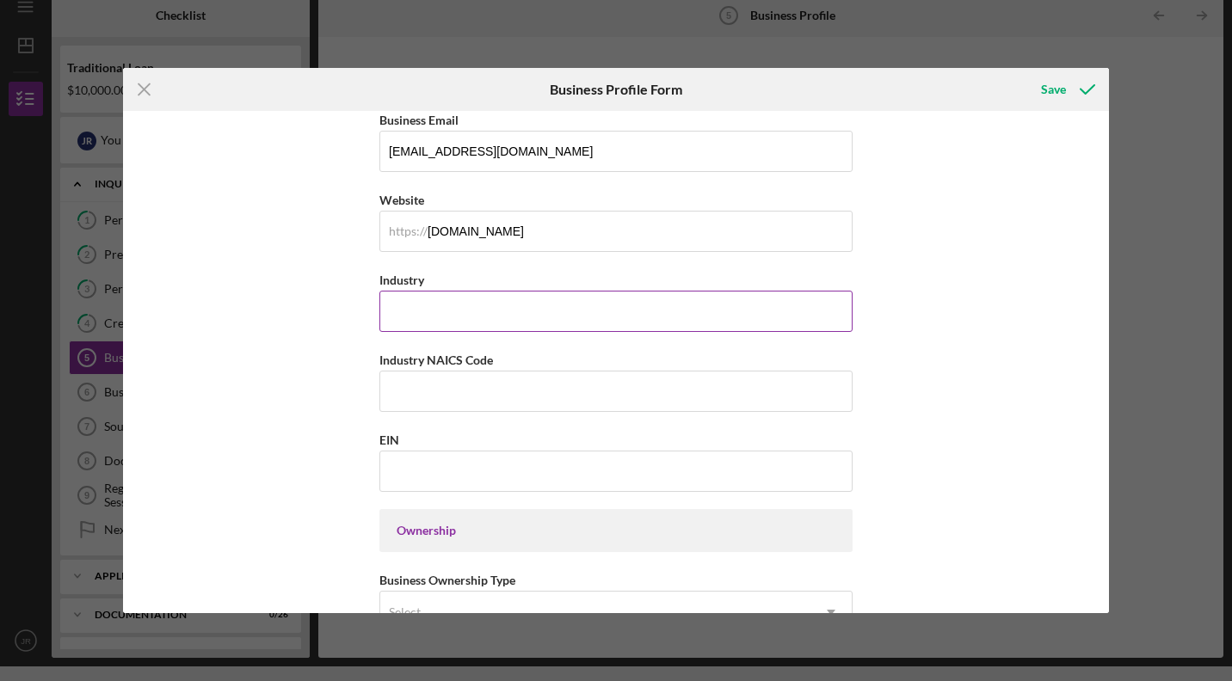
scroll to position [406, 0]
type input "D"
type input "Retail/Design"
click at [434, 387] on input "Industry NAICS Code" at bounding box center [615, 389] width 473 height 41
click at [424, 469] on input "EIN" at bounding box center [615, 469] width 473 height 41
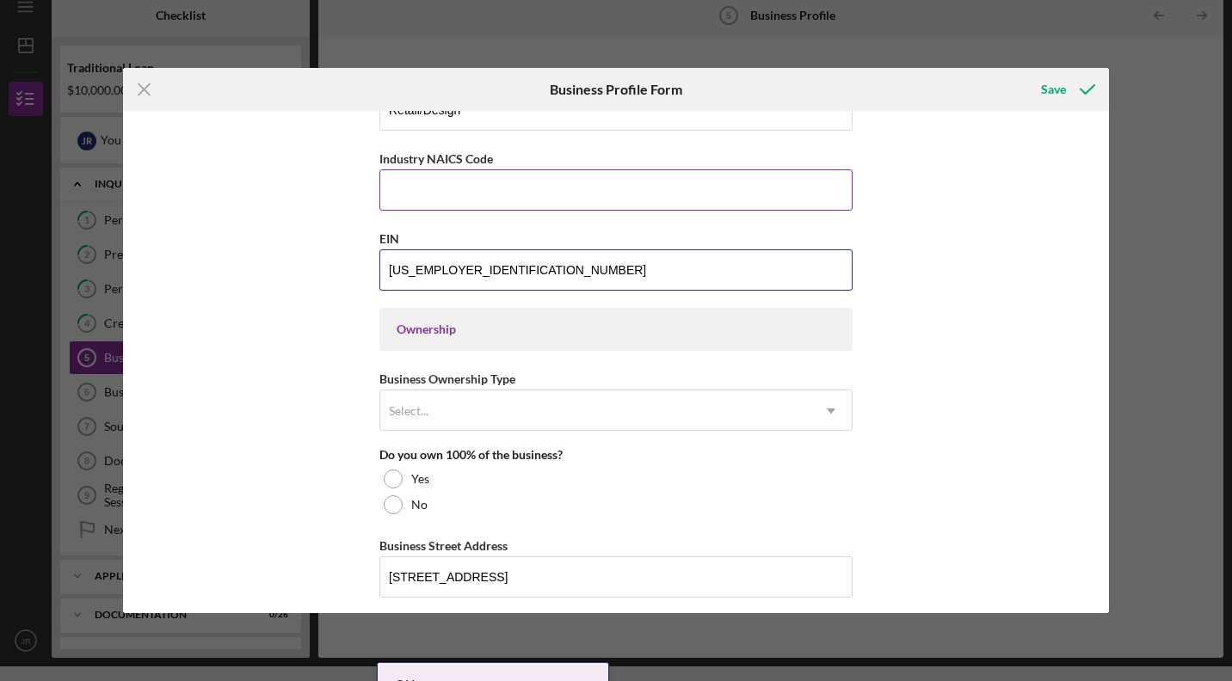
scroll to position [607, 0]
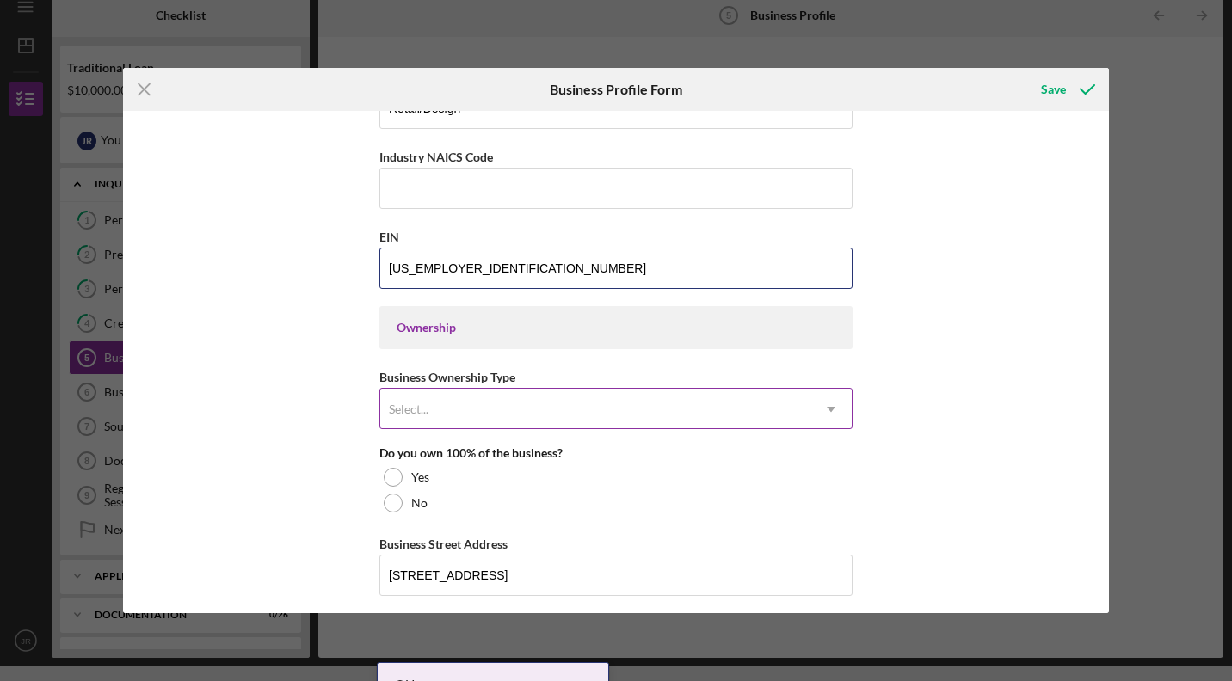
type input "[US_EMPLOYER_IDENTIFICATION_NUMBER]"
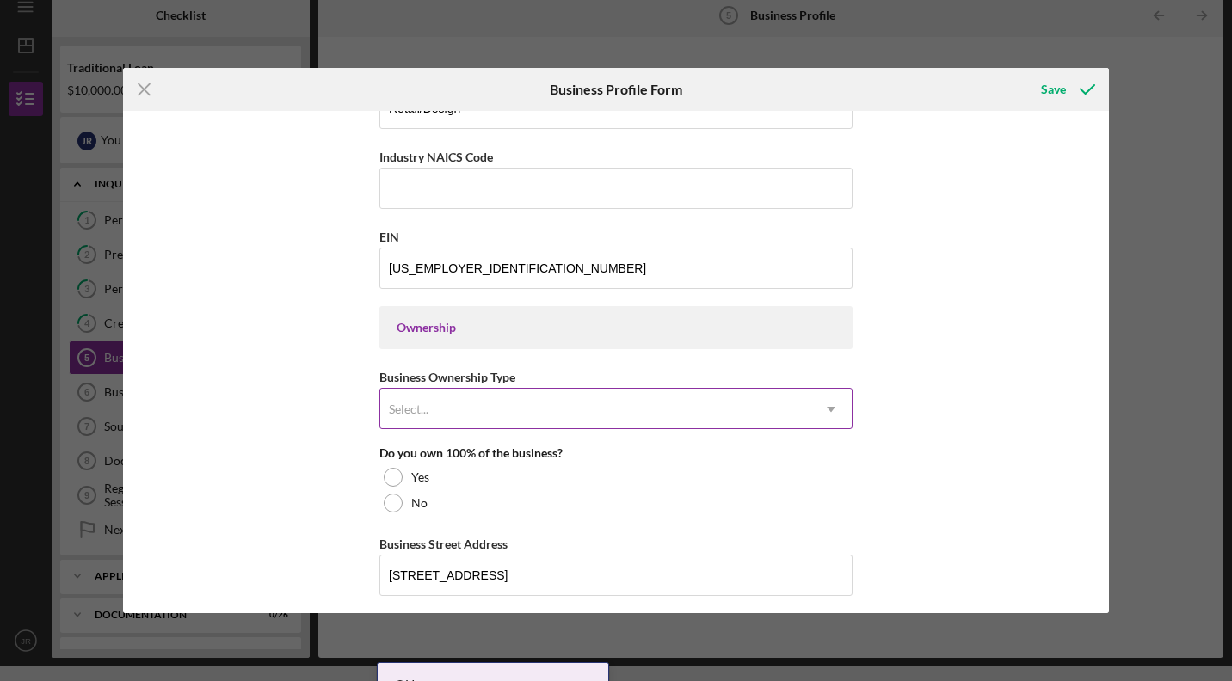
click at [823, 401] on icon "Icon/Dropdown Arrow" at bounding box center [831, 409] width 41 height 41
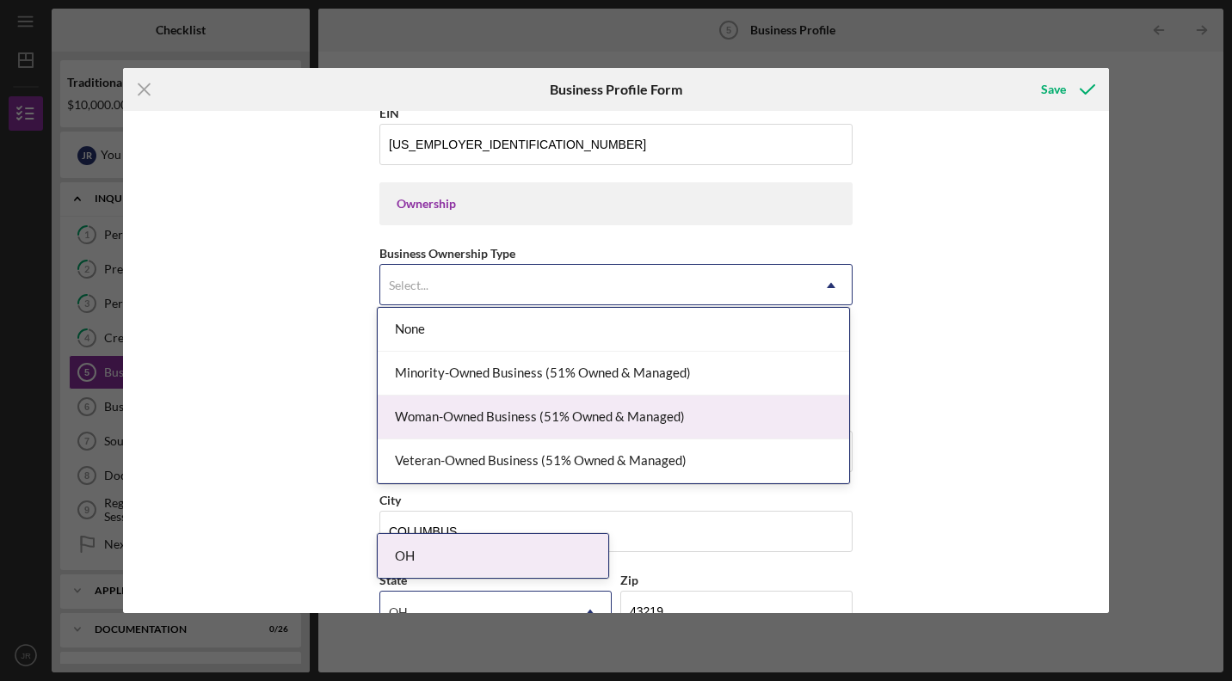
scroll to position [737, 0]
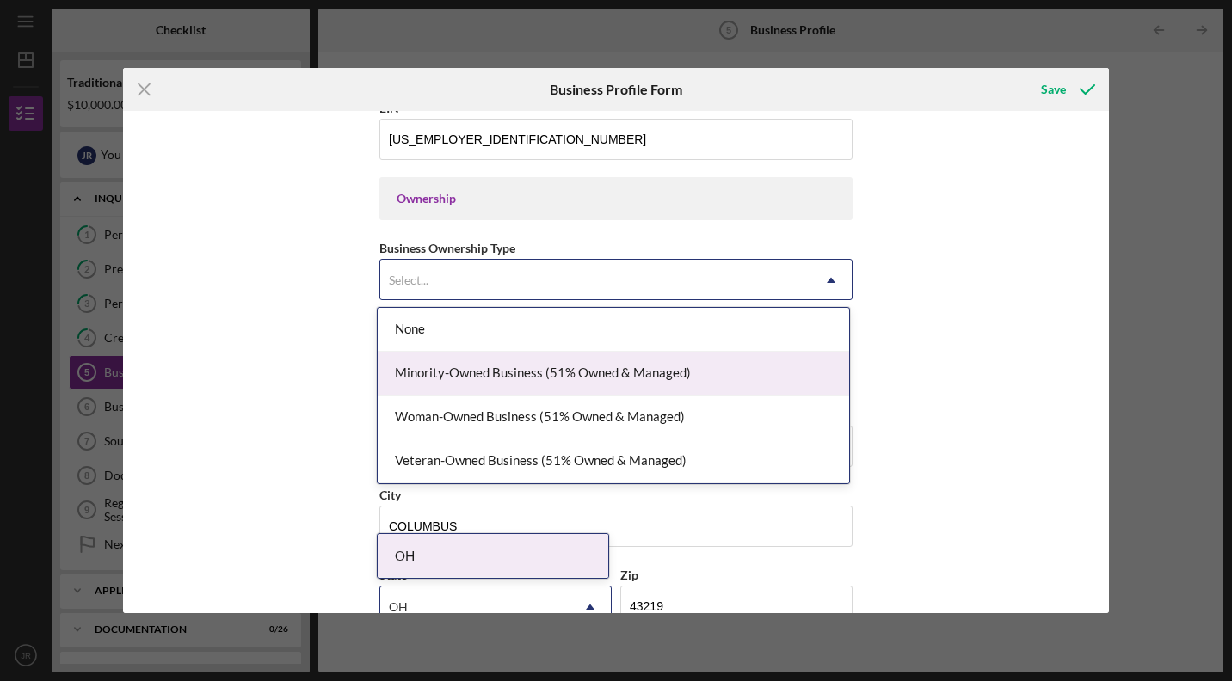
click at [813, 392] on div "Minority-Owned Business (51% Owned & Managed)" at bounding box center [614, 374] width 472 height 44
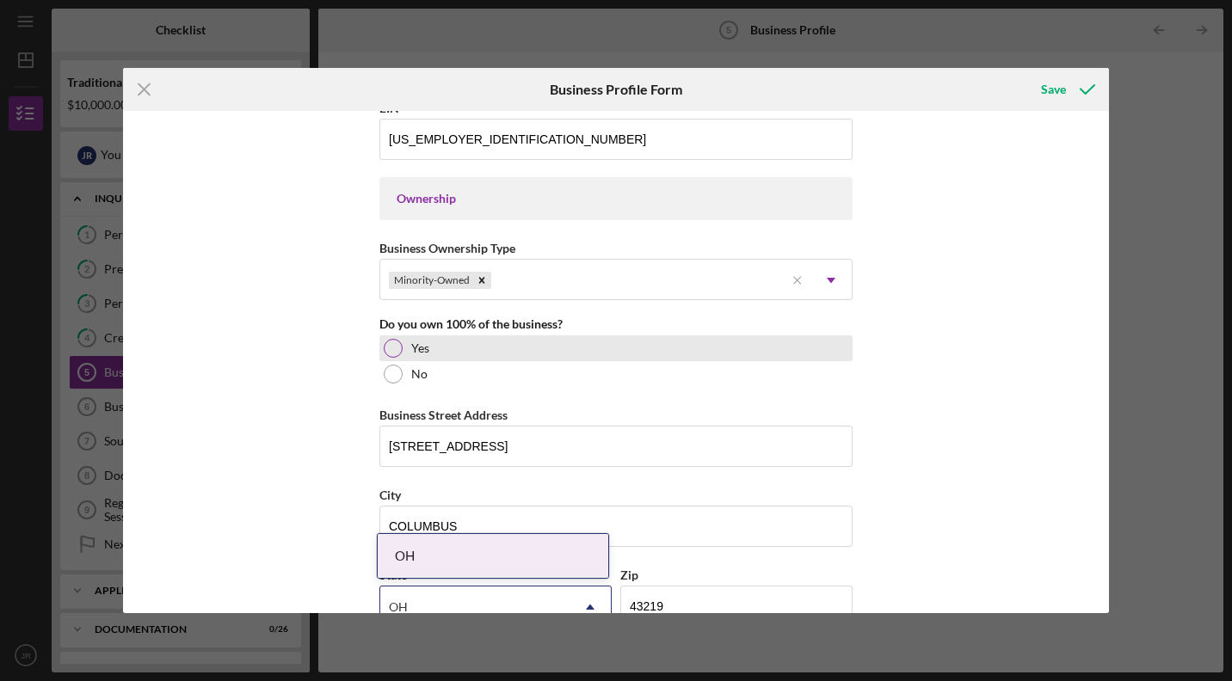
click at [397, 343] on div at bounding box center [393, 348] width 19 height 19
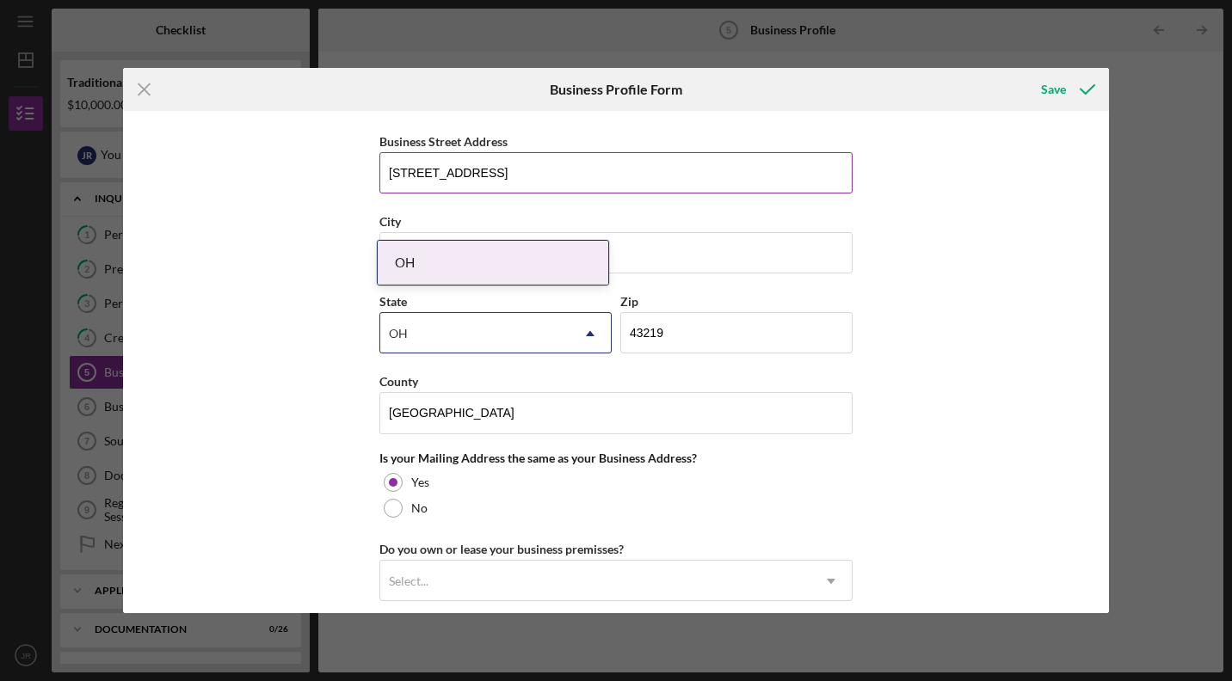
scroll to position [1030, 0]
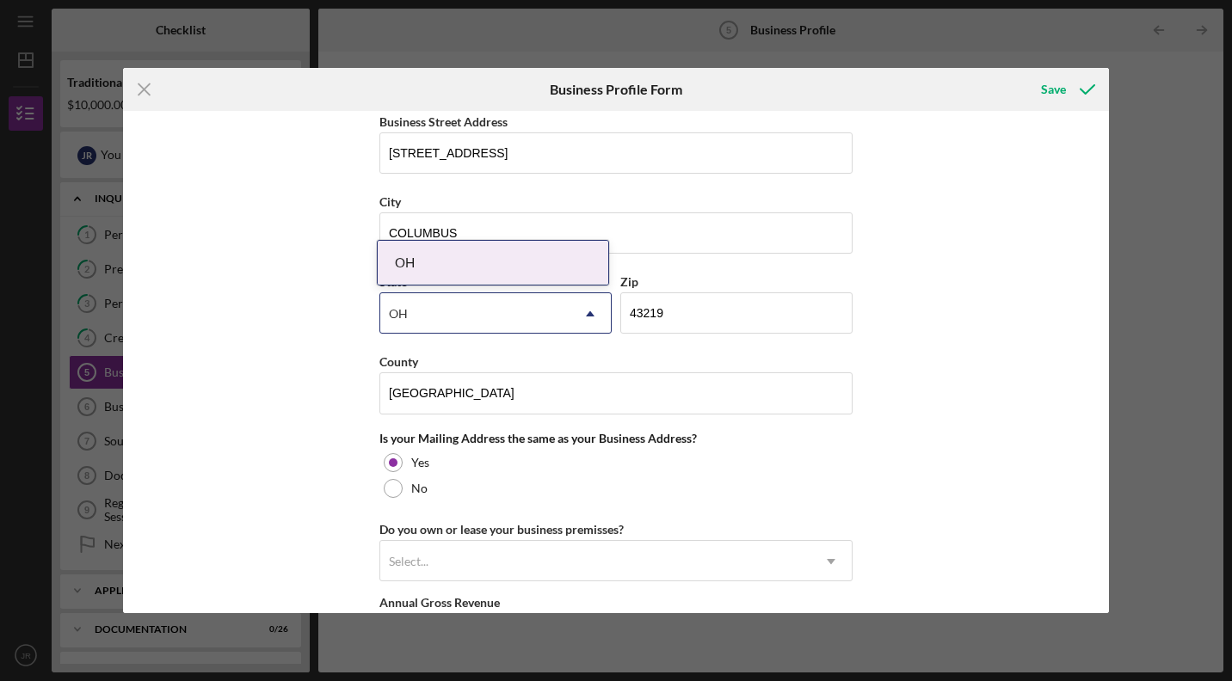
click at [483, 321] on div "OH" at bounding box center [474, 314] width 189 height 40
click at [491, 274] on div "OH" at bounding box center [493, 263] width 231 height 44
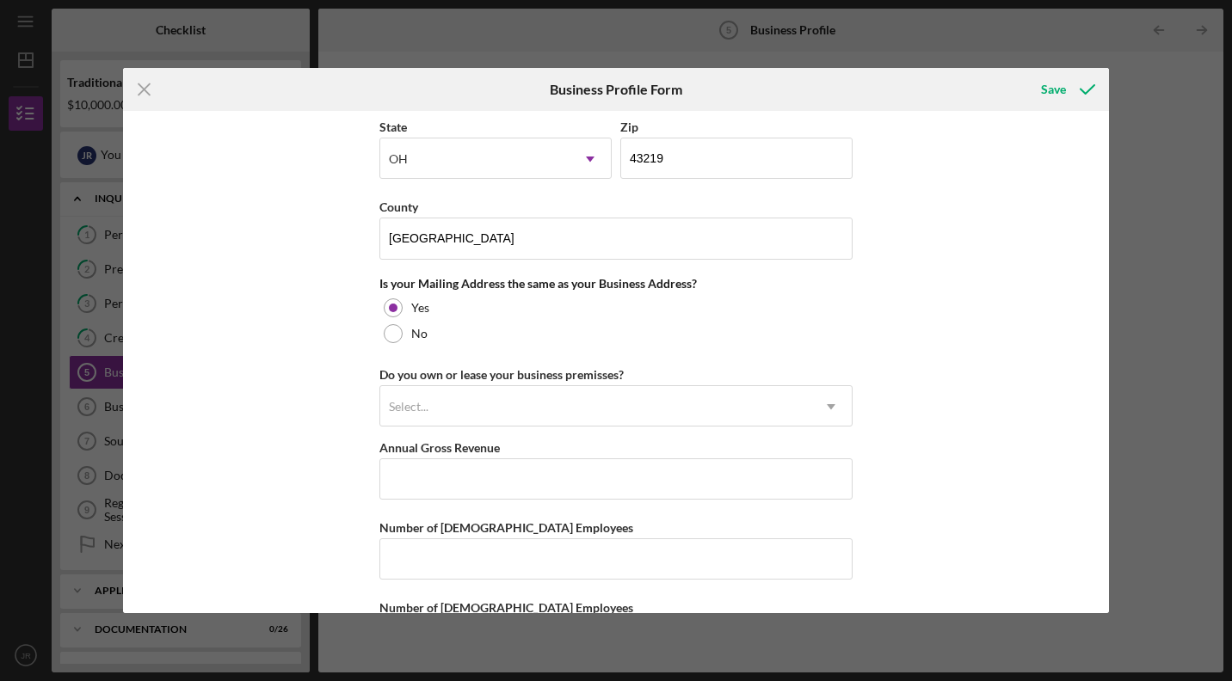
scroll to position [1210, 0]
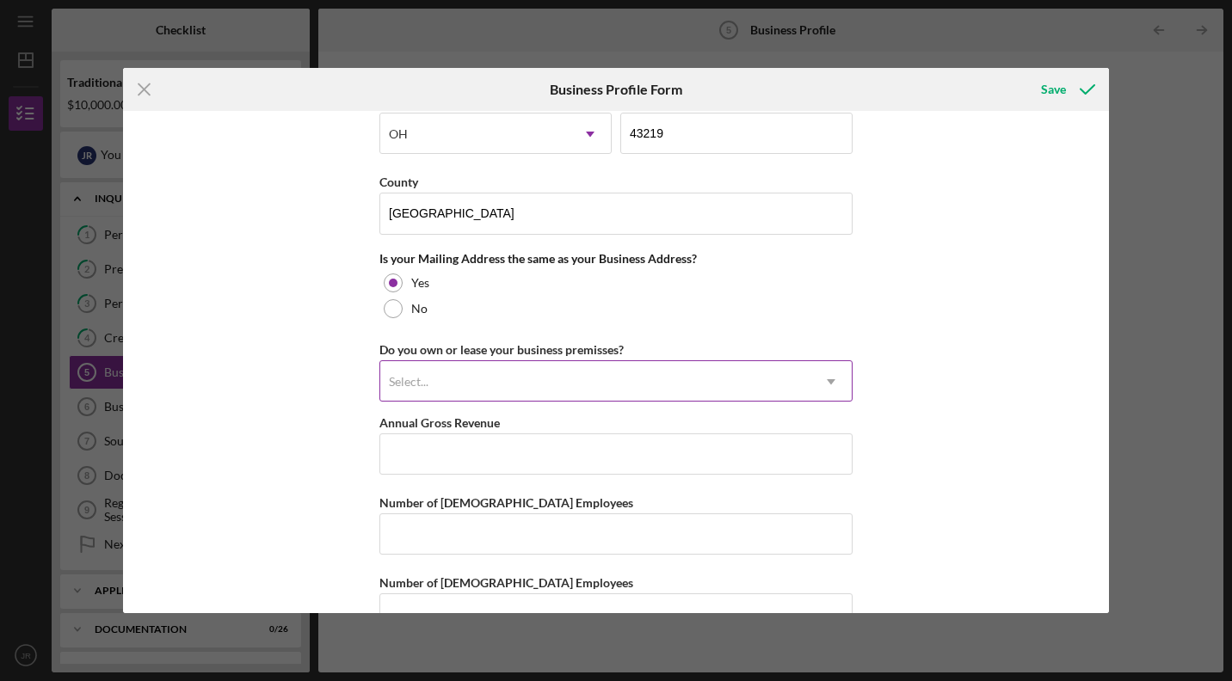
click at [514, 385] on div "Select..." at bounding box center [595, 382] width 430 height 40
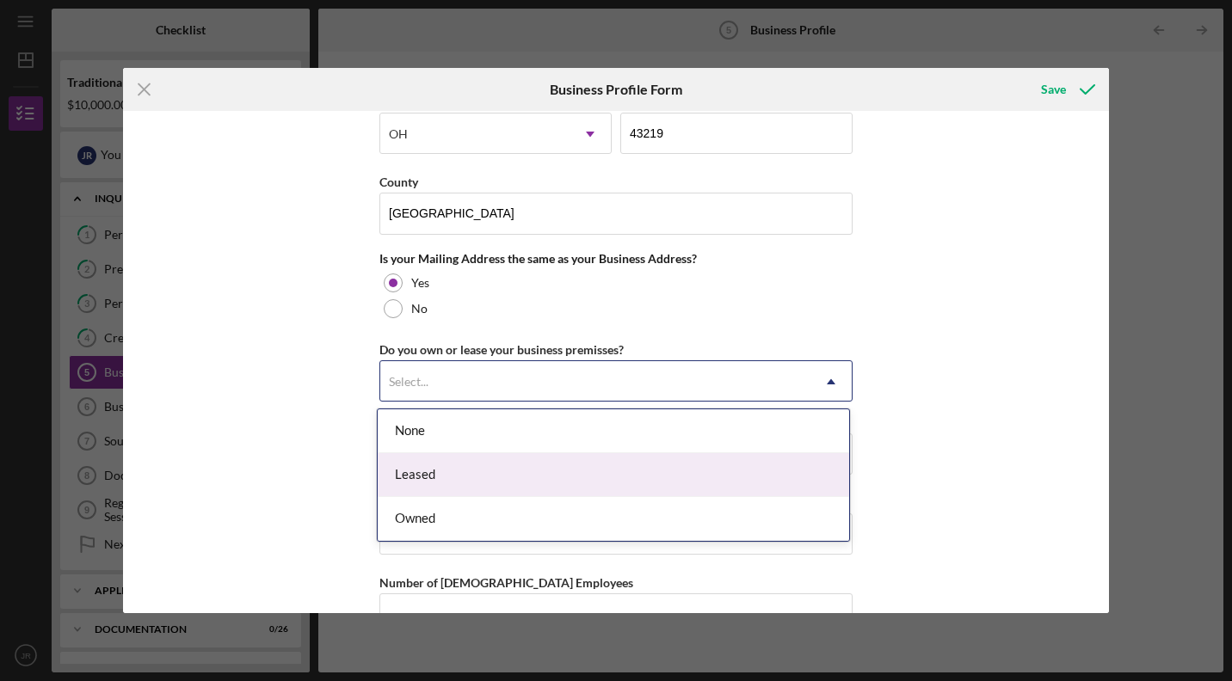
click at [487, 465] on div "Leased" at bounding box center [614, 475] width 472 height 44
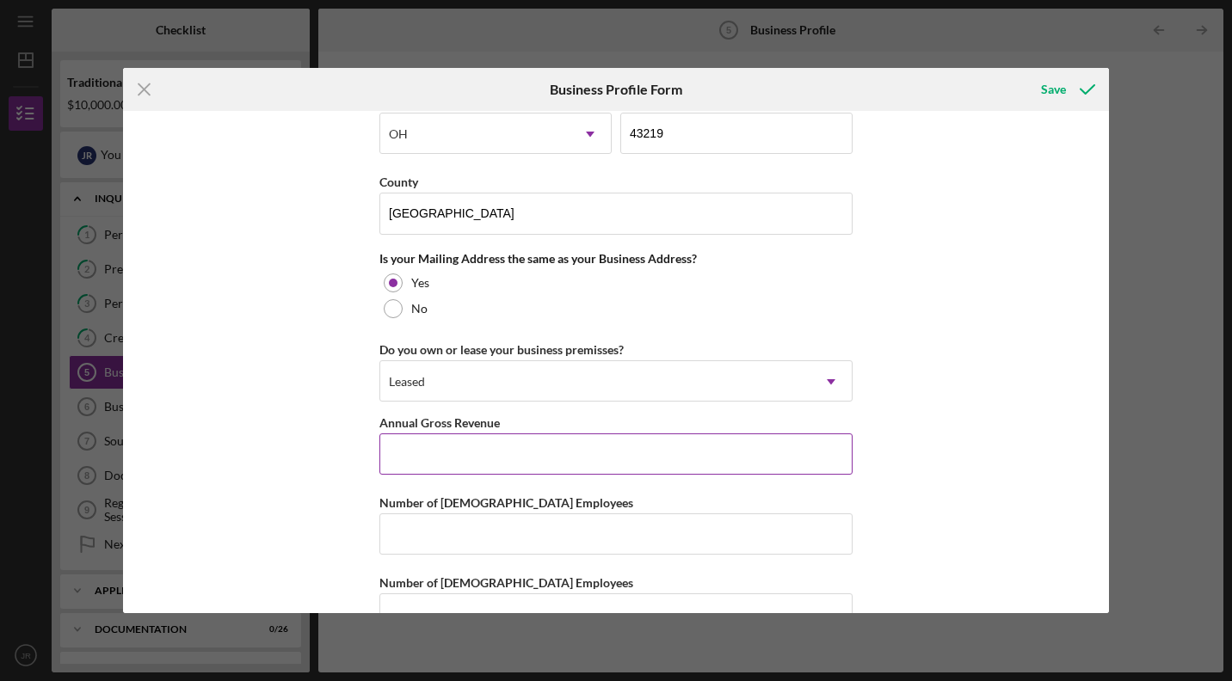
click at [488, 461] on input "Annual Gross Revenue" at bounding box center [615, 454] width 473 height 41
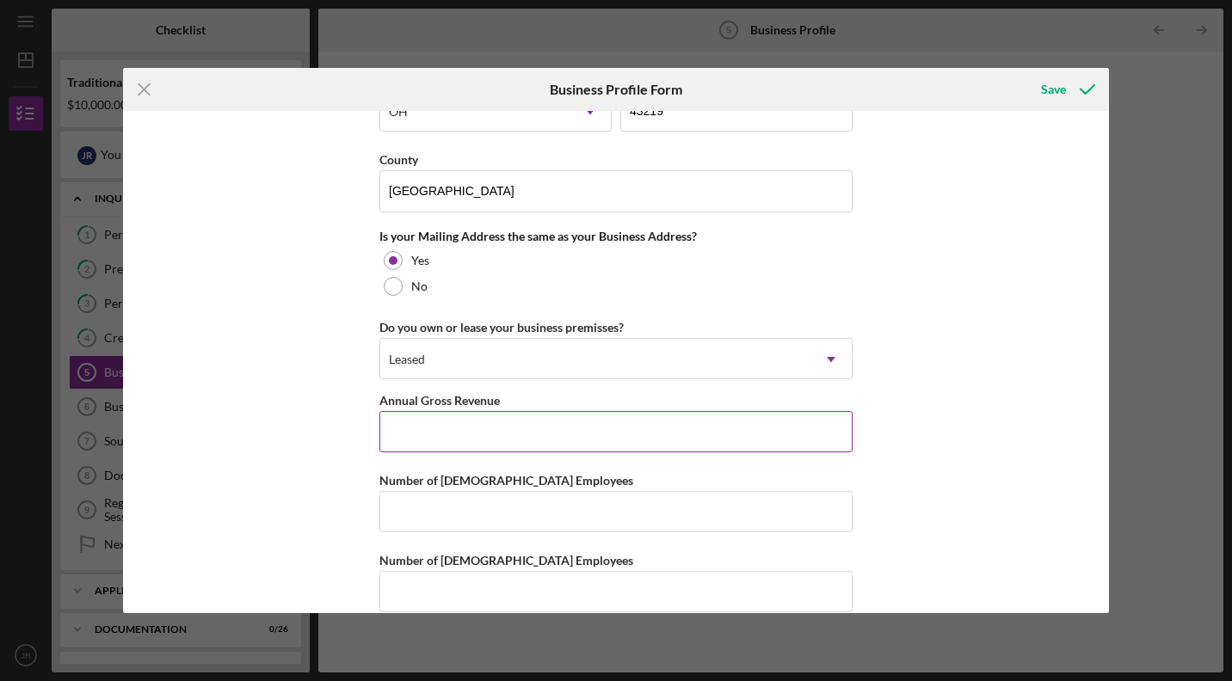
scroll to position [1235, 0]
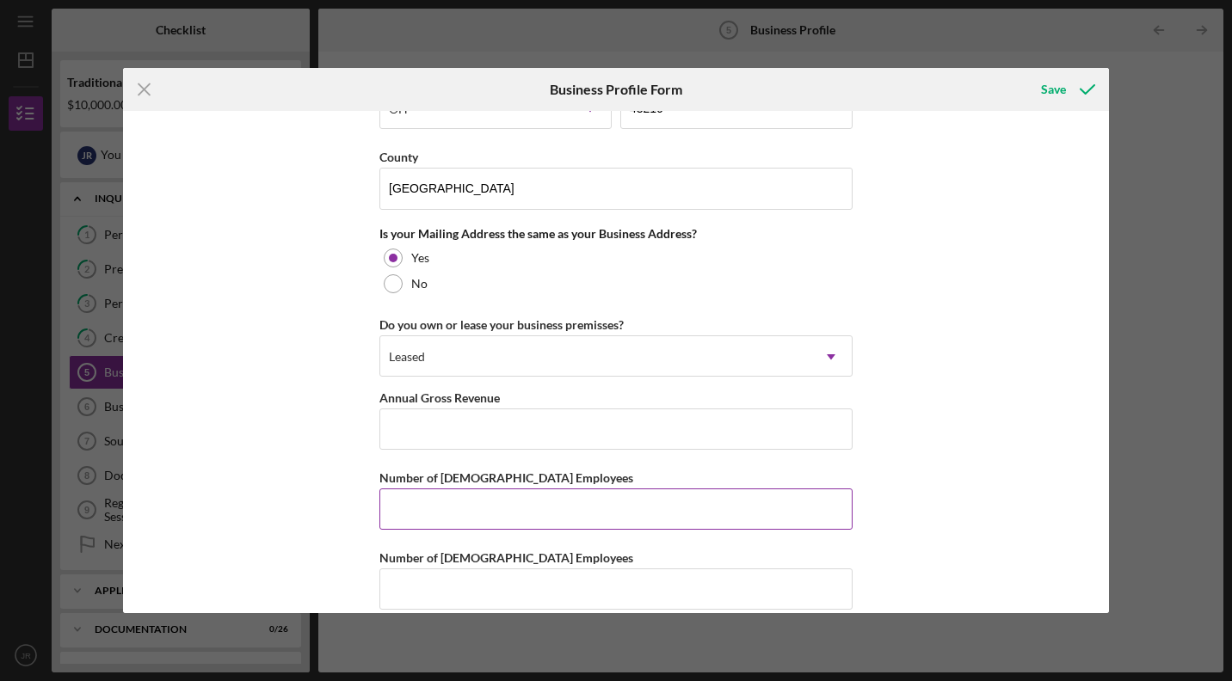
click at [471, 513] on input "Number of [DEMOGRAPHIC_DATA] Employees" at bounding box center [615, 509] width 473 height 41
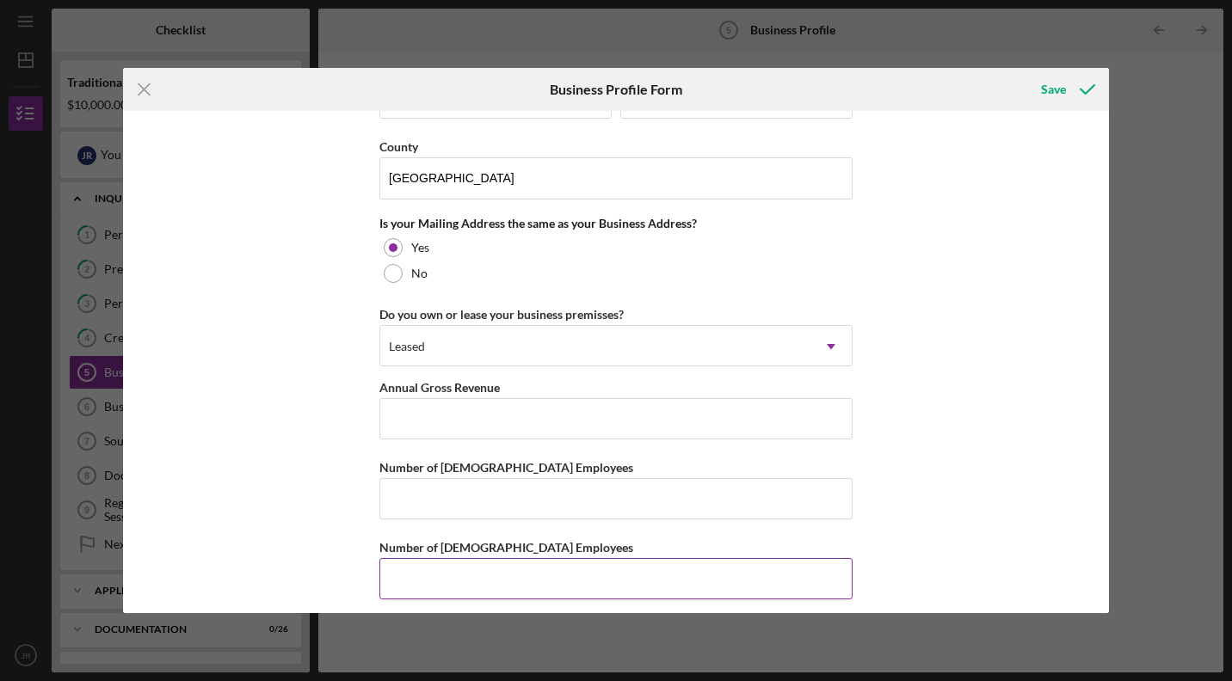
click at [457, 564] on input "Number of [DEMOGRAPHIC_DATA] Employees" at bounding box center [615, 578] width 473 height 41
type input "1"
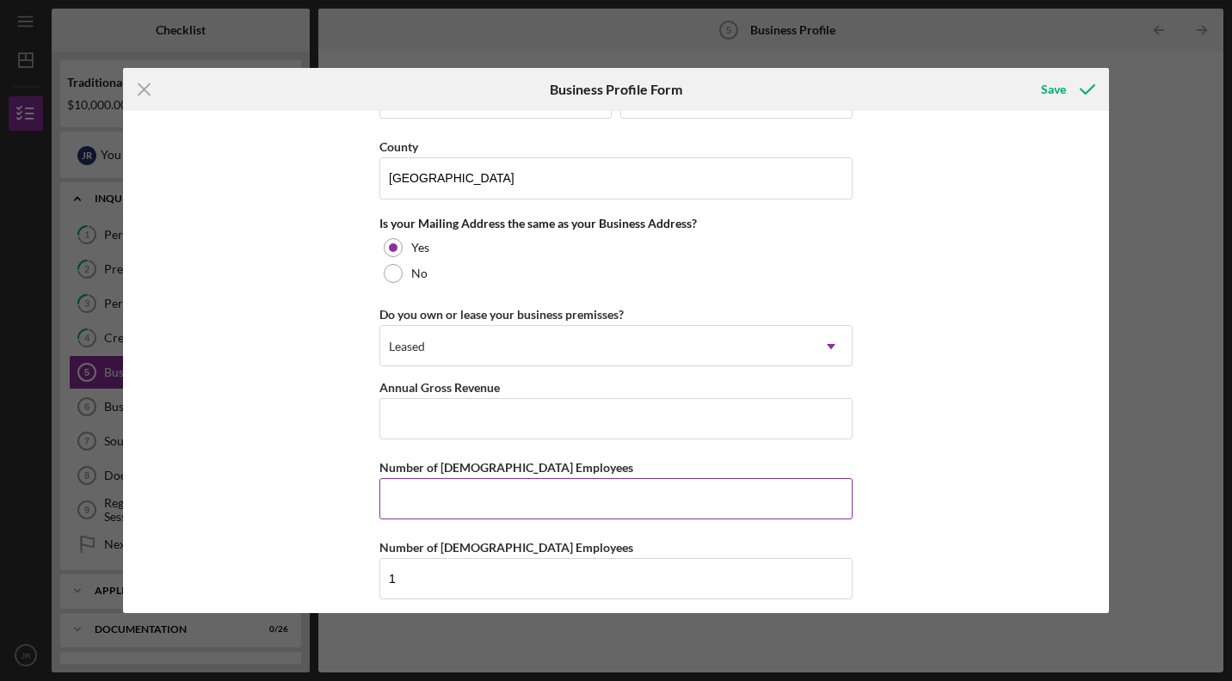
click at [427, 501] on input "Number of [DEMOGRAPHIC_DATA] Employees" at bounding box center [615, 498] width 473 height 41
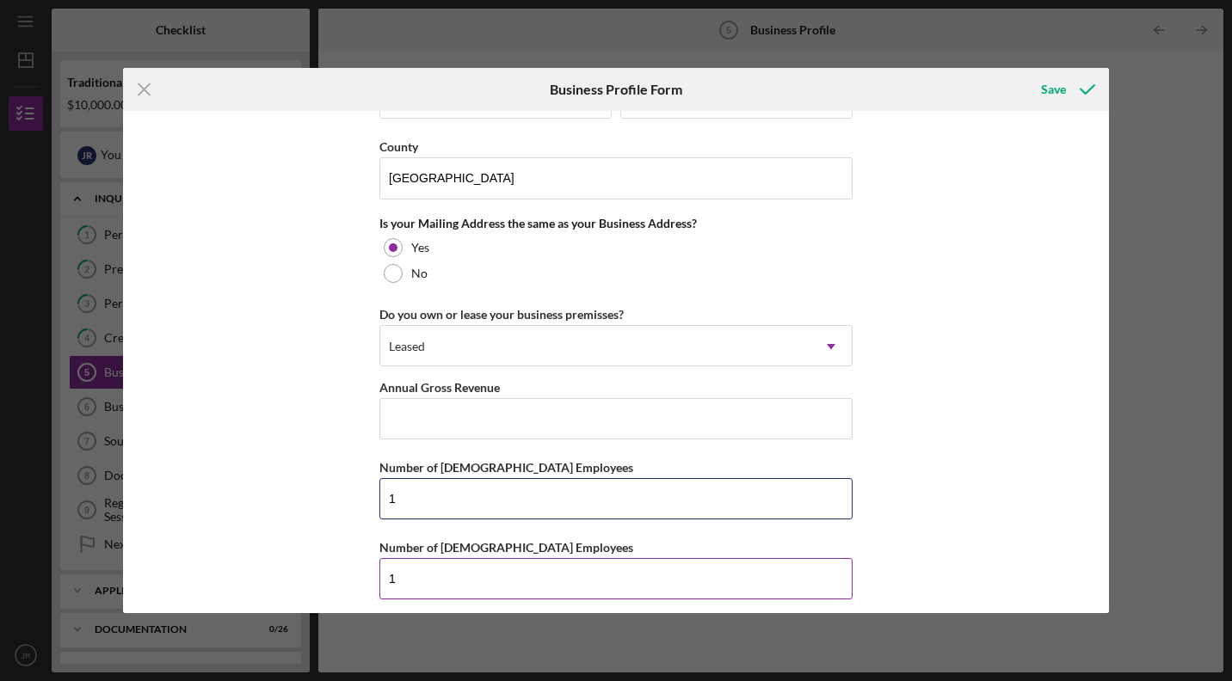
type input "1"
drag, startPoint x: 423, startPoint y: 582, endPoint x: 336, endPoint y: 581, distance: 86.9
click at [336, 581] on div "Business Name Tonē Bekka LLC DBA Tonē Bekka LLC Business Start Date [DATE] Lega…" at bounding box center [616, 362] width 986 height 502
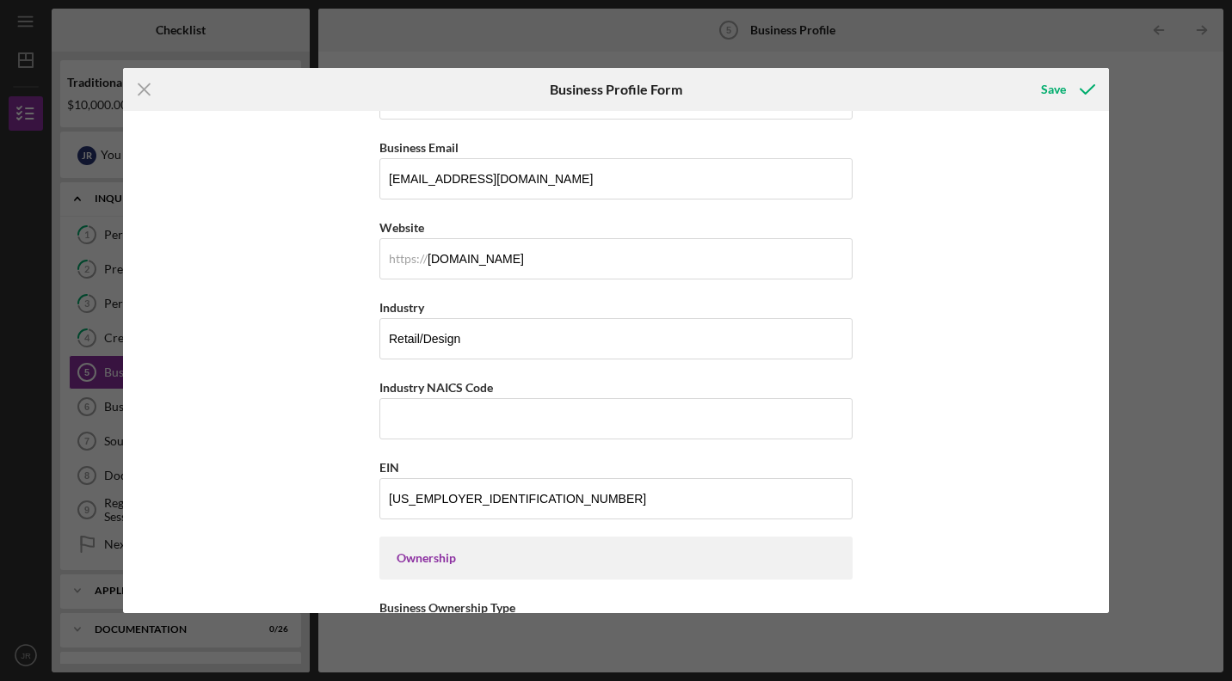
scroll to position [393, 0]
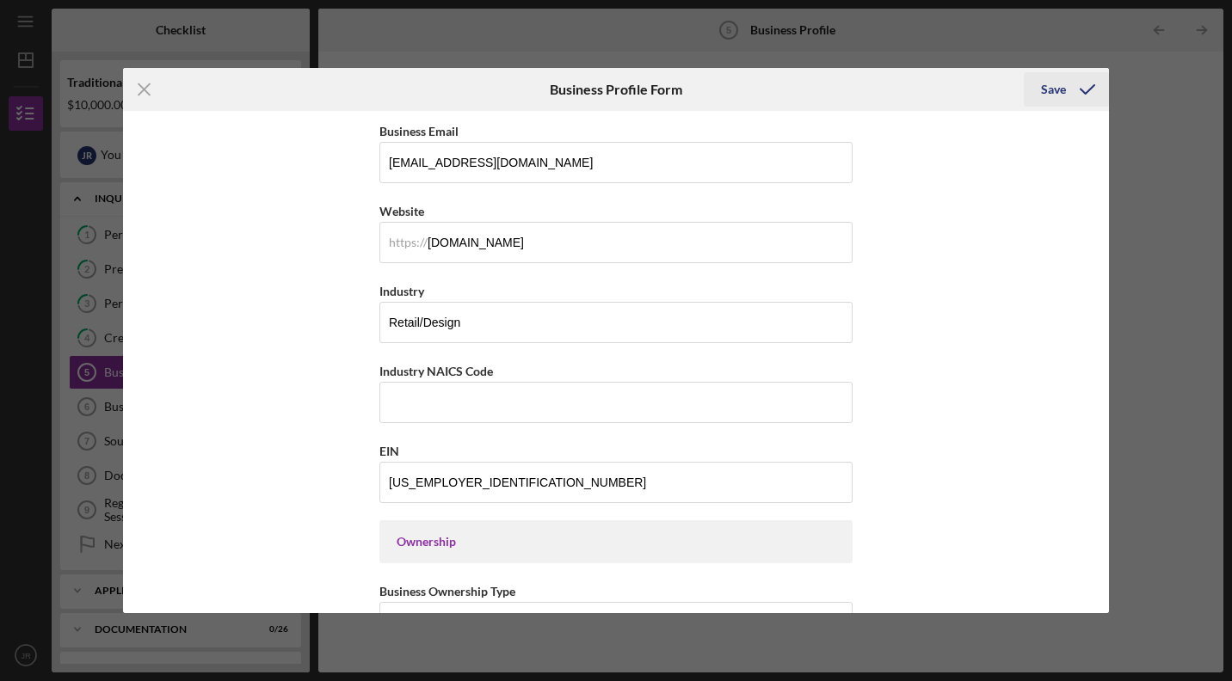
click at [1063, 92] on div "Save" at bounding box center [1053, 89] width 25 height 34
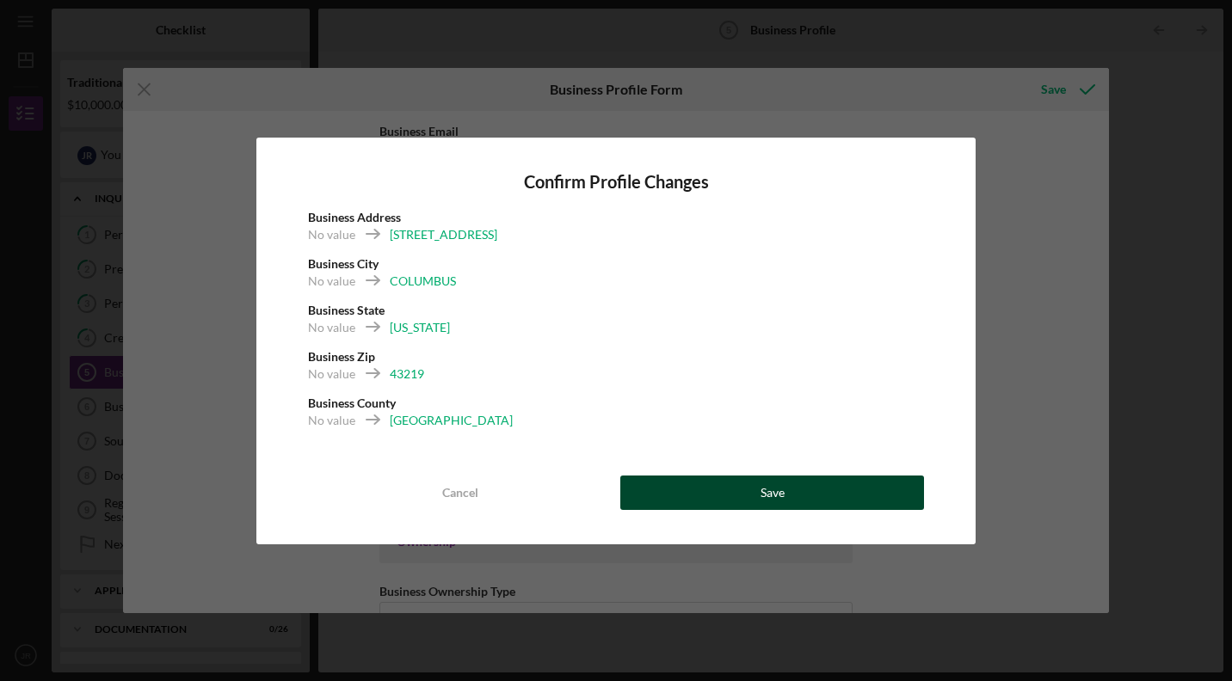
click at [727, 495] on button "Save" at bounding box center [772, 493] width 304 height 34
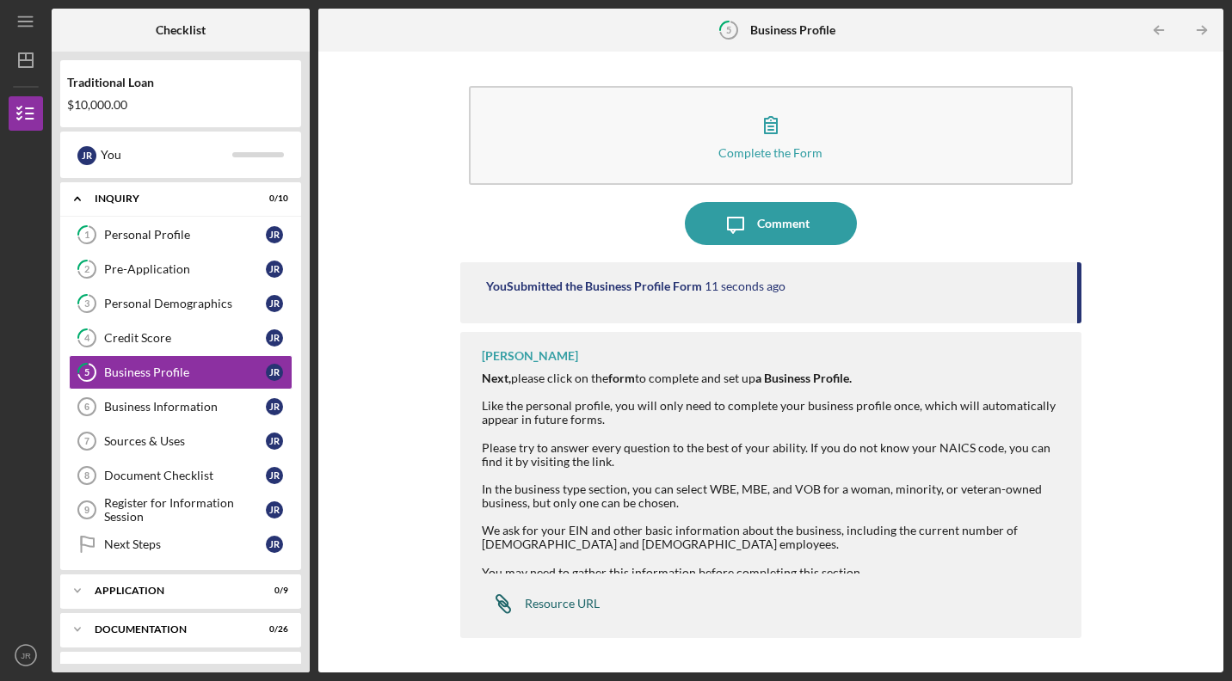
click at [551, 607] on div "Resource URL" at bounding box center [562, 604] width 75 height 14
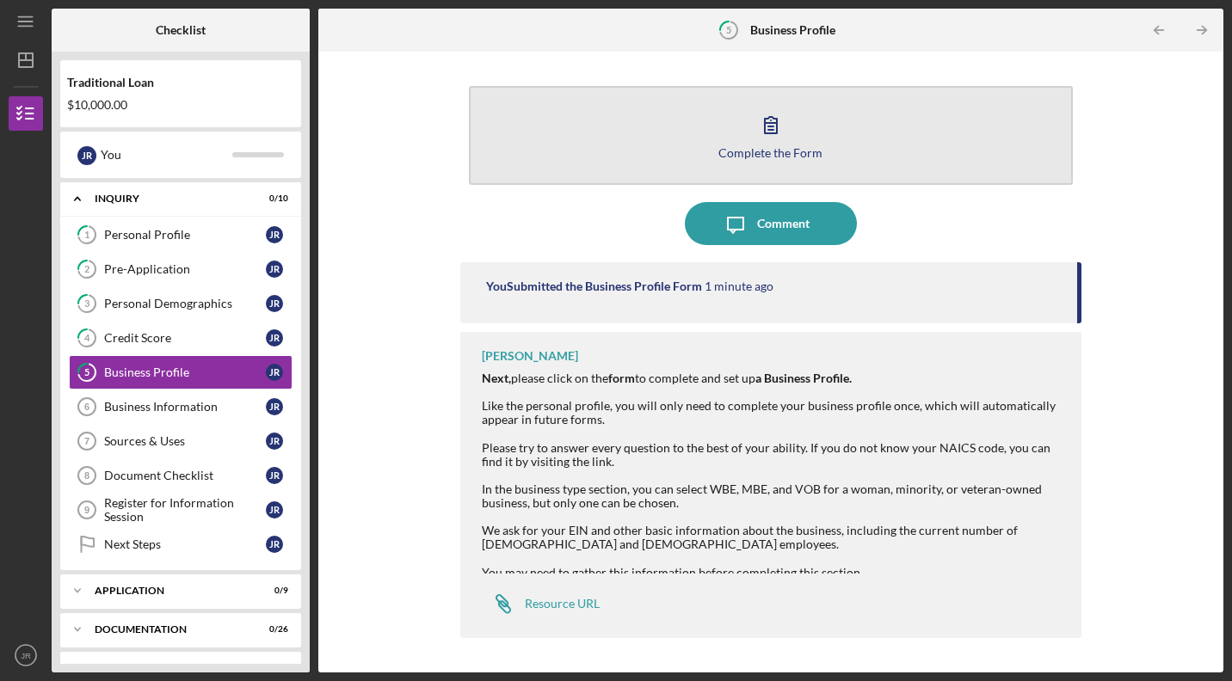
click at [826, 163] on button "Complete the Form Form" at bounding box center [771, 135] width 604 height 99
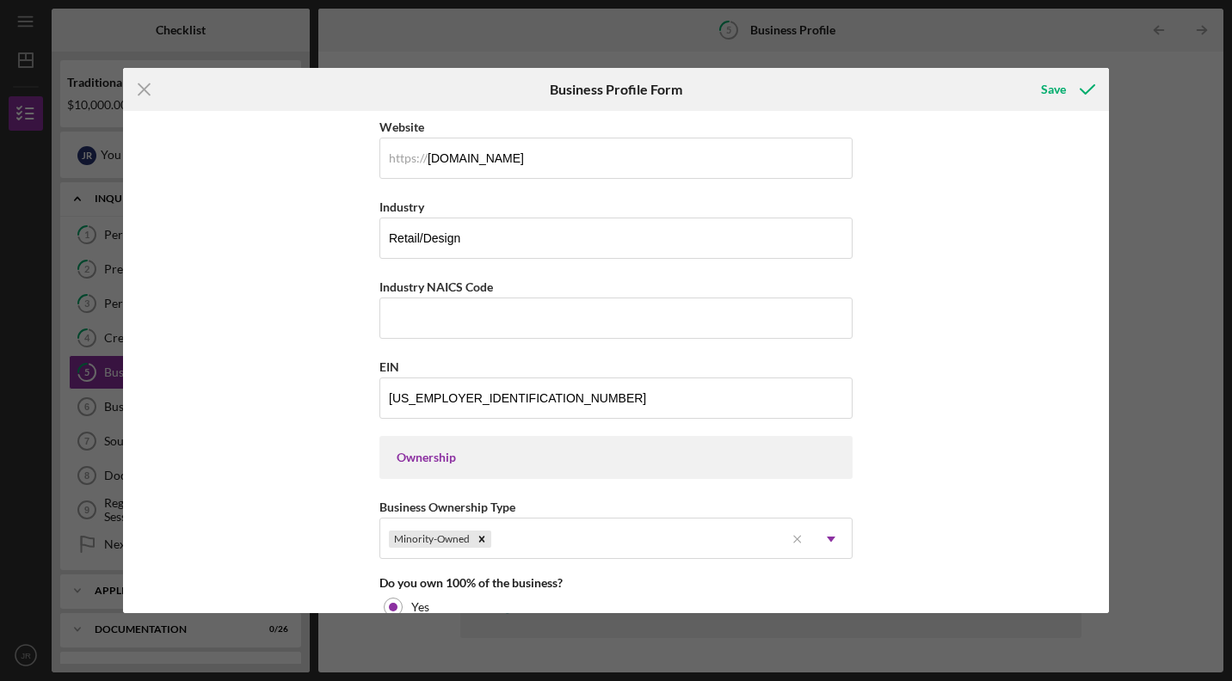
scroll to position [489, 0]
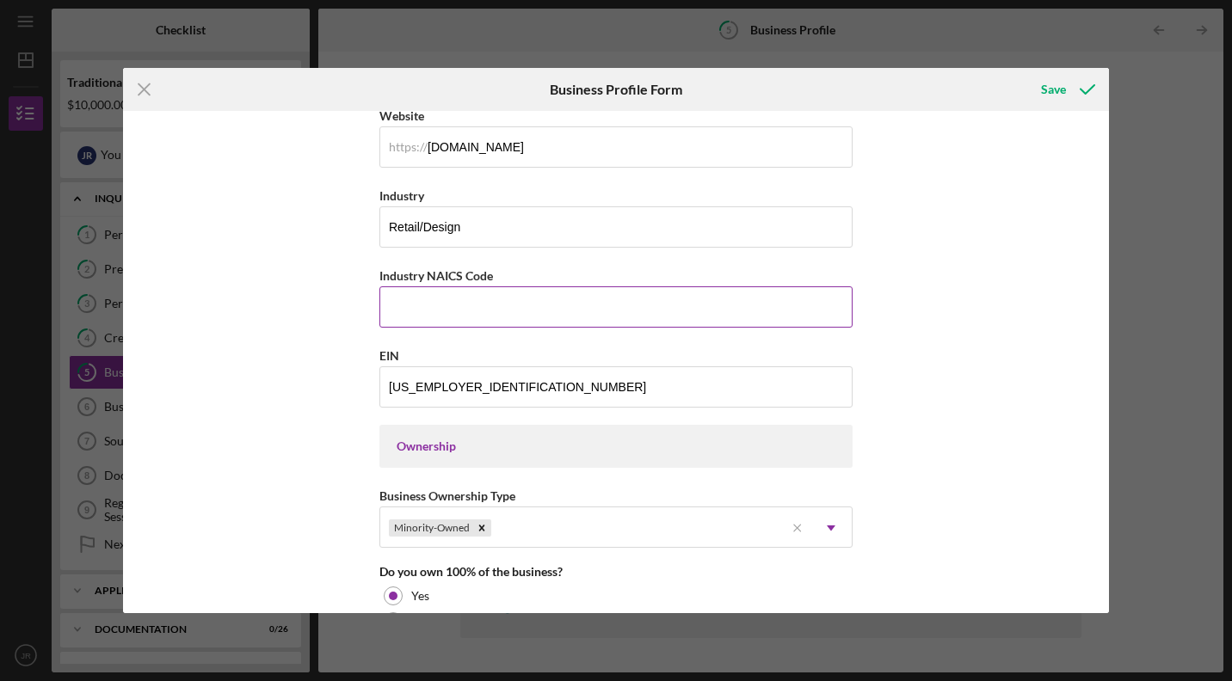
click at [579, 299] on input "Industry NAICS Code" at bounding box center [615, 307] width 473 height 41
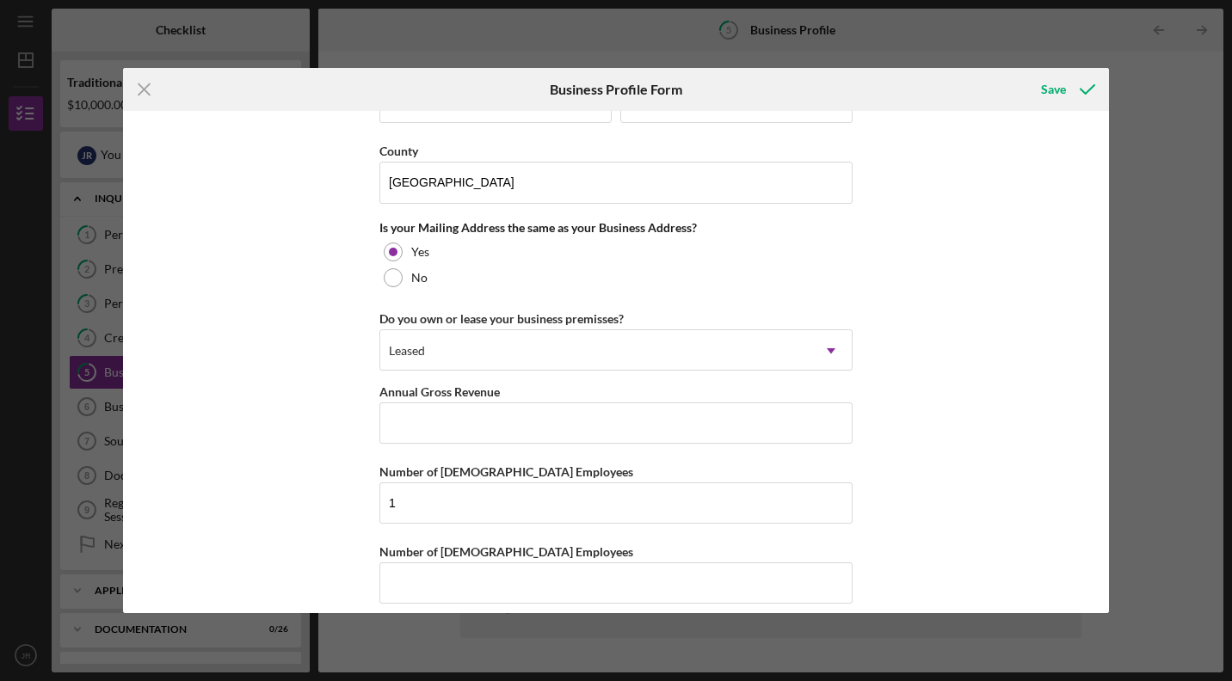
scroll to position [1257, 0]
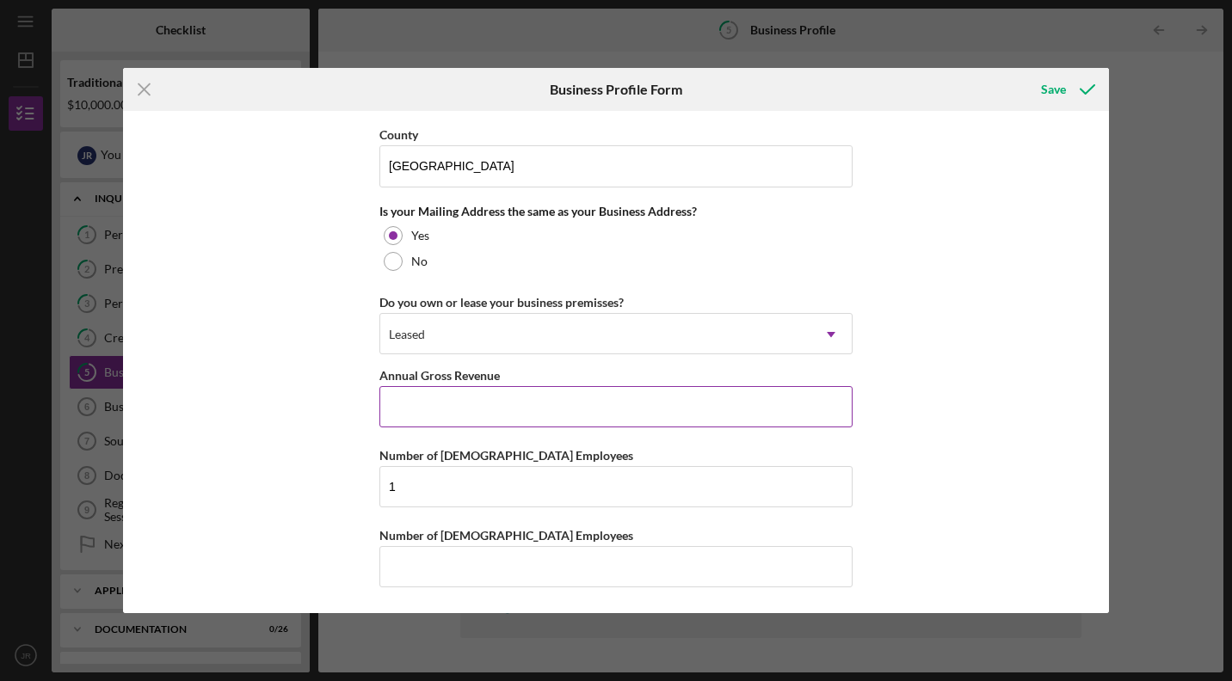
type input "5632"
click at [501, 401] on input "Annual Gross Revenue" at bounding box center [615, 406] width 473 height 41
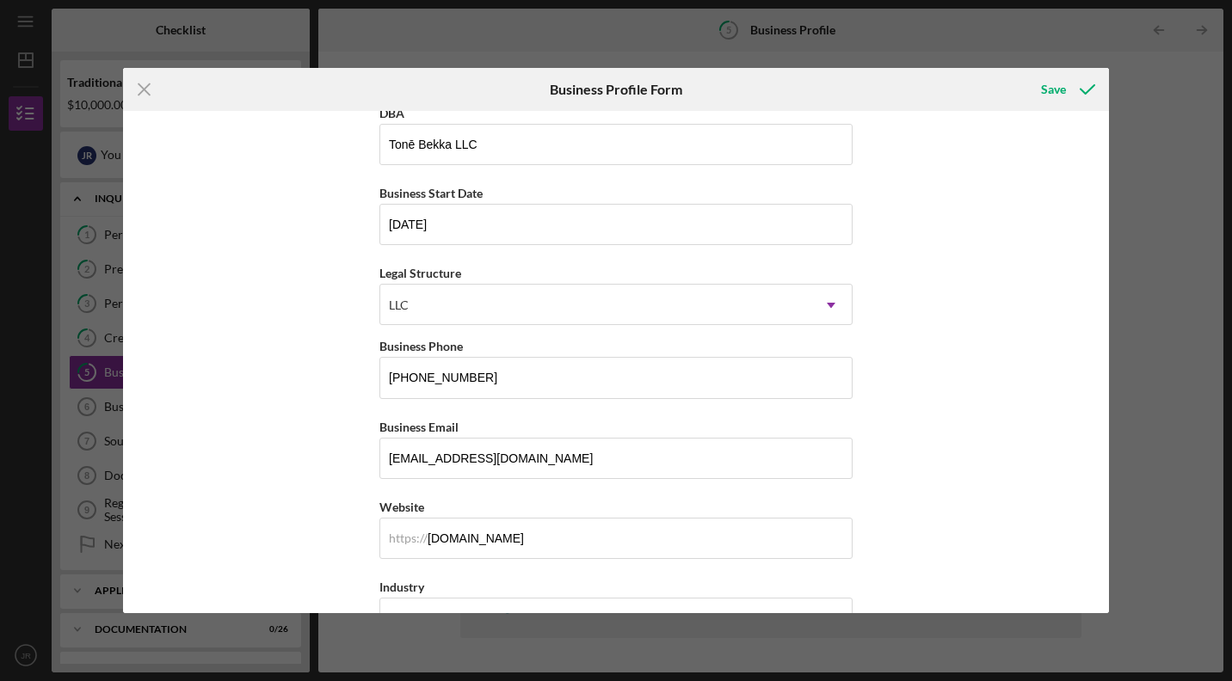
scroll to position [0, 0]
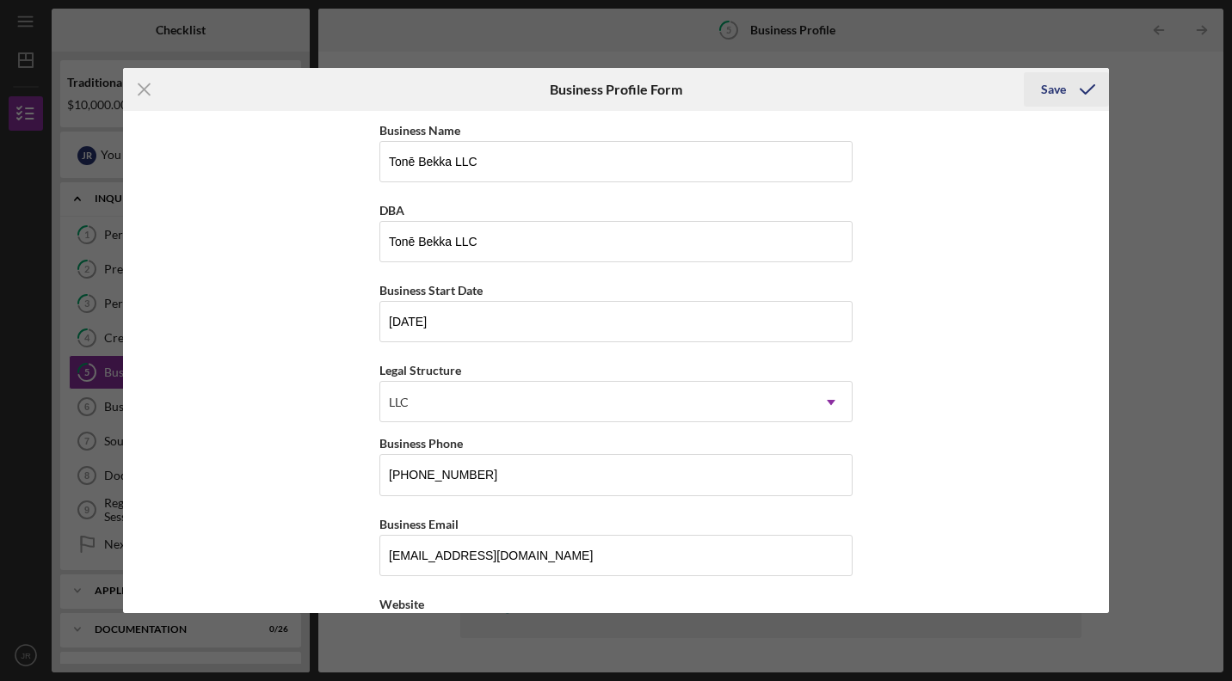
type input "$13,000"
click at [1048, 83] on div "Save" at bounding box center [1053, 89] width 25 height 34
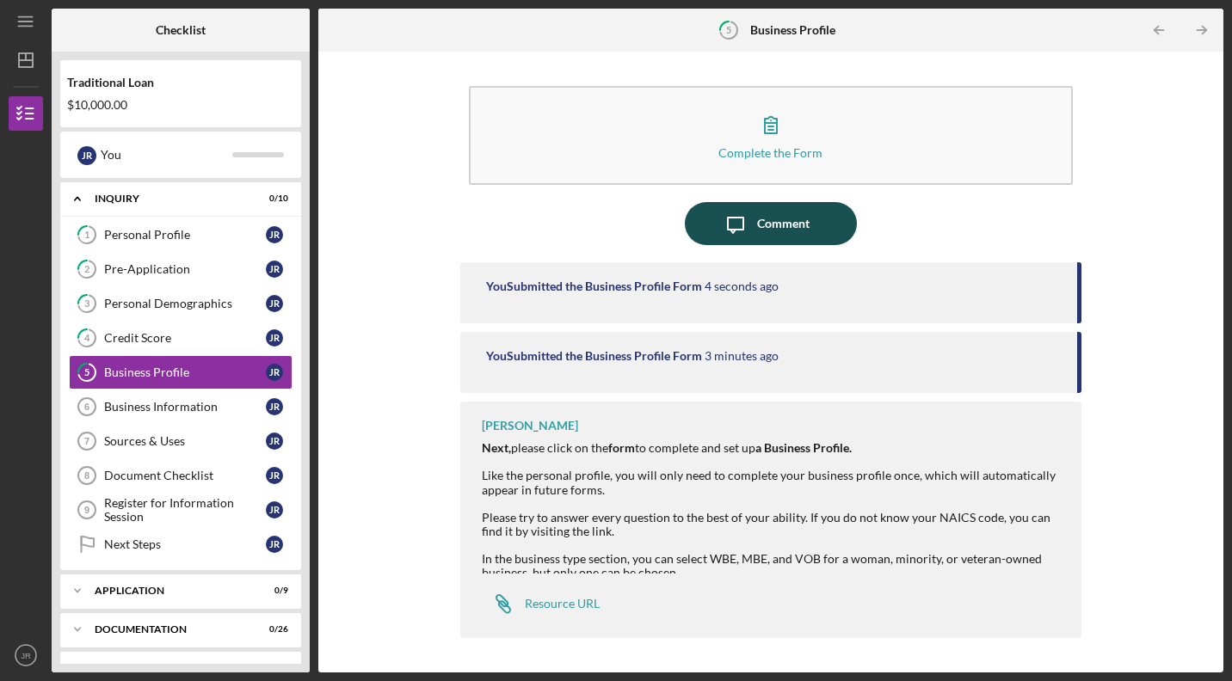
click at [835, 237] on button "Icon/Message Comment" at bounding box center [771, 223] width 172 height 43
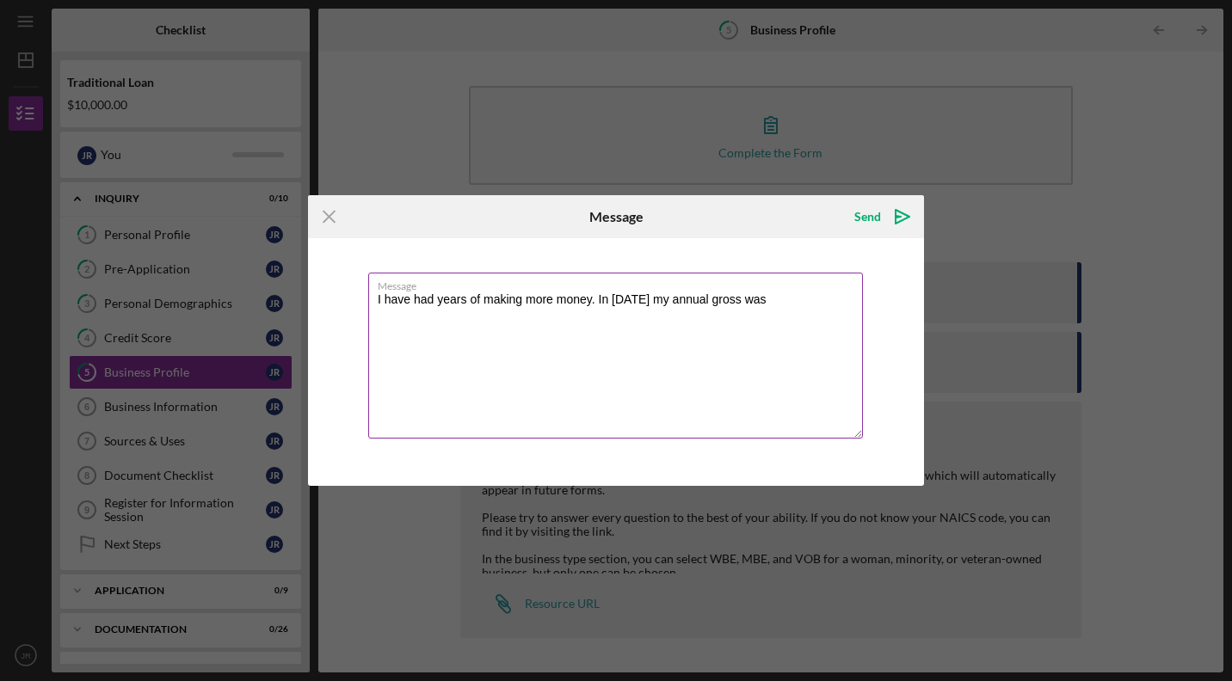
click at [634, 299] on textarea "I have had years of making more money. In [DATE] my annual gross was" at bounding box center [615, 356] width 495 height 166
drag, startPoint x: 762, startPoint y: 300, endPoint x: 700, endPoint y: 302, distance: 62.8
click at [700, 302] on textarea "I have had years of making more money. In [DATE] my annual gross was" at bounding box center [615, 356] width 495 height 166
drag, startPoint x: 756, startPoint y: 305, endPoint x: 740, endPoint y: 306, distance: 16.4
click at [740, 306] on textarea "I have had years of making more money. In [DATE] my annual sales were $53K." at bounding box center [615, 356] width 495 height 166
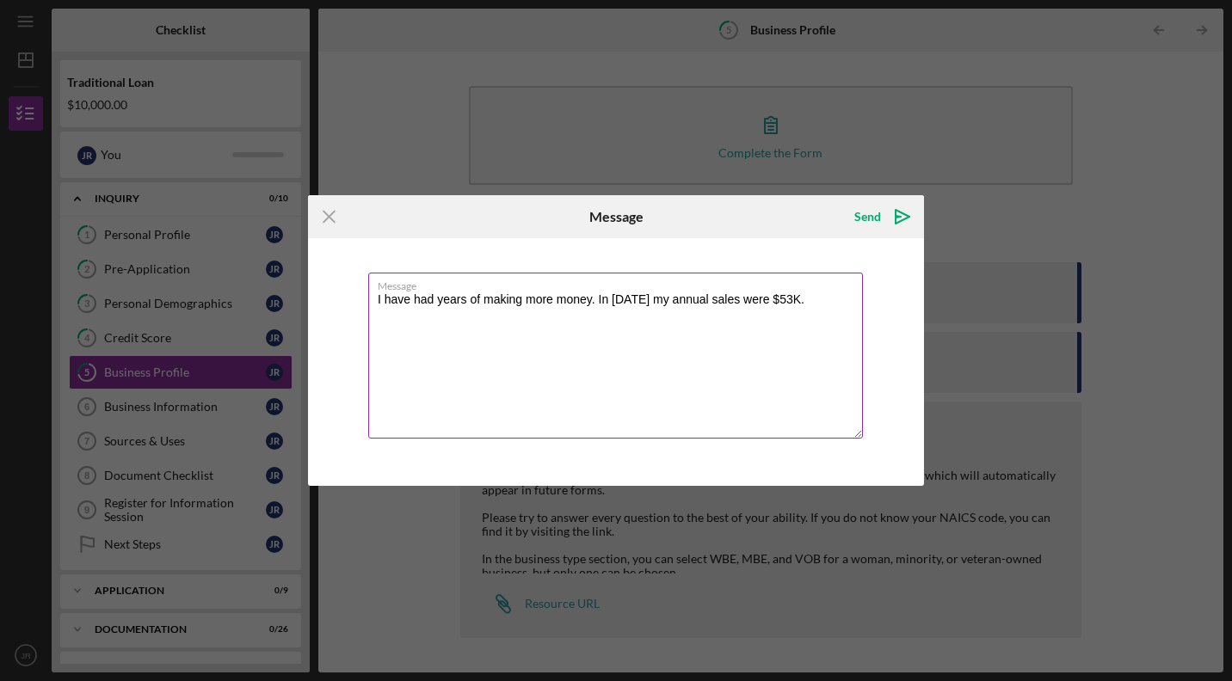
click at [750, 304] on textarea "I have had years of making more money. In [DATE] my annual sales were $53K." at bounding box center [615, 356] width 495 height 166
drag, startPoint x: 757, startPoint y: 303, endPoint x: 741, endPoint y: 302, distance: 16.4
click at [741, 302] on textarea "I have had years of making more money. In [DATE] my annual sales were $53K." at bounding box center [615, 356] width 495 height 166
click at [799, 302] on textarea "I have had years of making more money. In [DATE] my annual sales was $53K." at bounding box center [615, 356] width 495 height 166
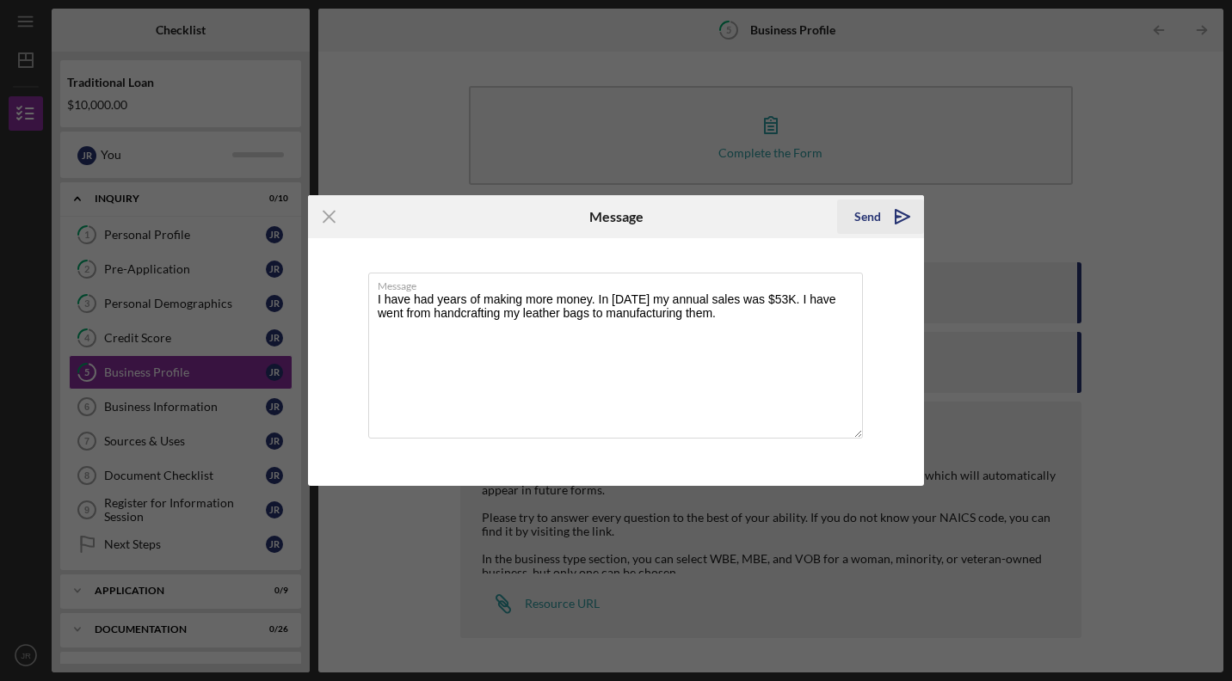
type textarea "I have had years of making more money. In [DATE] my annual sales was $53K. I ha…"
click at [873, 213] on div "Send" at bounding box center [867, 217] width 27 height 34
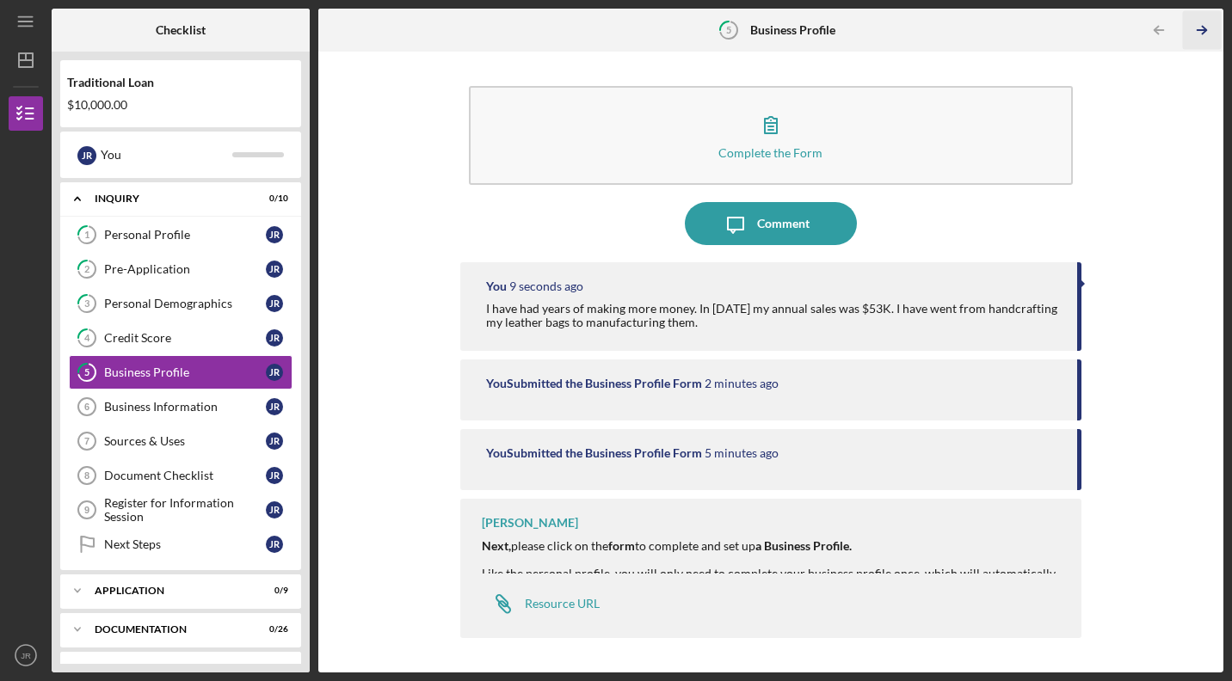
click at [1206, 27] on icon "Icon/Table Pagination Arrow" at bounding box center [1202, 30] width 39 height 39
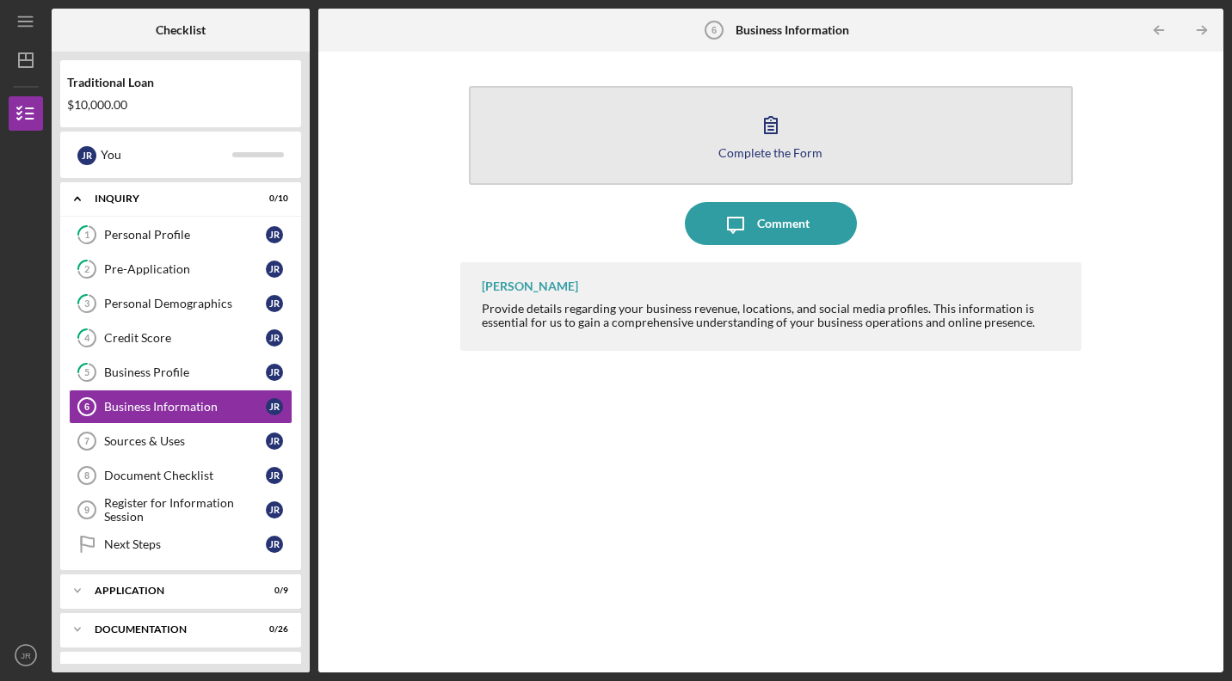
click at [955, 133] on button "Complete the Form Form" at bounding box center [771, 135] width 604 height 99
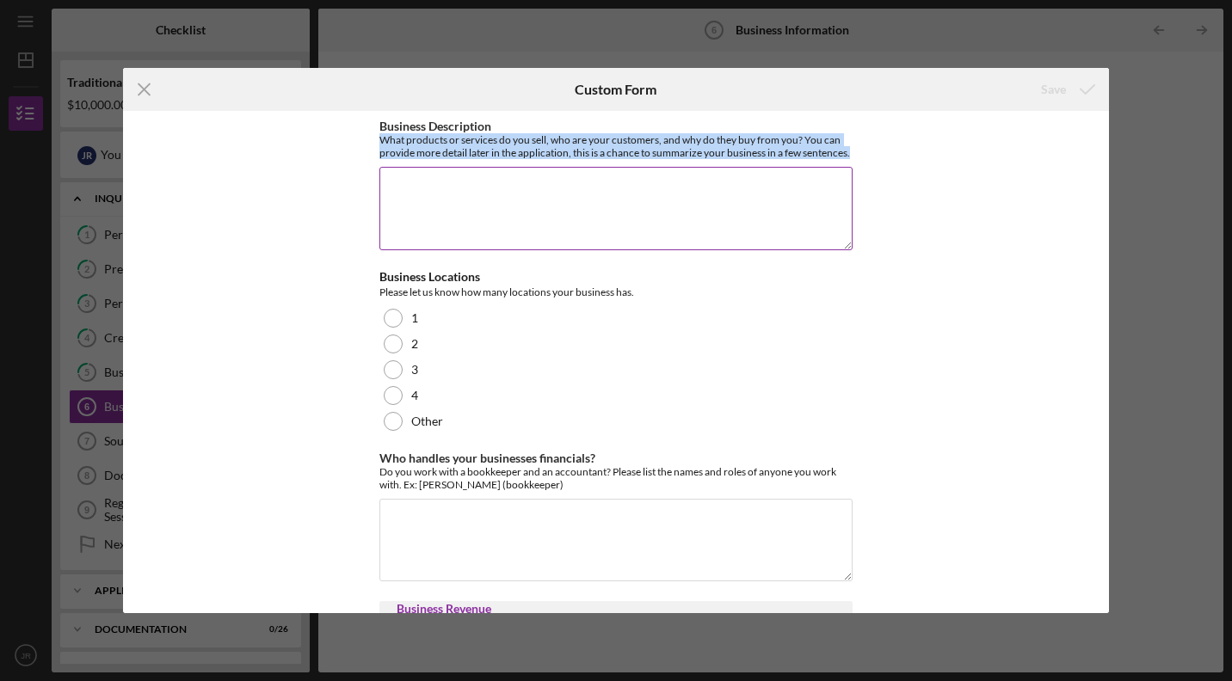
drag, startPoint x: 379, startPoint y: 141, endPoint x: 426, endPoint y: 166, distance: 52.7
click at [426, 159] on div "What products or services do you sell, who are your customers, and why do they …" at bounding box center [615, 146] width 473 height 26
copy div "What products or services do you sell, who are your customers, and why do they …"
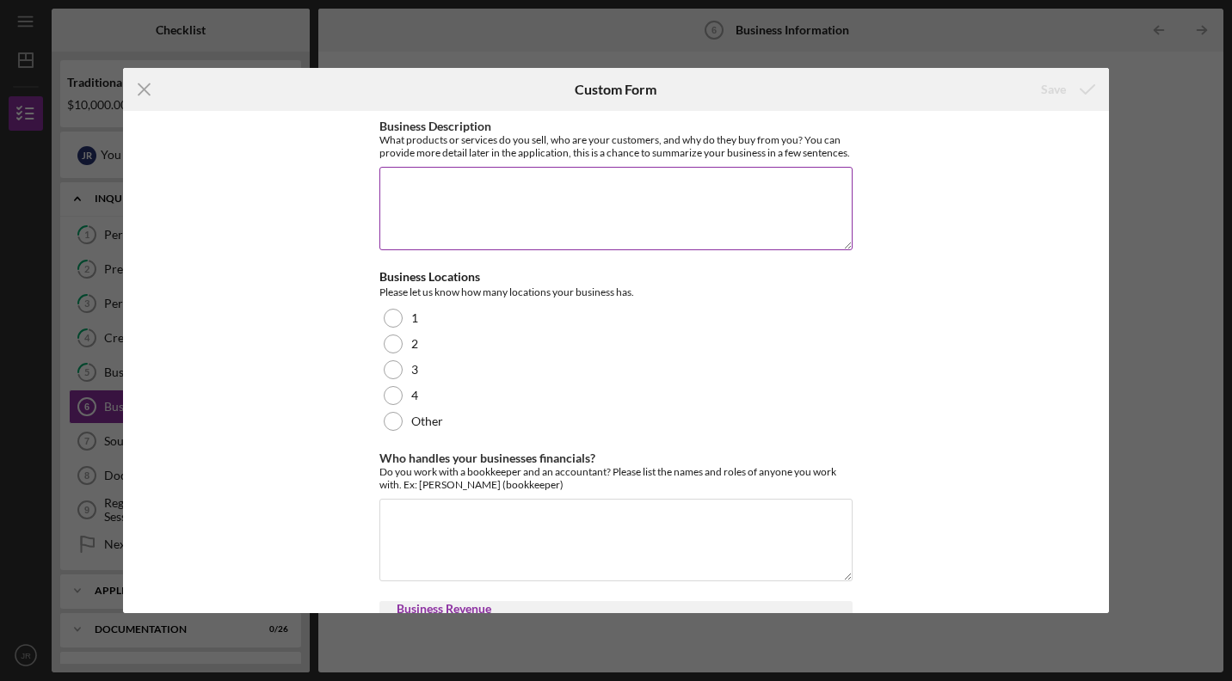
click at [515, 206] on textarea "Business Description" at bounding box center [615, 208] width 473 height 83
paste textarea "Tonē Bekka is a luxury leather and lifestyle brand that designs and sells handc…"
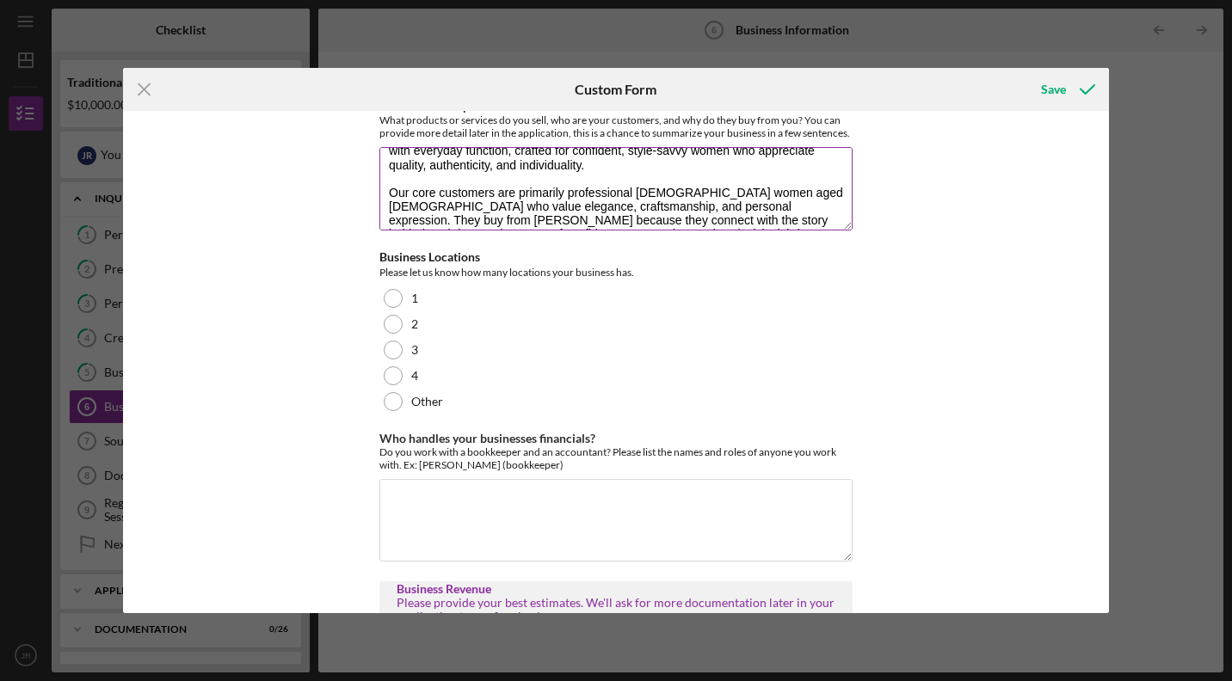
scroll to position [58, 0]
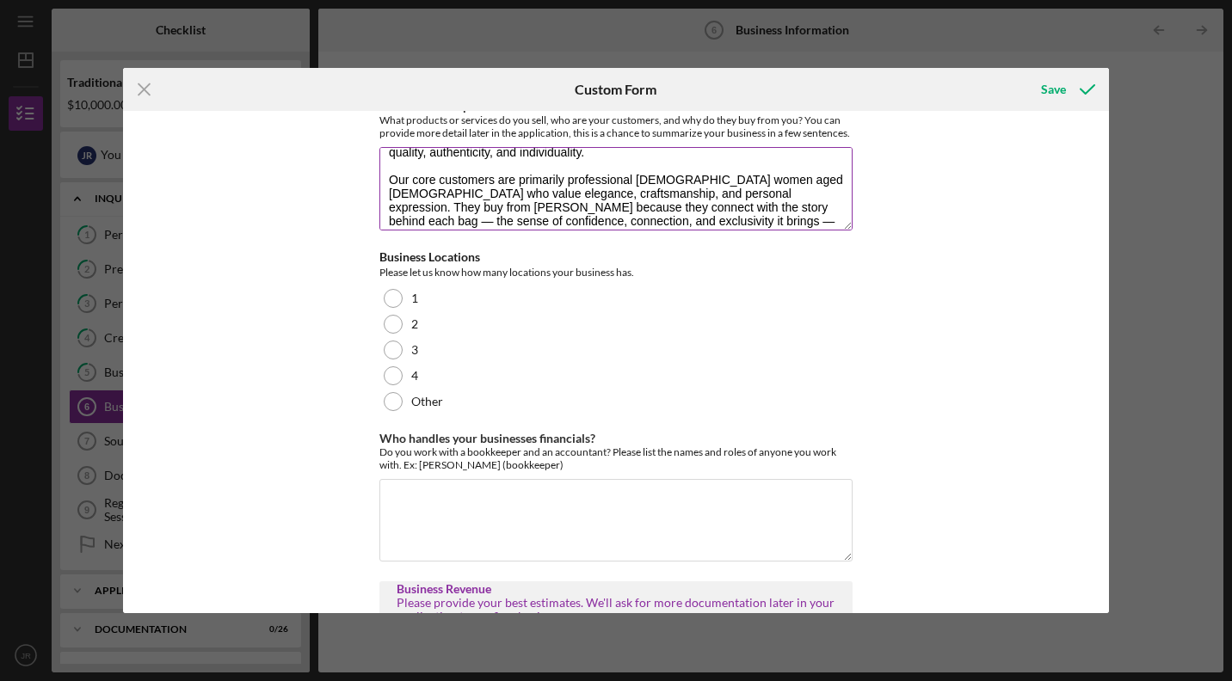
drag, startPoint x: 665, startPoint y: 194, endPoint x: 635, endPoint y: 194, distance: 30.1
click at [635, 194] on textarea "Tonē Bekka is a luxury leather and lifestyle brand that designs and sells handc…" at bounding box center [615, 188] width 473 height 83
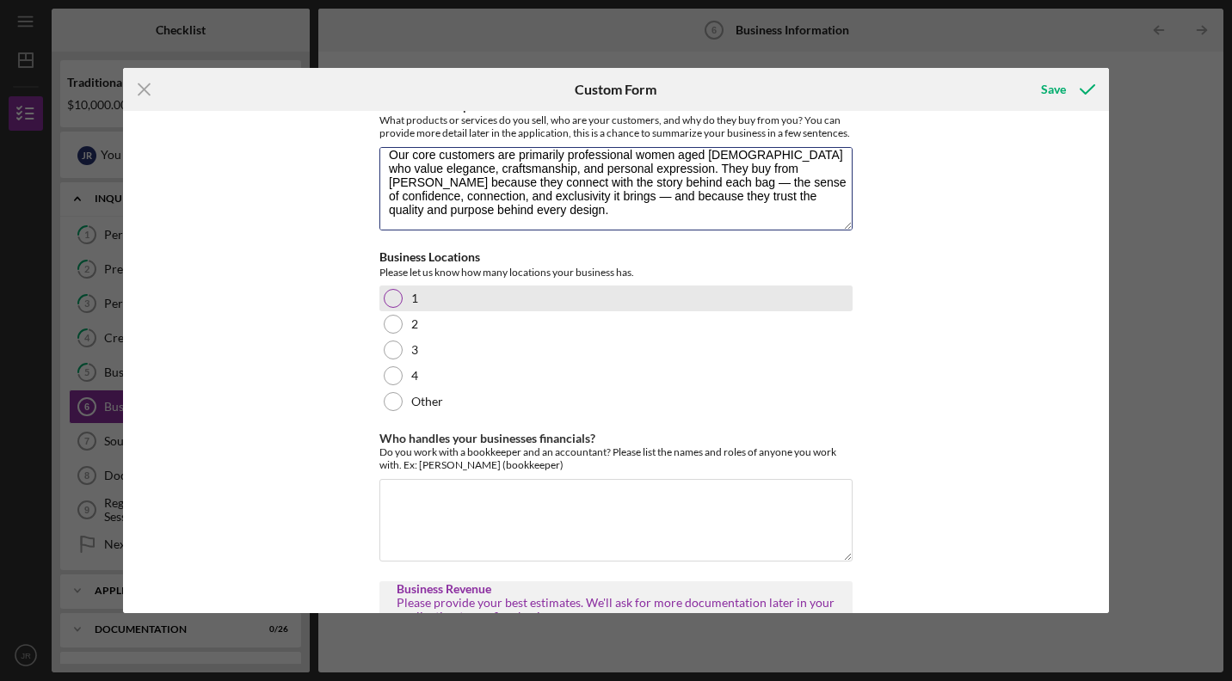
type textarea "Tonē Bekka is a luxury leather and lifestyle brand that designs and sells handc…"
click at [389, 308] on div at bounding box center [393, 298] width 19 height 19
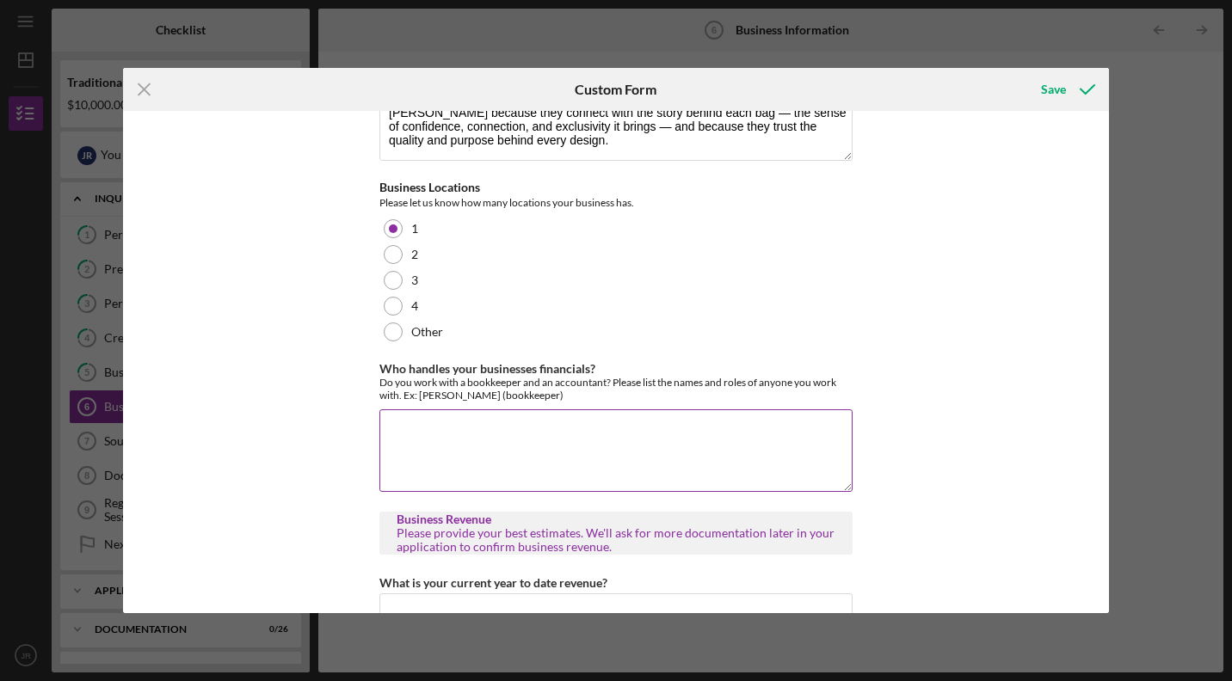
scroll to position [93, 0]
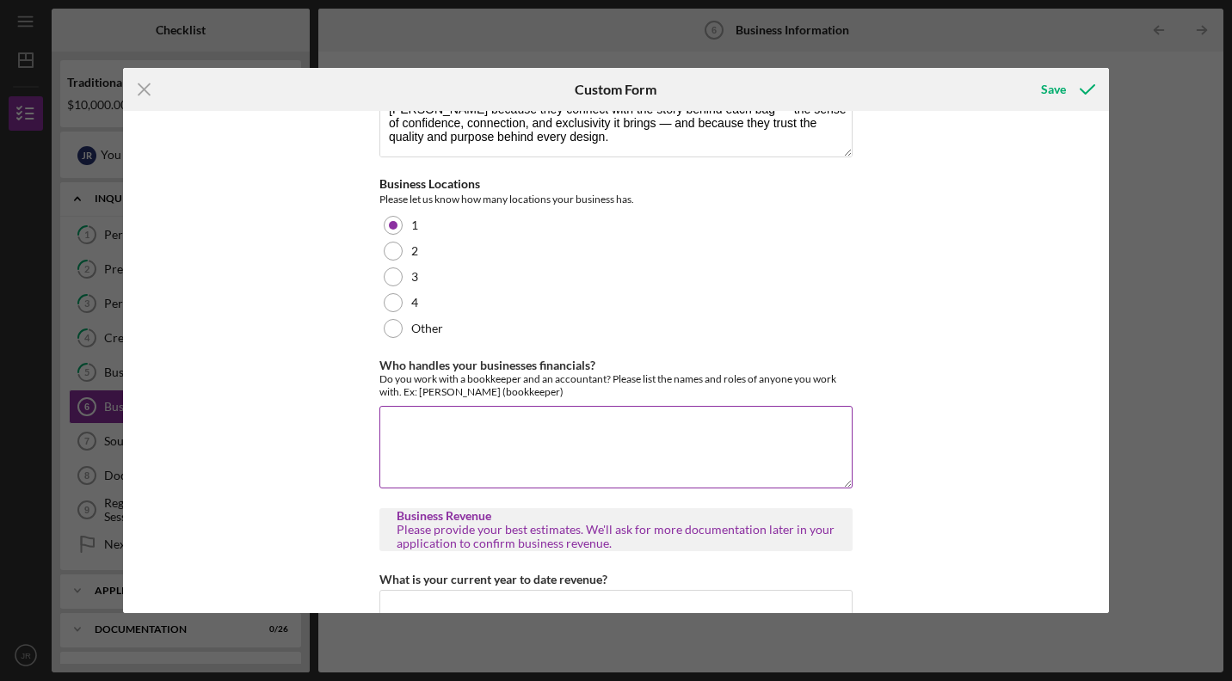
click at [422, 444] on textarea "Who handles your businesses financials?" at bounding box center [615, 447] width 473 height 83
click at [533, 439] on textarea "I work with an accountant. Umeka Group (Accountant)" at bounding box center [615, 447] width 473 height 83
click at [607, 436] on textarea "I work with an accountant. [PERSON_NAME] Group (Accountant)" at bounding box center [615, 447] width 473 height 83
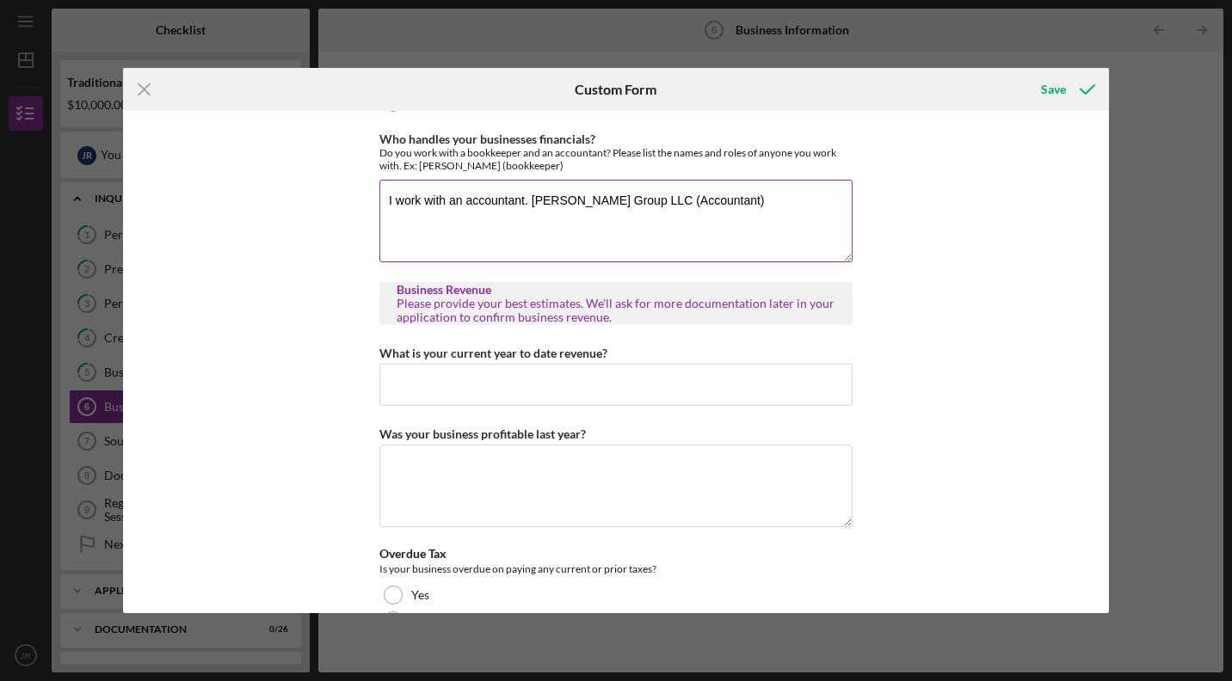
scroll to position [320, 0]
type textarea "I work with an accountant. [PERSON_NAME] Group LLC (Accountant)"
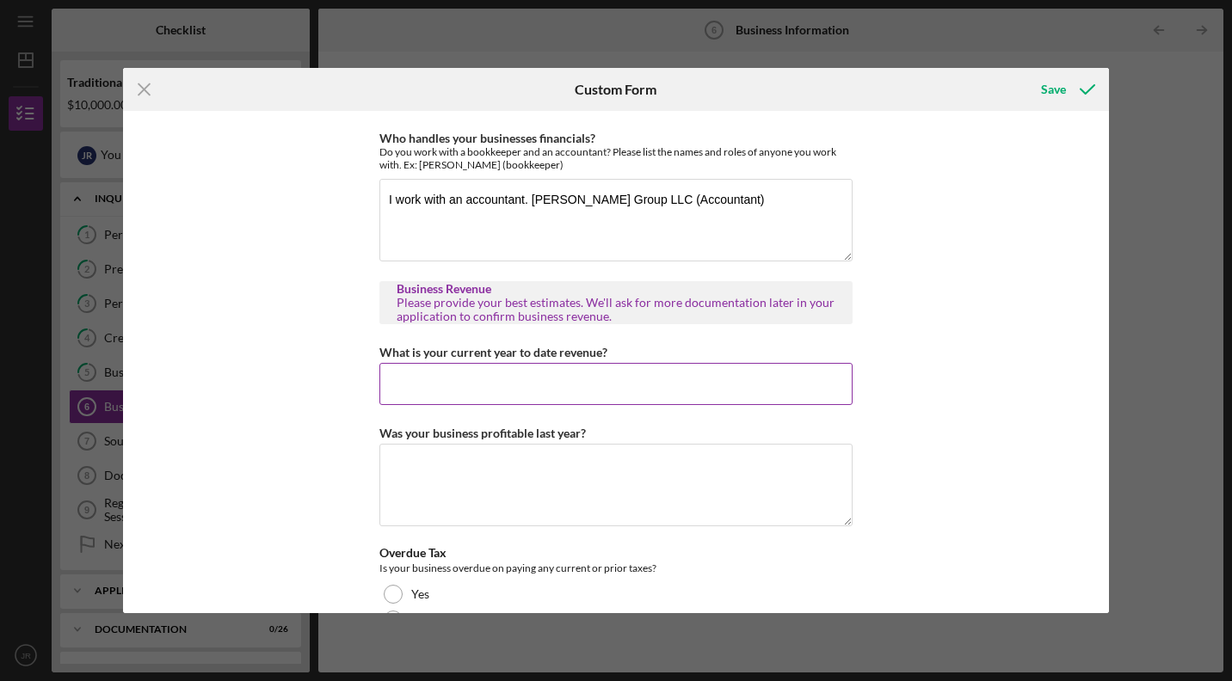
click at [619, 400] on input "What is your current year to date revenue?" at bounding box center [615, 383] width 473 height 41
type input "$5,617.97"
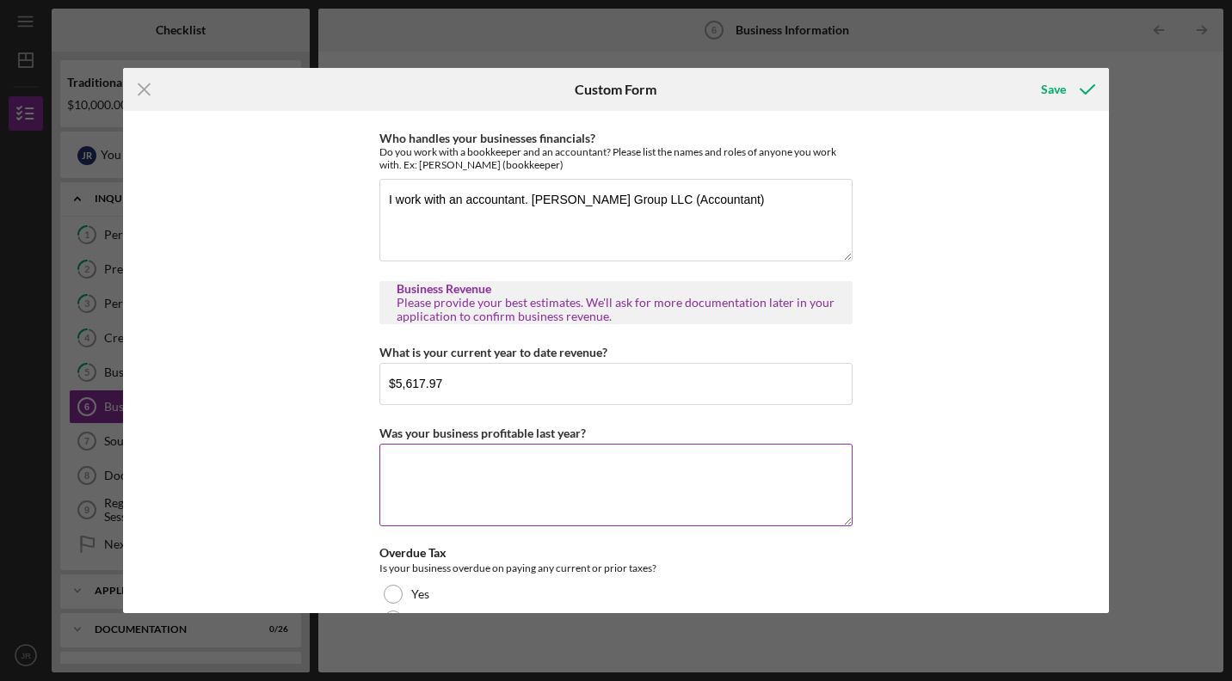
click at [561, 491] on textarea "Was your business profitable last year?" at bounding box center [615, 485] width 473 height 83
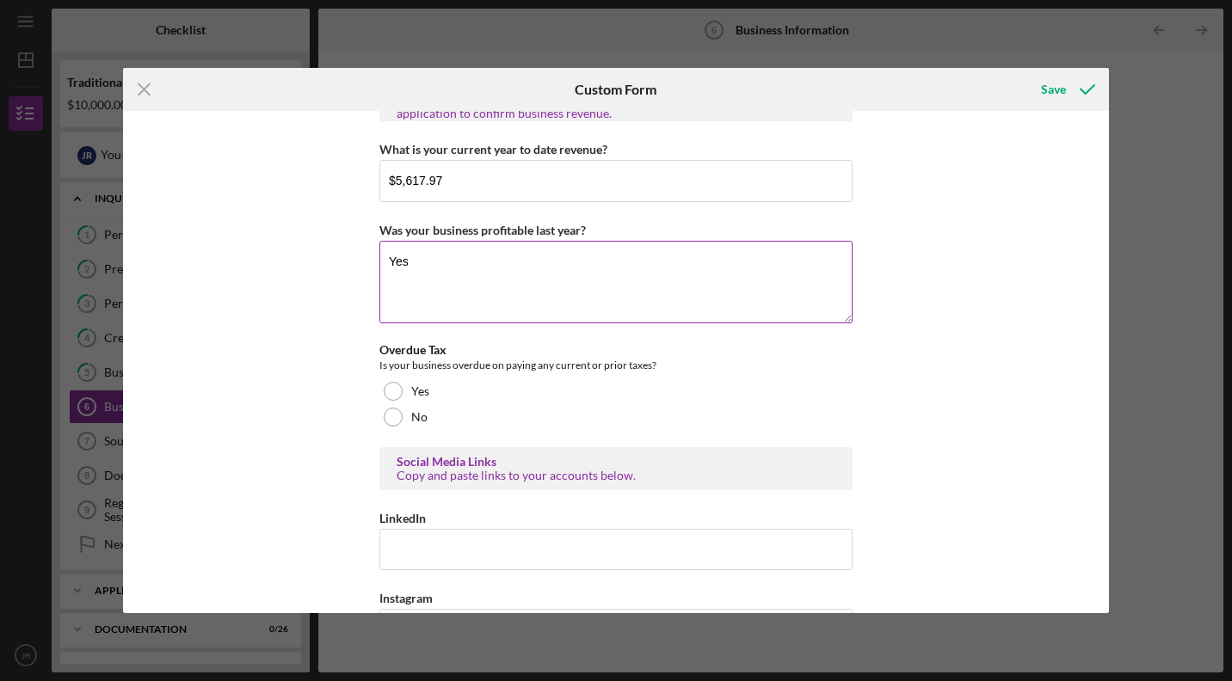
scroll to position [545, 0]
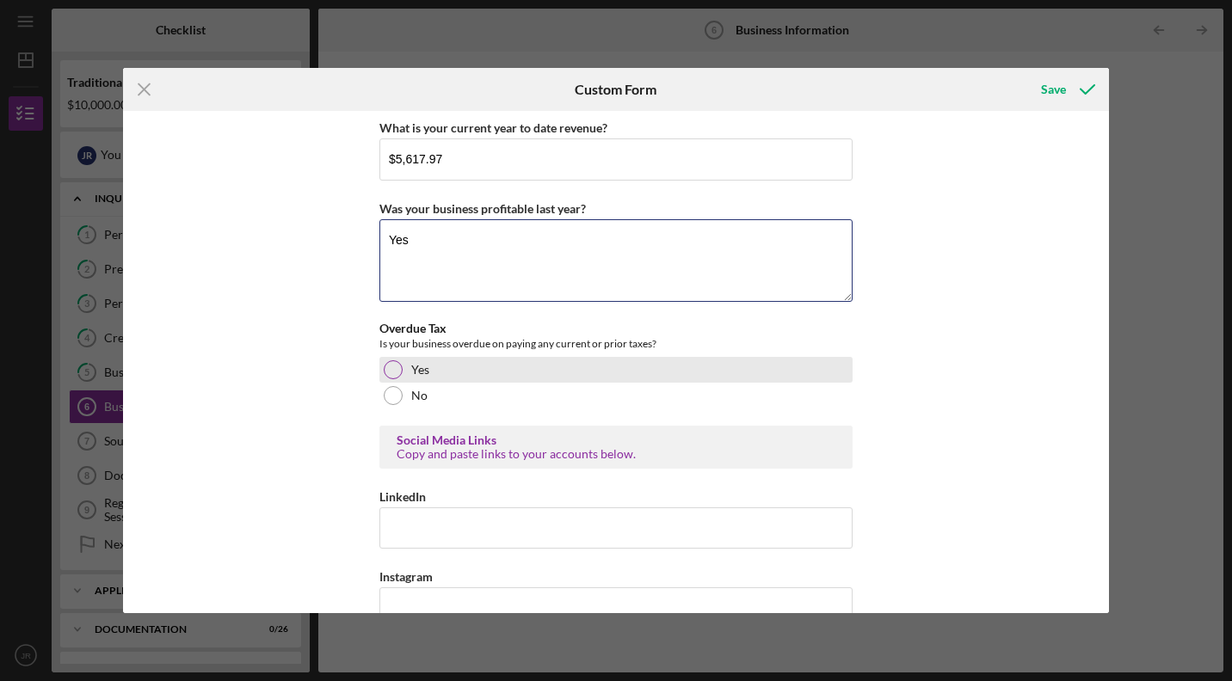
type textarea "Yes"
click at [394, 379] on div at bounding box center [393, 370] width 19 height 19
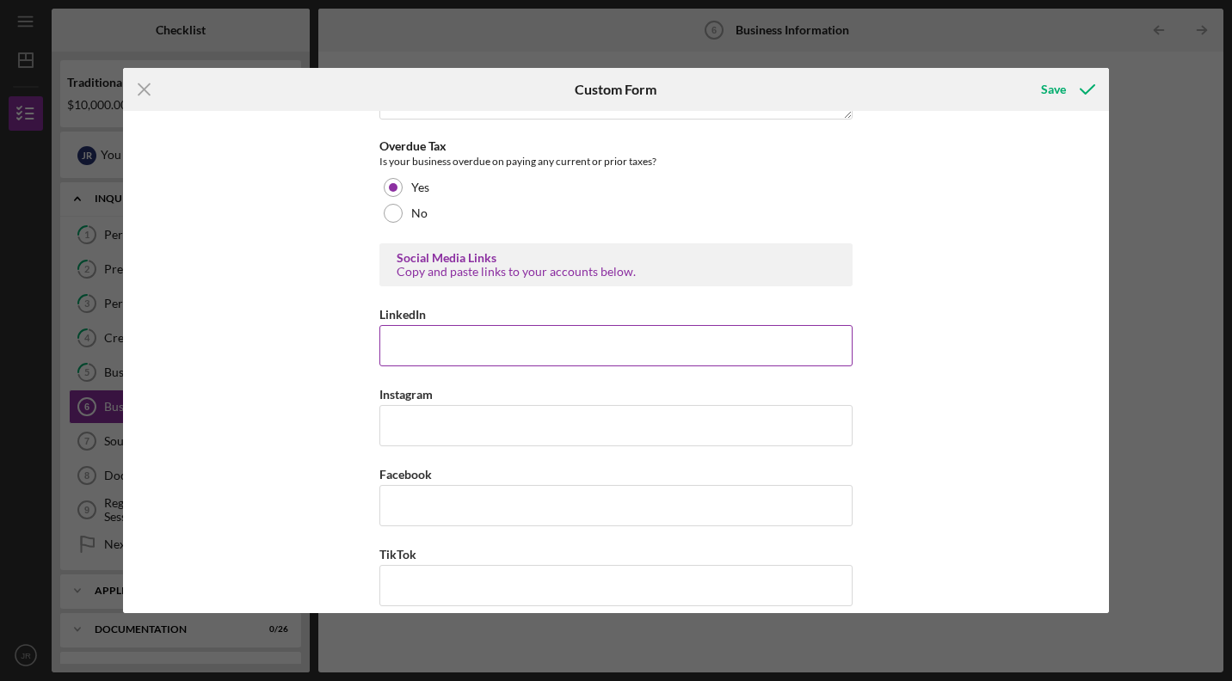
scroll to position [746, 0]
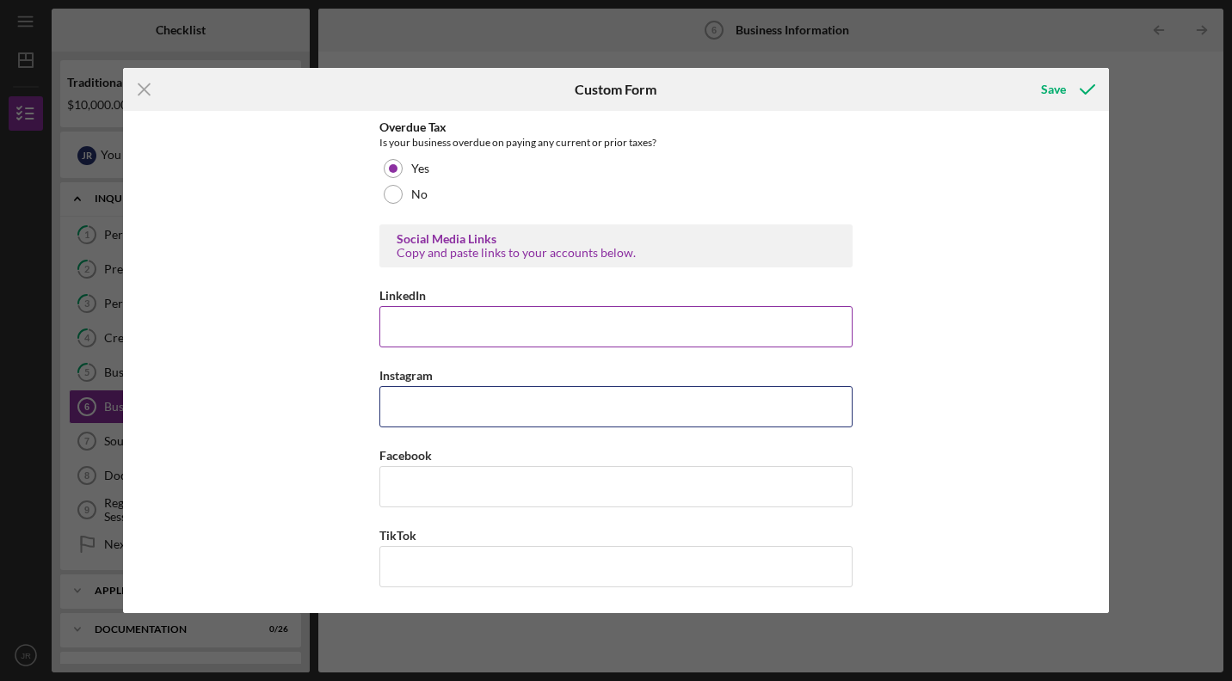
click at [402, 420] on input "Instagram" at bounding box center [615, 406] width 473 height 41
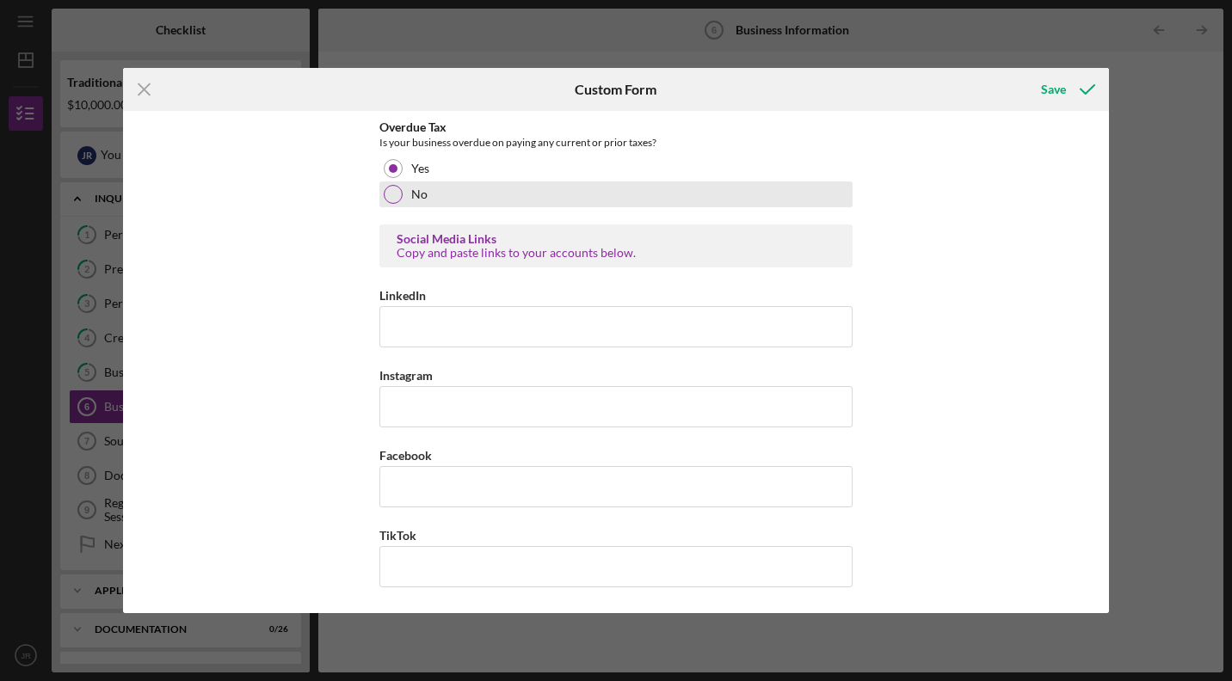
click at [392, 200] on div at bounding box center [393, 194] width 19 height 19
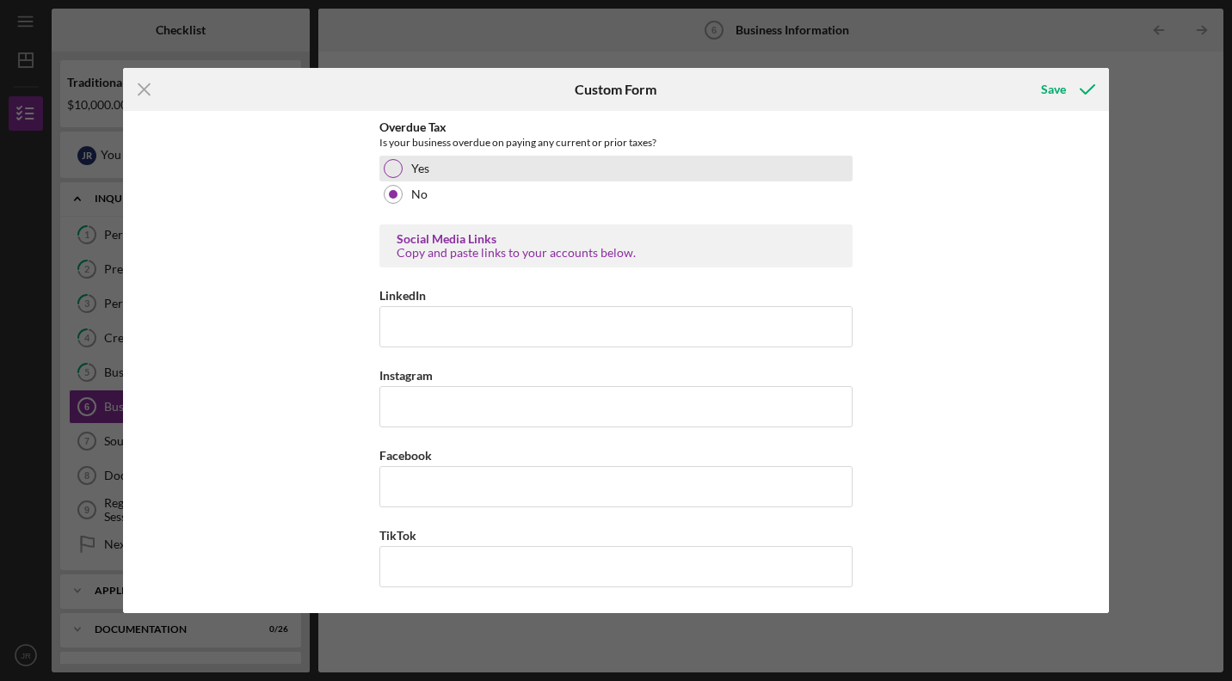
click at [392, 171] on div at bounding box center [393, 168] width 19 height 19
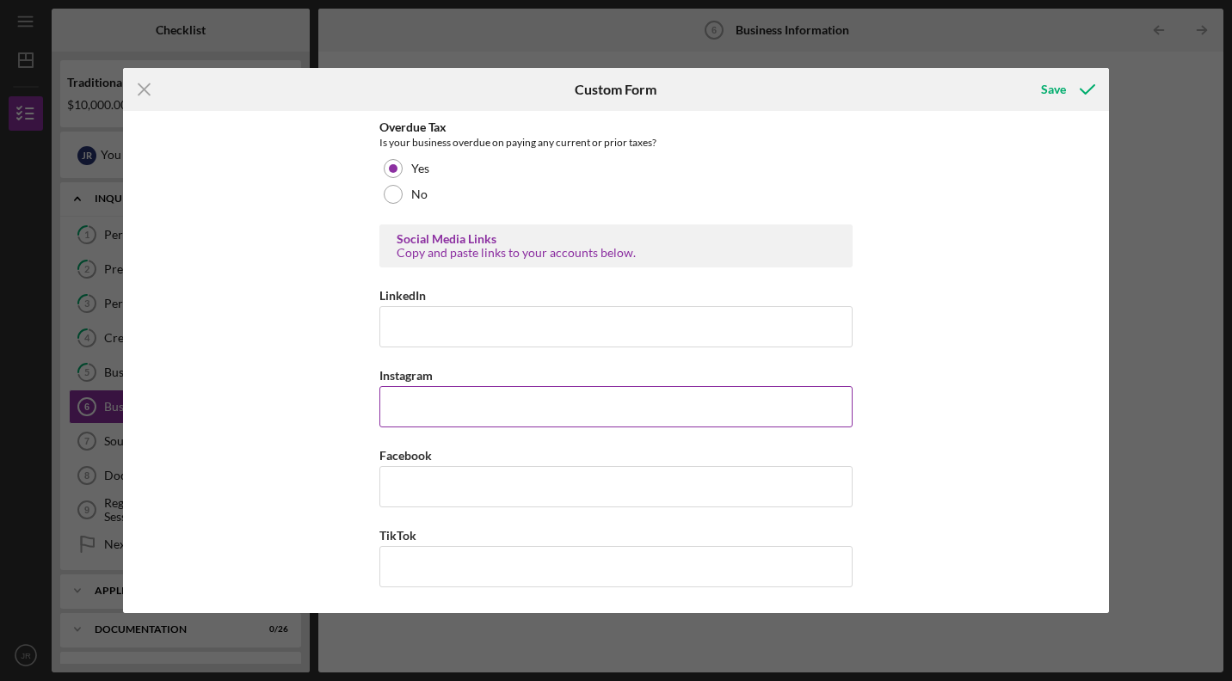
click at [472, 420] on input "Instagram" at bounding box center [615, 406] width 473 height 41
paste input "[URL][DOMAIN_NAME]"
type input "[URL][DOMAIN_NAME]"
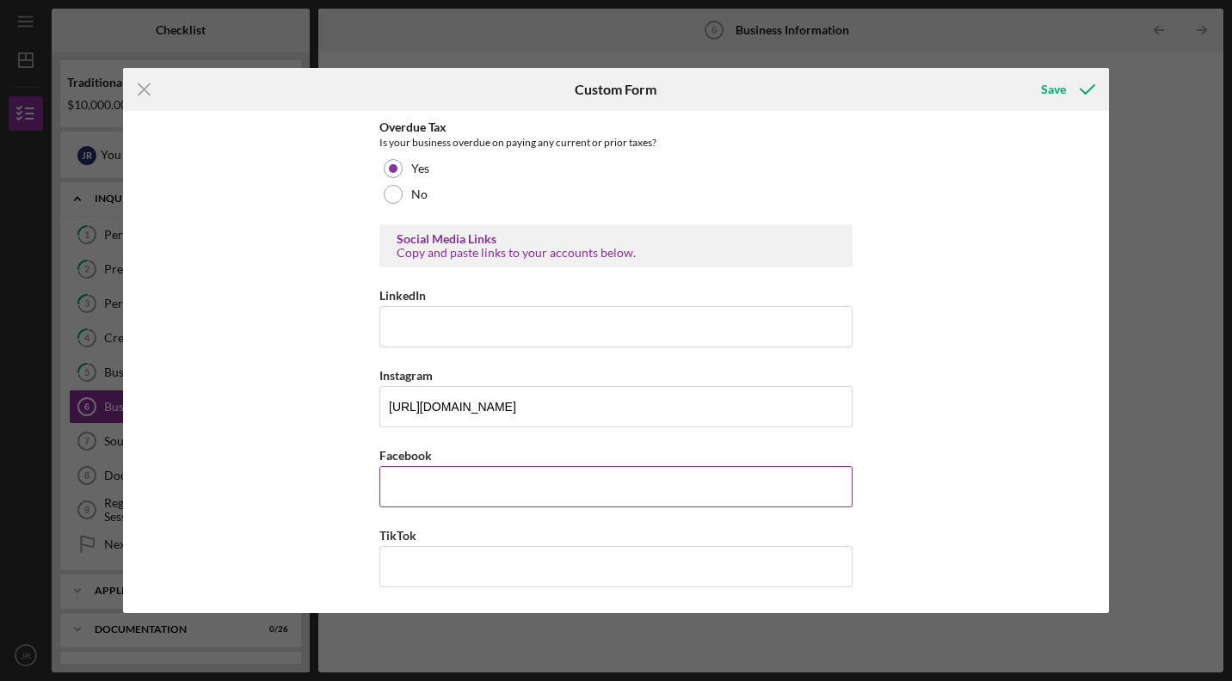
click at [453, 496] on input "Facebook" at bounding box center [615, 486] width 473 height 41
paste input "[URL][DOMAIN_NAME]"
type input "[URL][DOMAIN_NAME]"
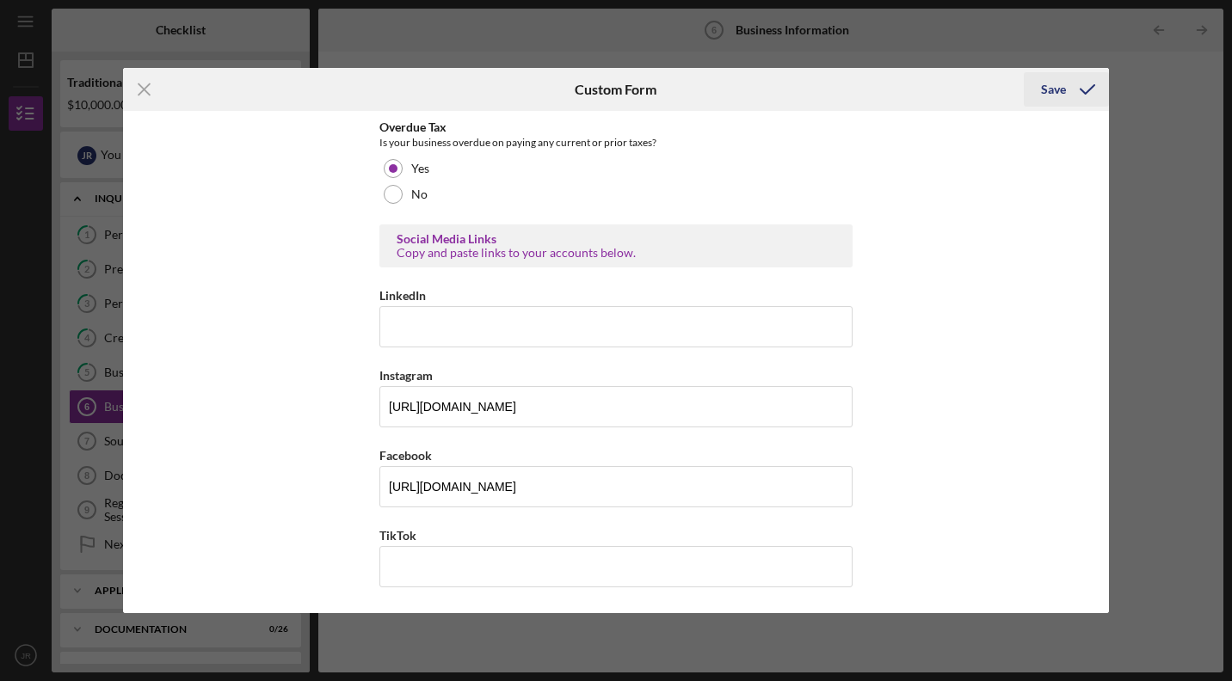
click at [1069, 83] on icon "submit" at bounding box center [1087, 89] width 43 height 43
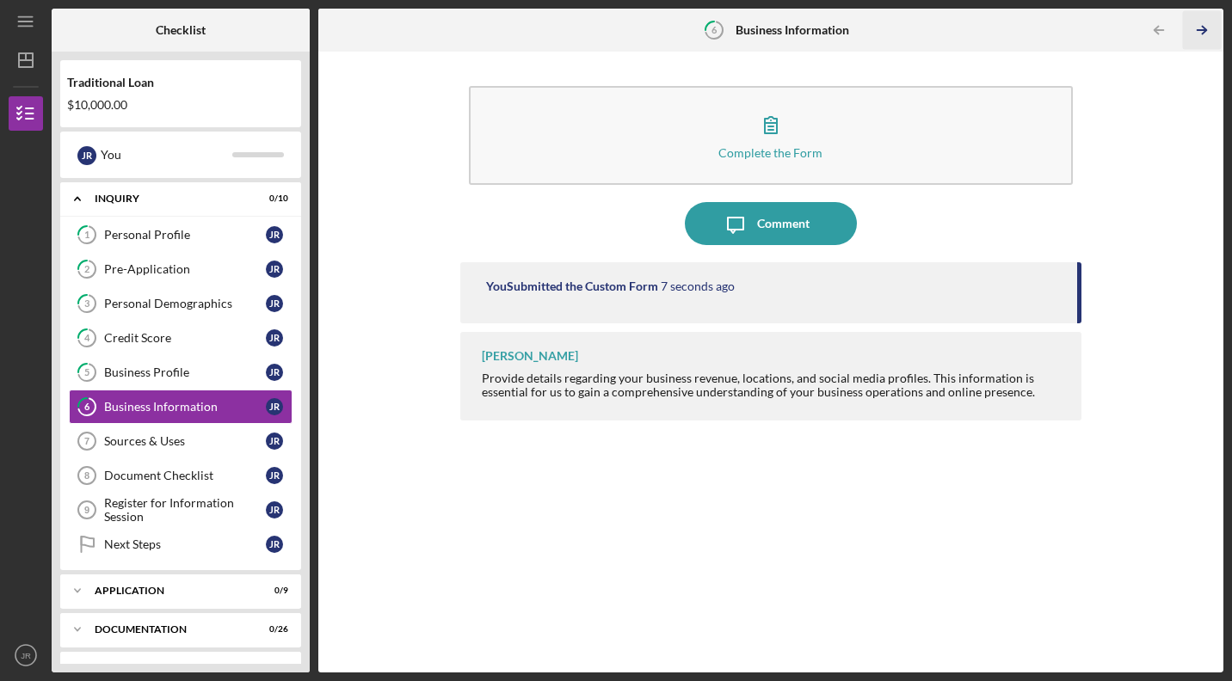
click at [1210, 28] on icon "Icon/Table Pagination Arrow" at bounding box center [1202, 30] width 39 height 39
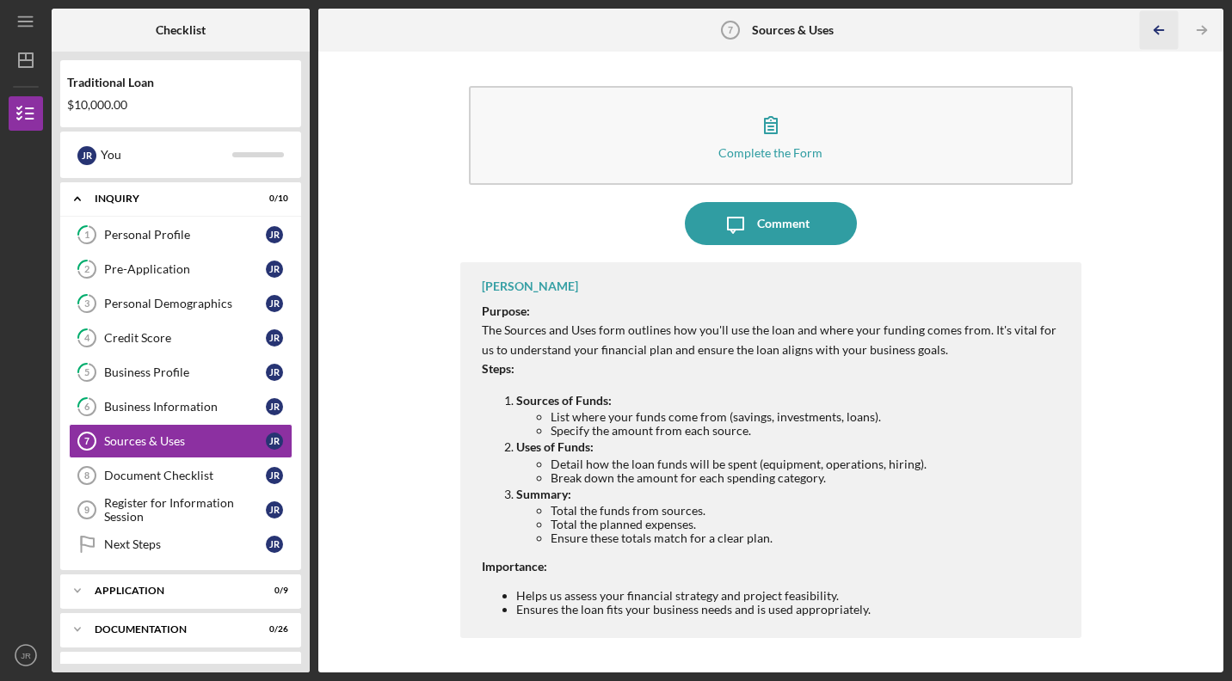
click at [1156, 32] on polyline "button" at bounding box center [1157, 31] width 4 height 8
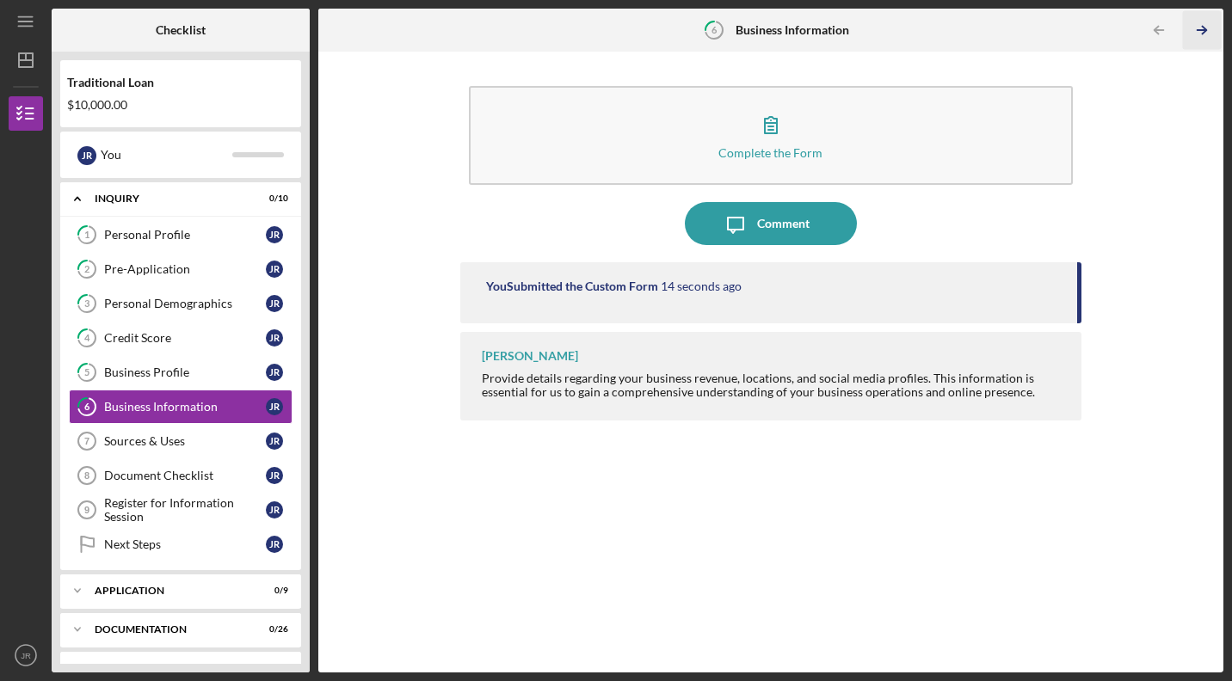
click at [1202, 28] on icon "Icon/Table Pagination Arrow" at bounding box center [1202, 30] width 39 height 39
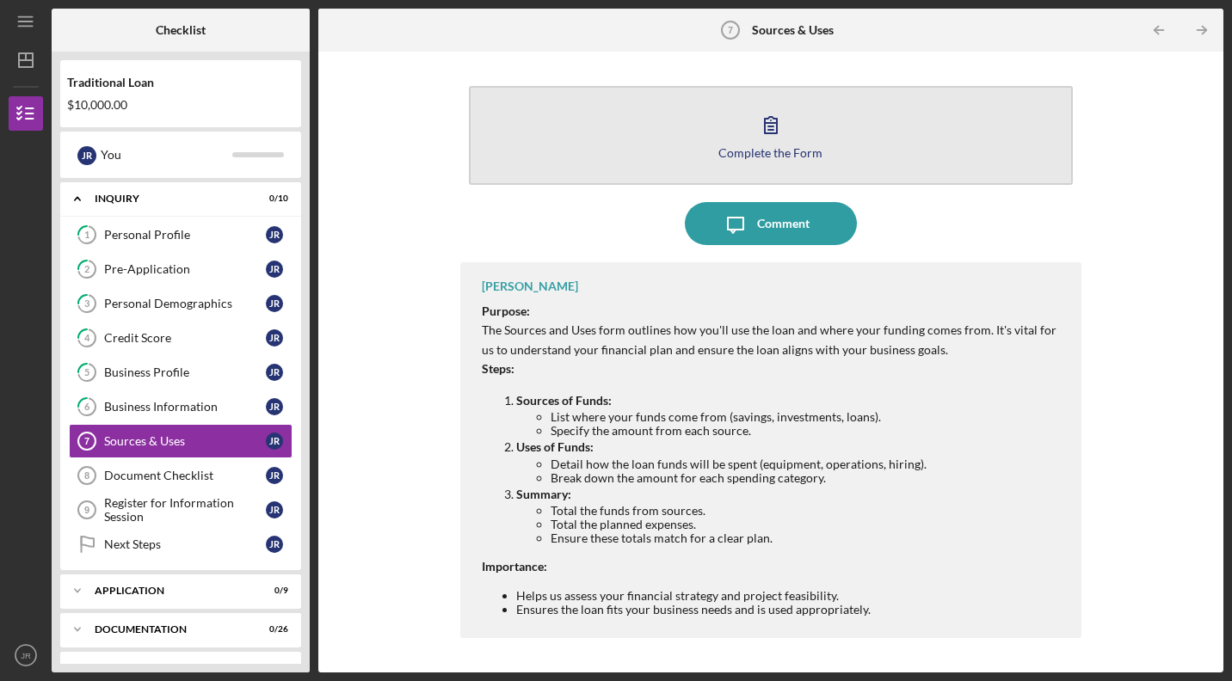
click at [823, 139] on button "Complete the Form Form" at bounding box center [771, 135] width 604 height 99
click at [841, 157] on button "Complete the Form Form" at bounding box center [771, 135] width 604 height 99
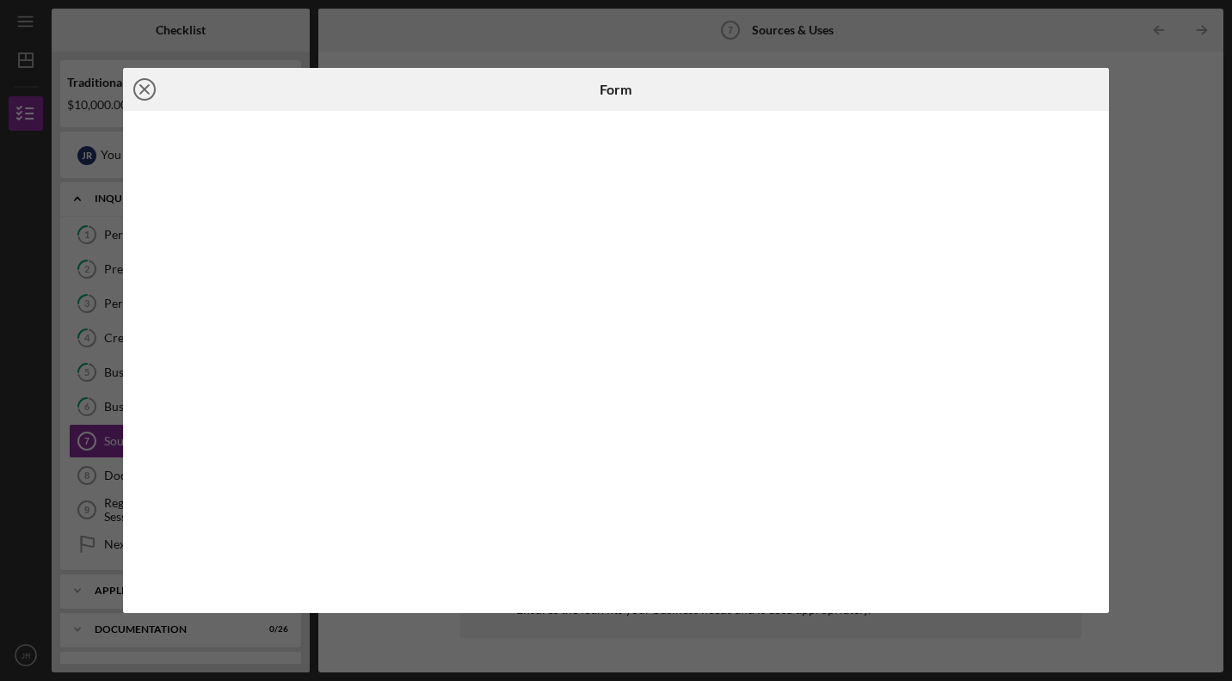
click at [145, 89] on line at bounding box center [144, 89] width 9 height 9
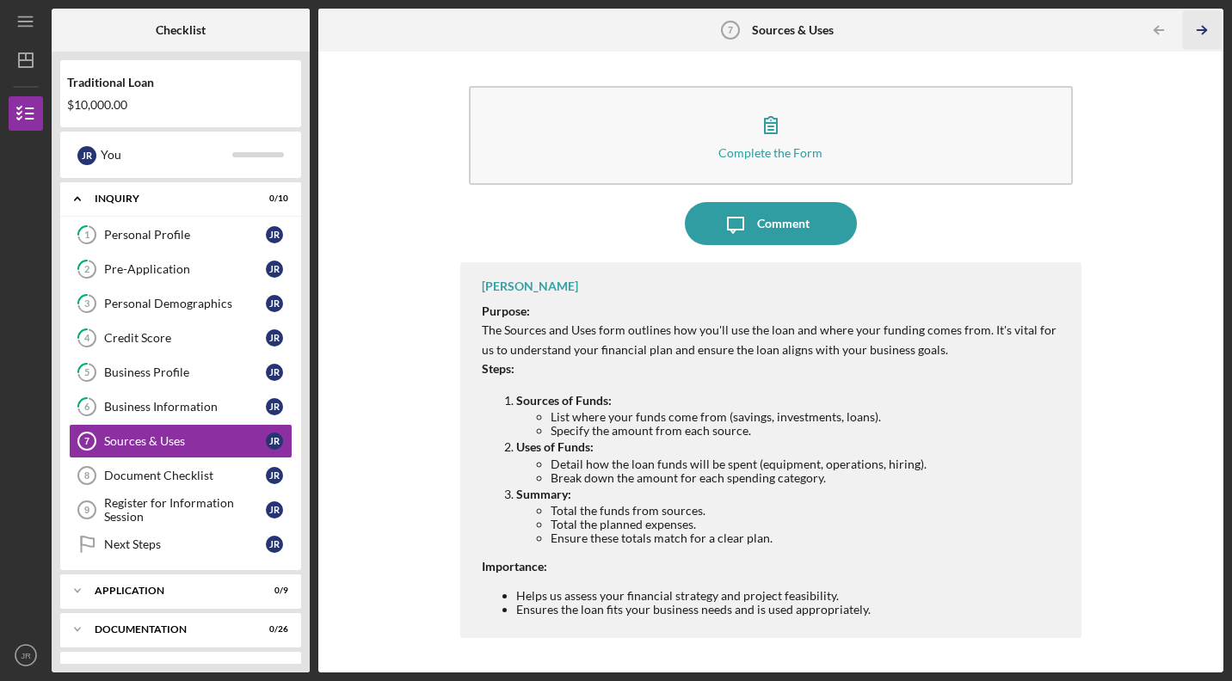
click at [1200, 31] on icon "Icon/Table Pagination Arrow" at bounding box center [1202, 30] width 39 height 39
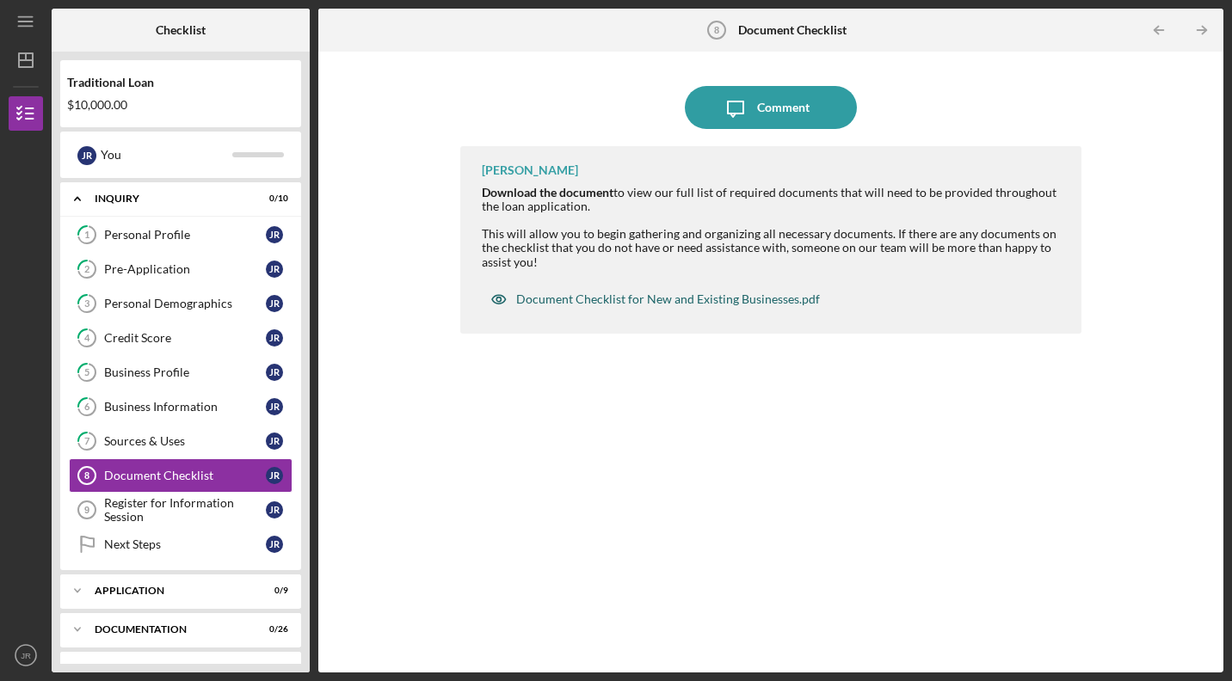
click at [708, 298] on div "Document Checklist for New and Existing Businesses.pdf" at bounding box center [668, 300] width 304 height 14
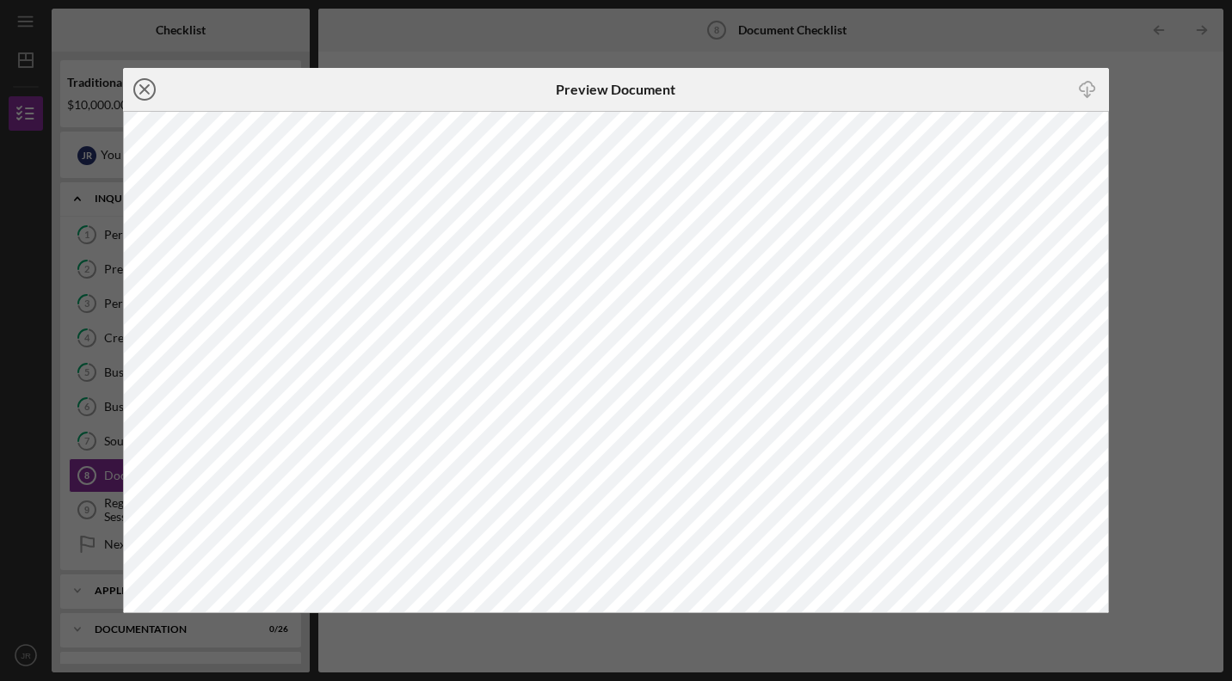
click at [145, 89] on line at bounding box center [144, 89] width 9 height 9
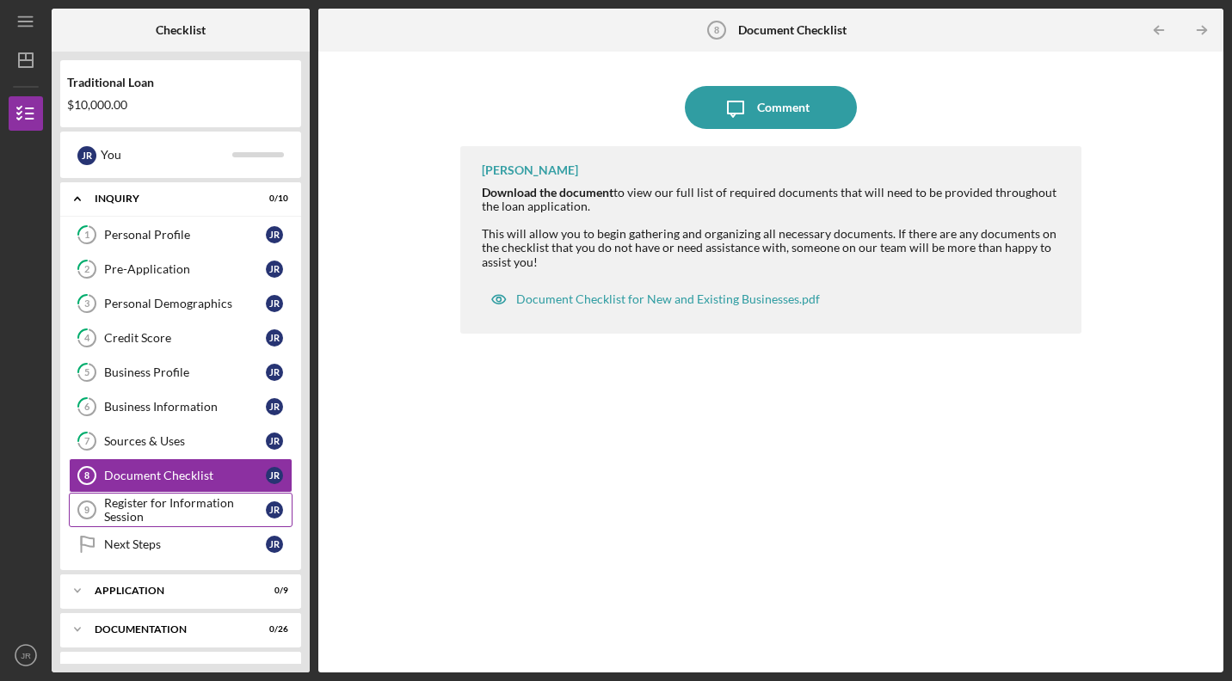
click at [231, 509] on div "Register for Information Session" at bounding box center [185, 510] width 162 height 28
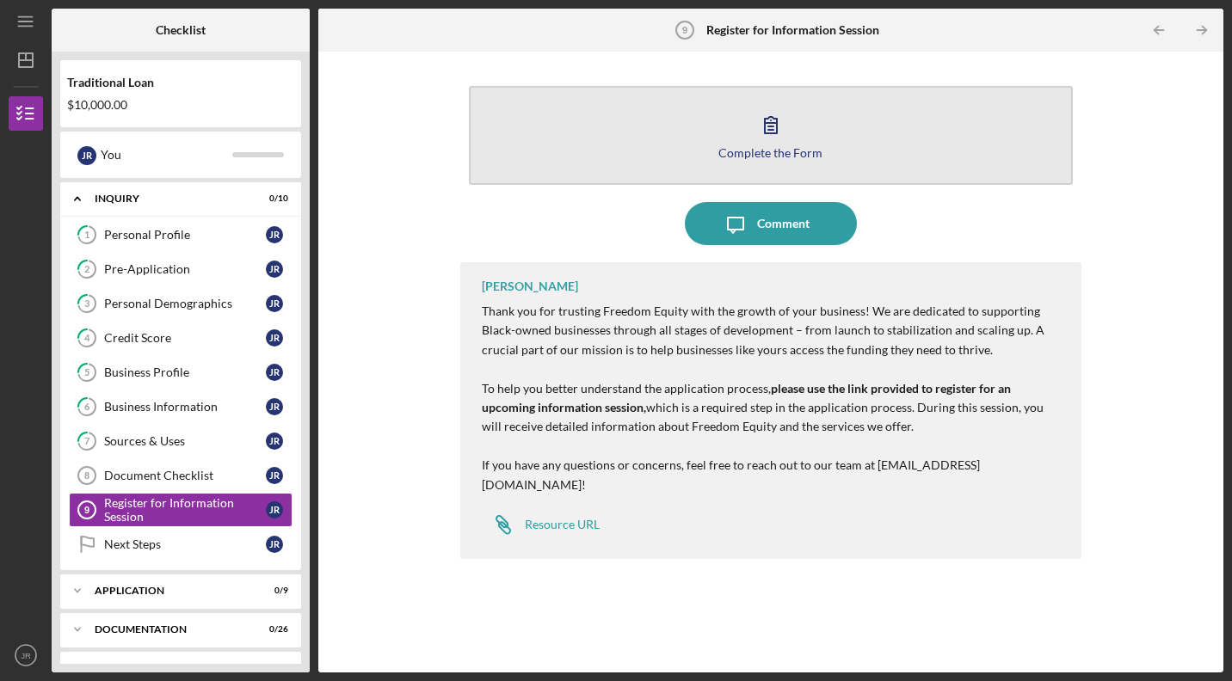
click at [716, 143] on button "Complete the Form Form" at bounding box center [771, 135] width 604 height 99
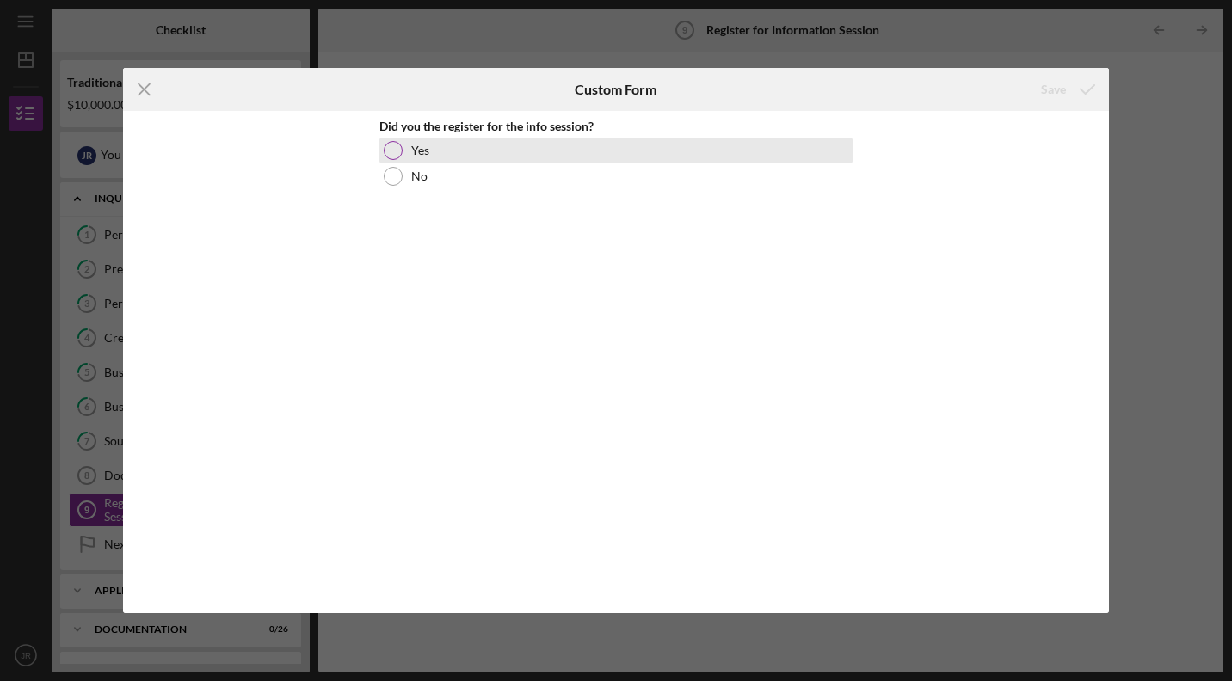
click at [722, 151] on div "Yes" at bounding box center [615, 151] width 473 height 26
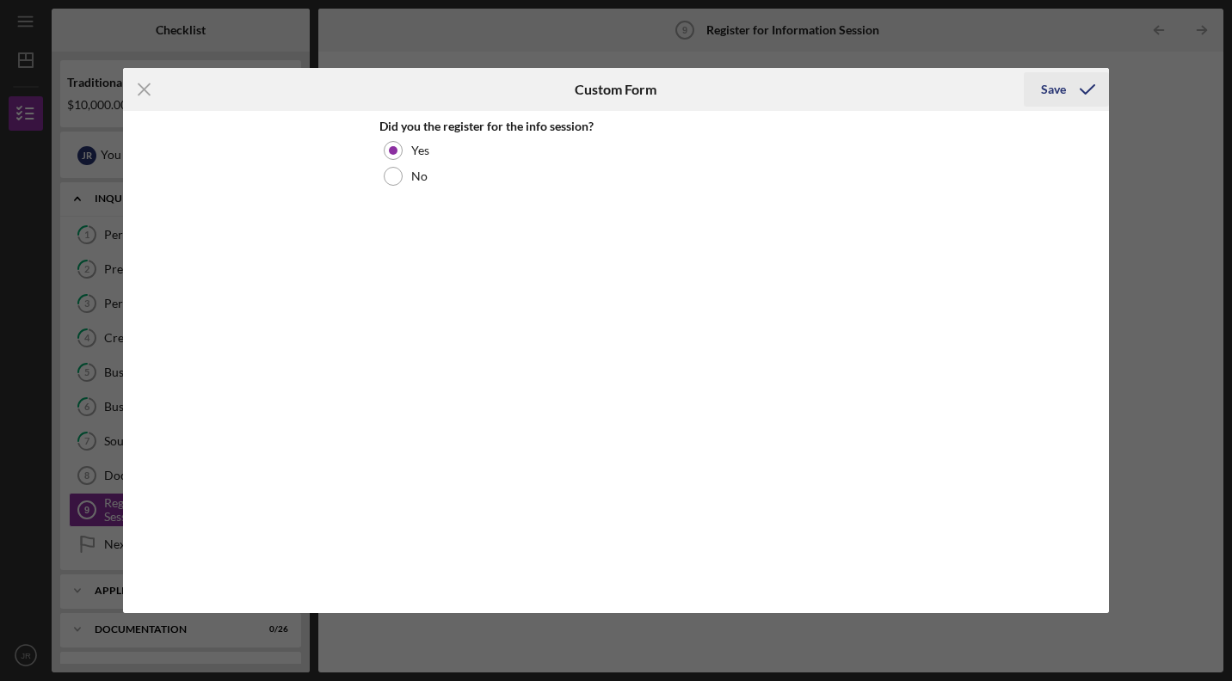
click at [1049, 93] on div "Save" at bounding box center [1053, 89] width 25 height 34
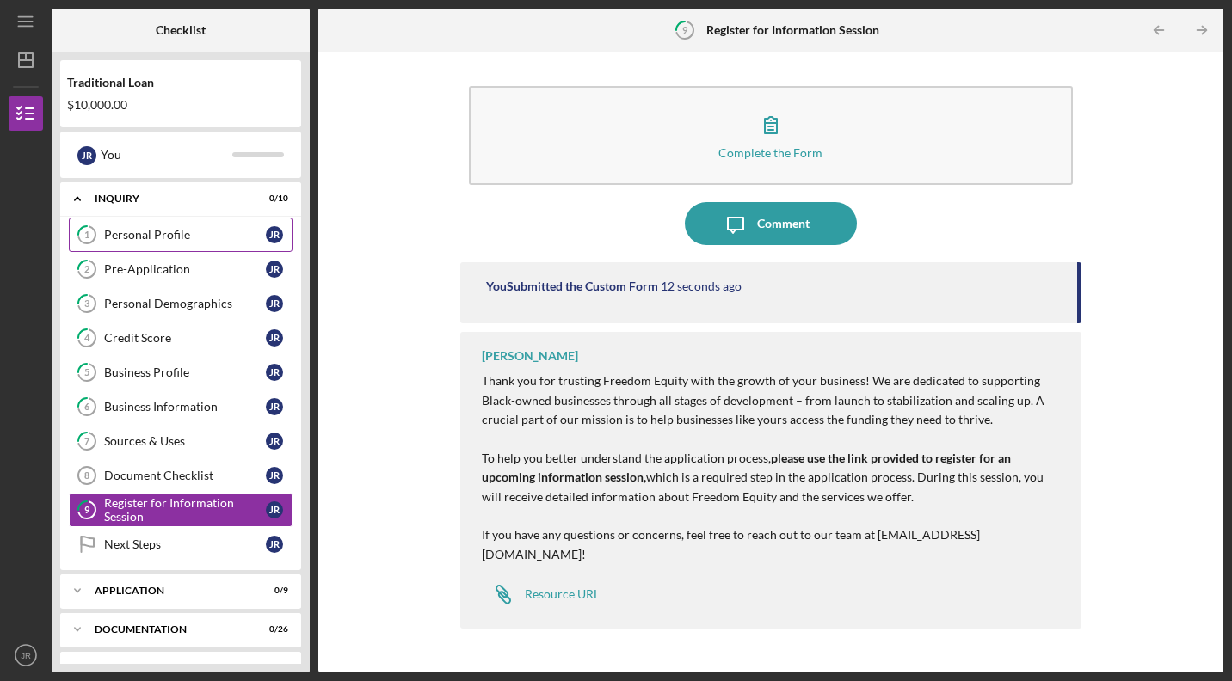
click at [171, 233] on div "Personal Profile" at bounding box center [185, 235] width 162 height 14
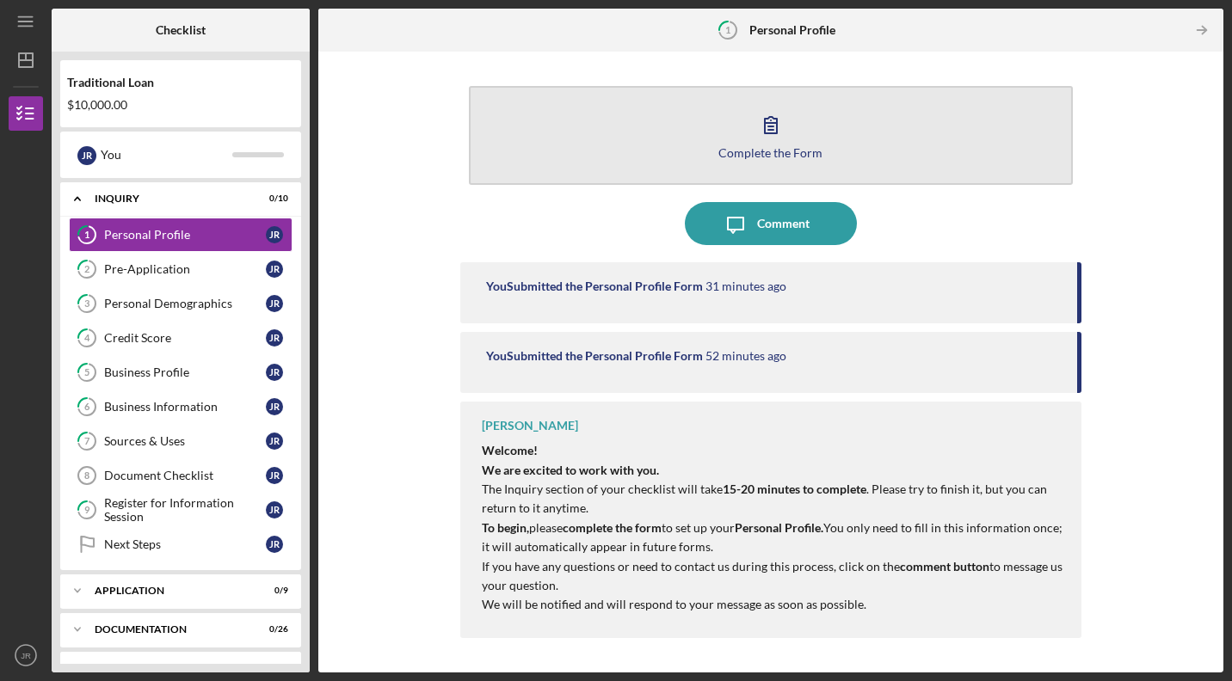
click at [829, 150] on button "Complete the Form Form" at bounding box center [771, 135] width 604 height 99
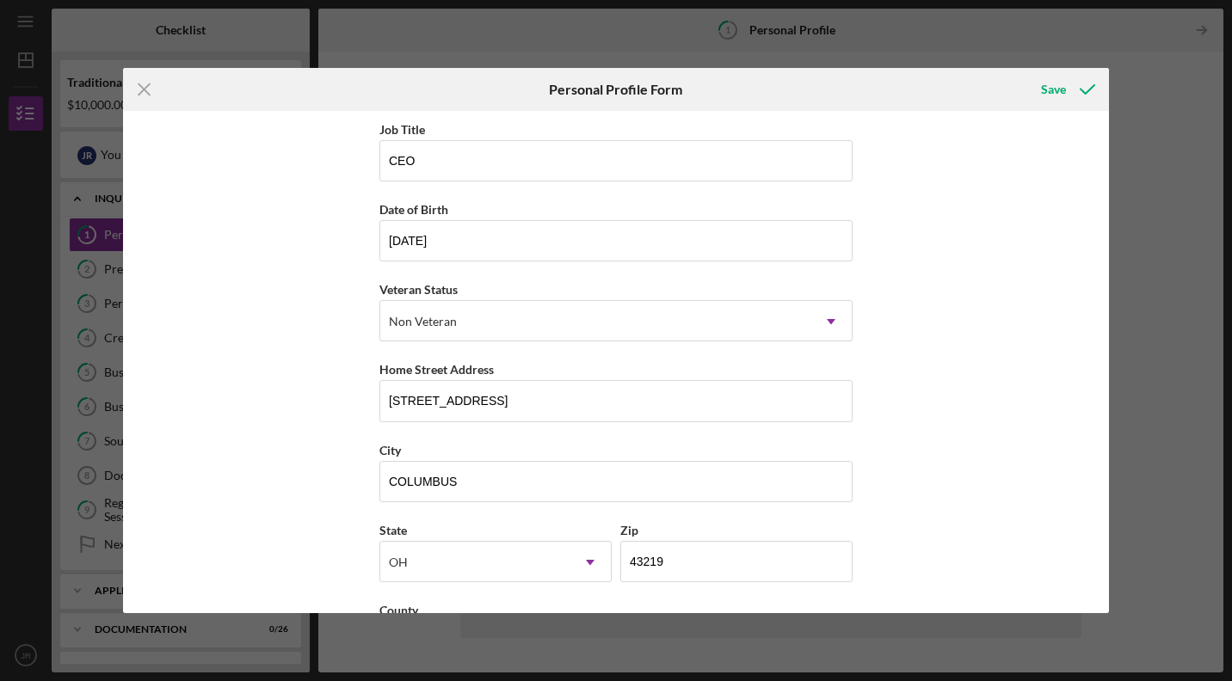
scroll to position [156, 0]
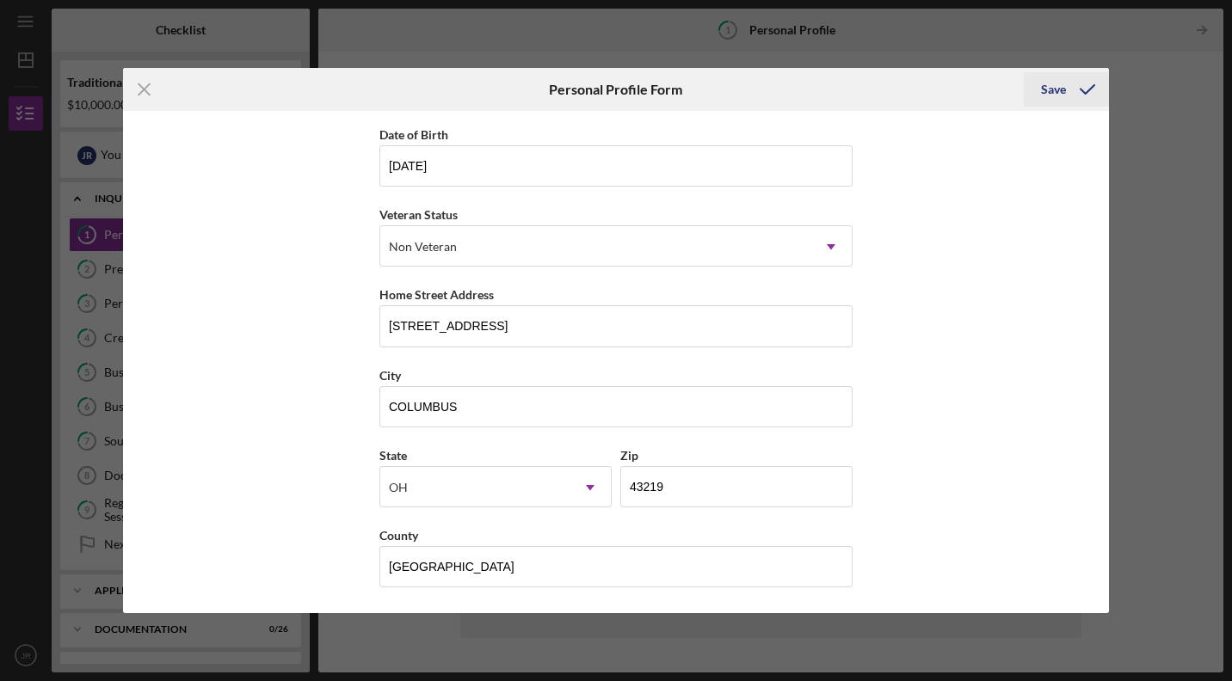
click at [1077, 86] on icon "submit" at bounding box center [1087, 89] width 43 height 43
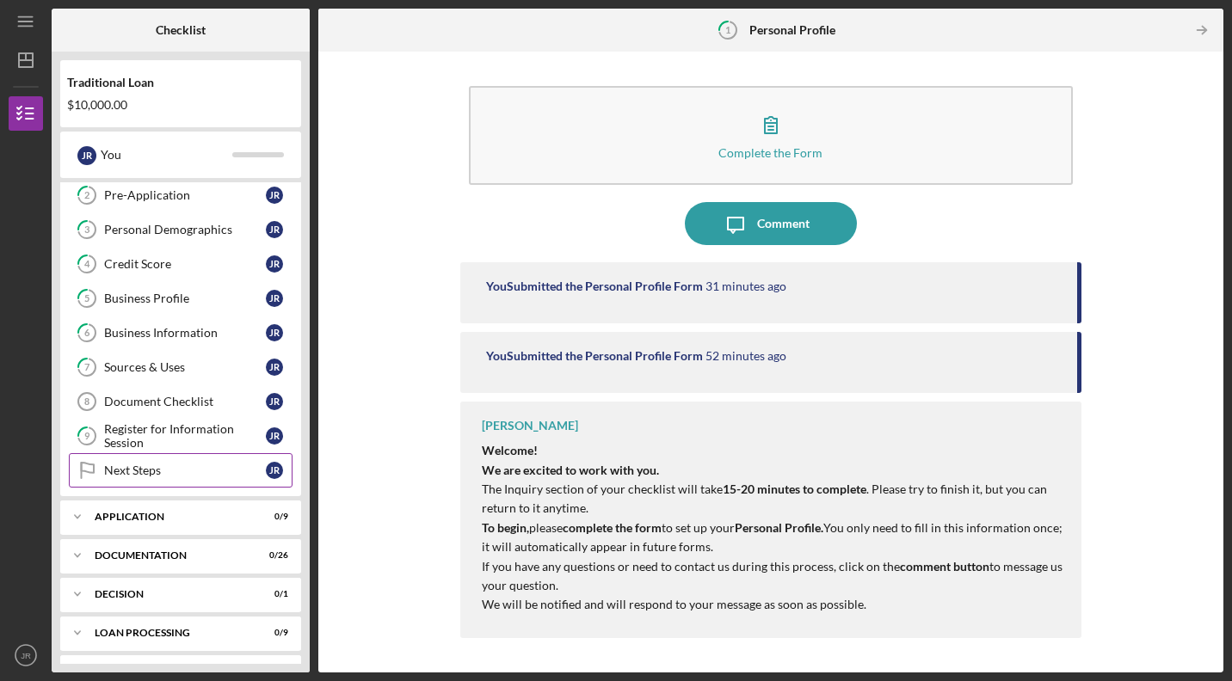
scroll to position [147, 0]
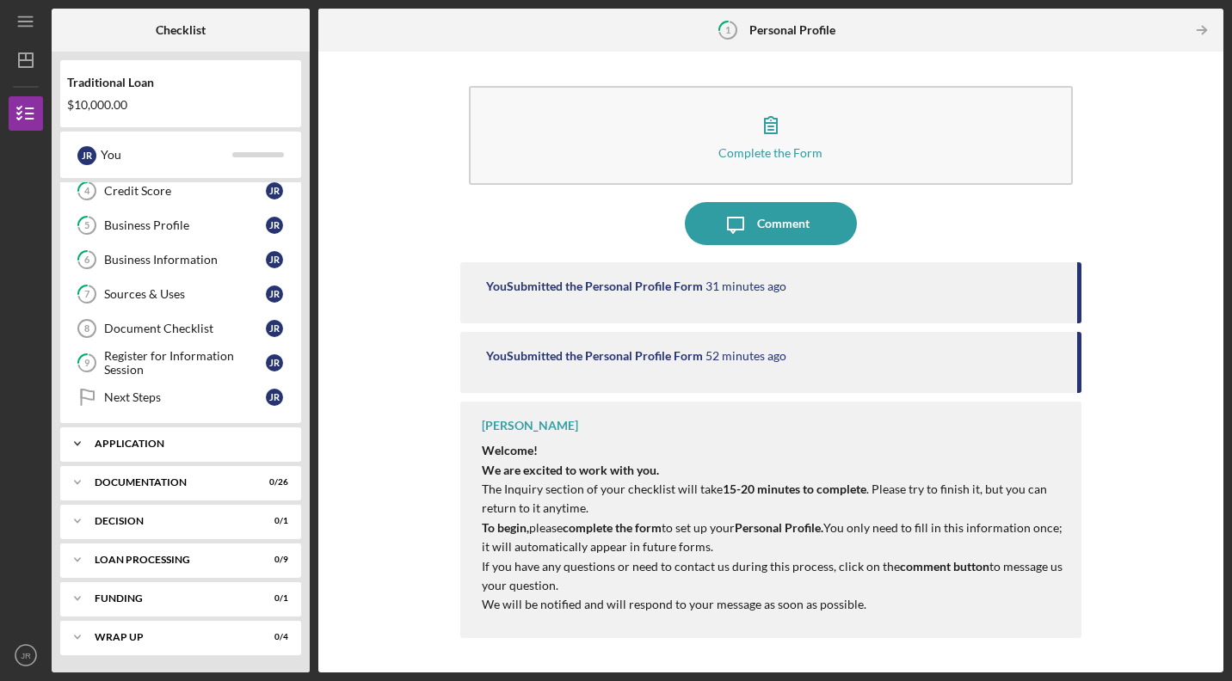
click at [205, 449] on div "Icon/Expander Application 0 / 9" at bounding box center [180, 444] width 241 height 34
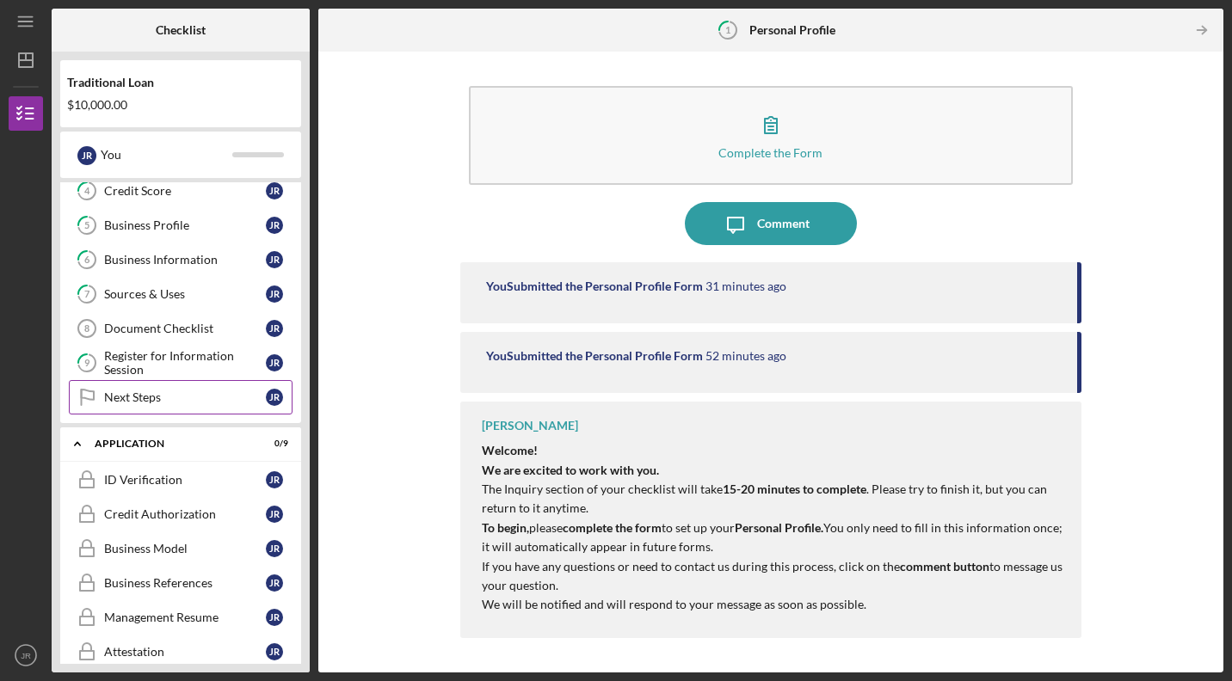
click at [177, 405] on link "Next Steps Next Steps J R" at bounding box center [181, 397] width 224 height 34
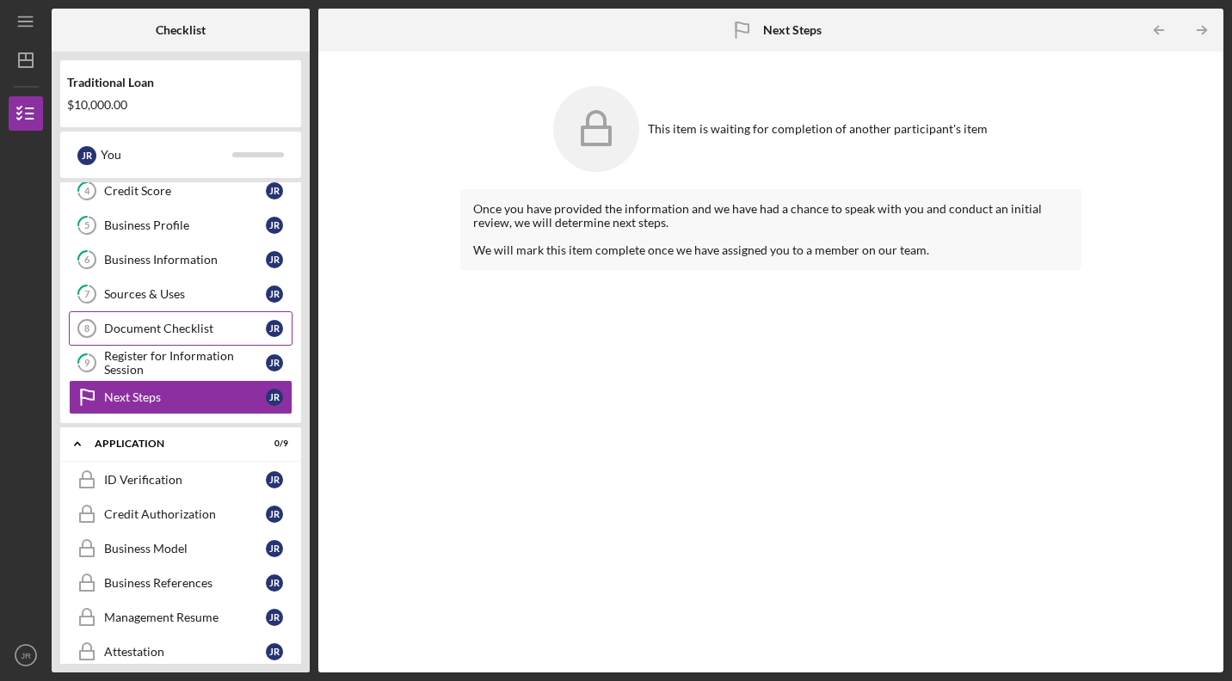
click at [165, 330] on div "Document Checklist" at bounding box center [185, 329] width 162 height 14
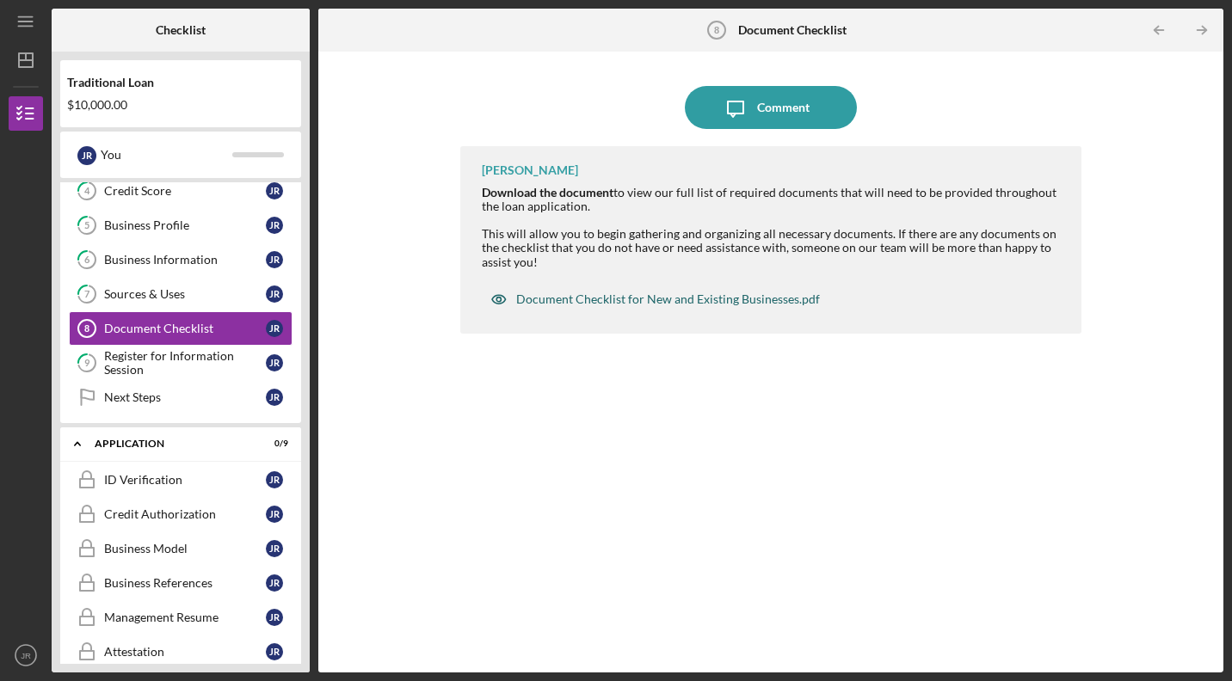
click at [544, 305] on div "Document Checklist for New and Existing Businesses.pdf" at bounding box center [668, 300] width 304 height 14
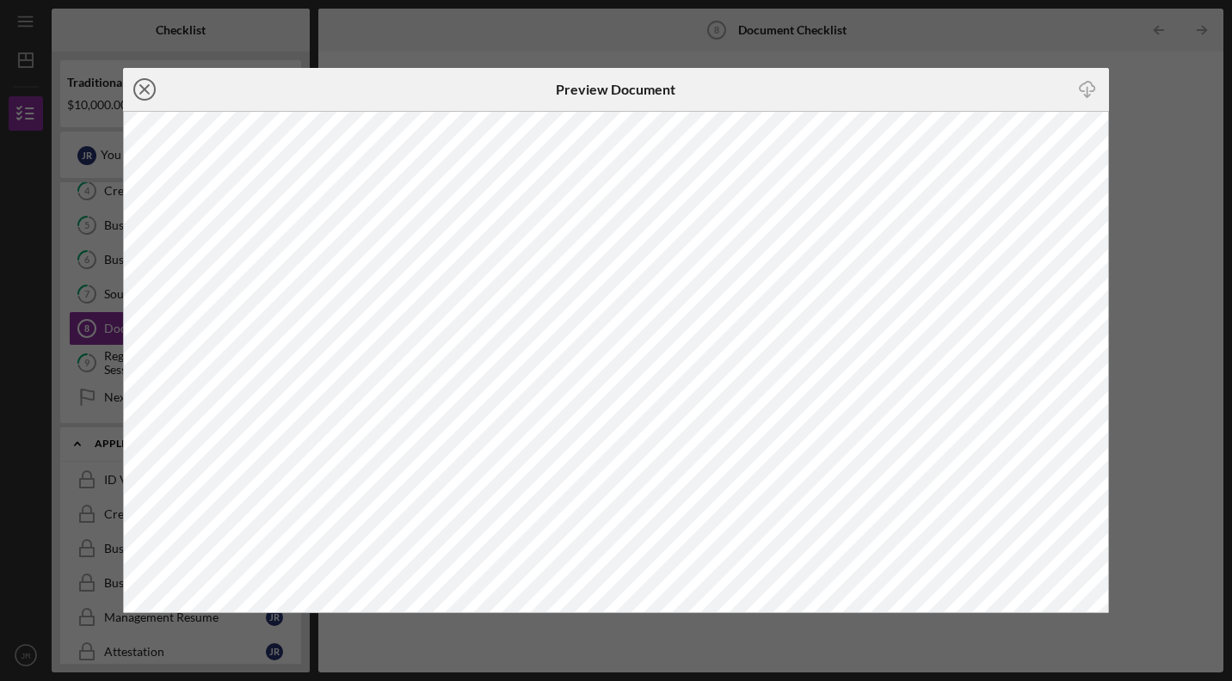
click at [151, 88] on icon "Icon/Close" at bounding box center [144, 89] width 43 height 43
